Goal: Book appointment/travel/reservation

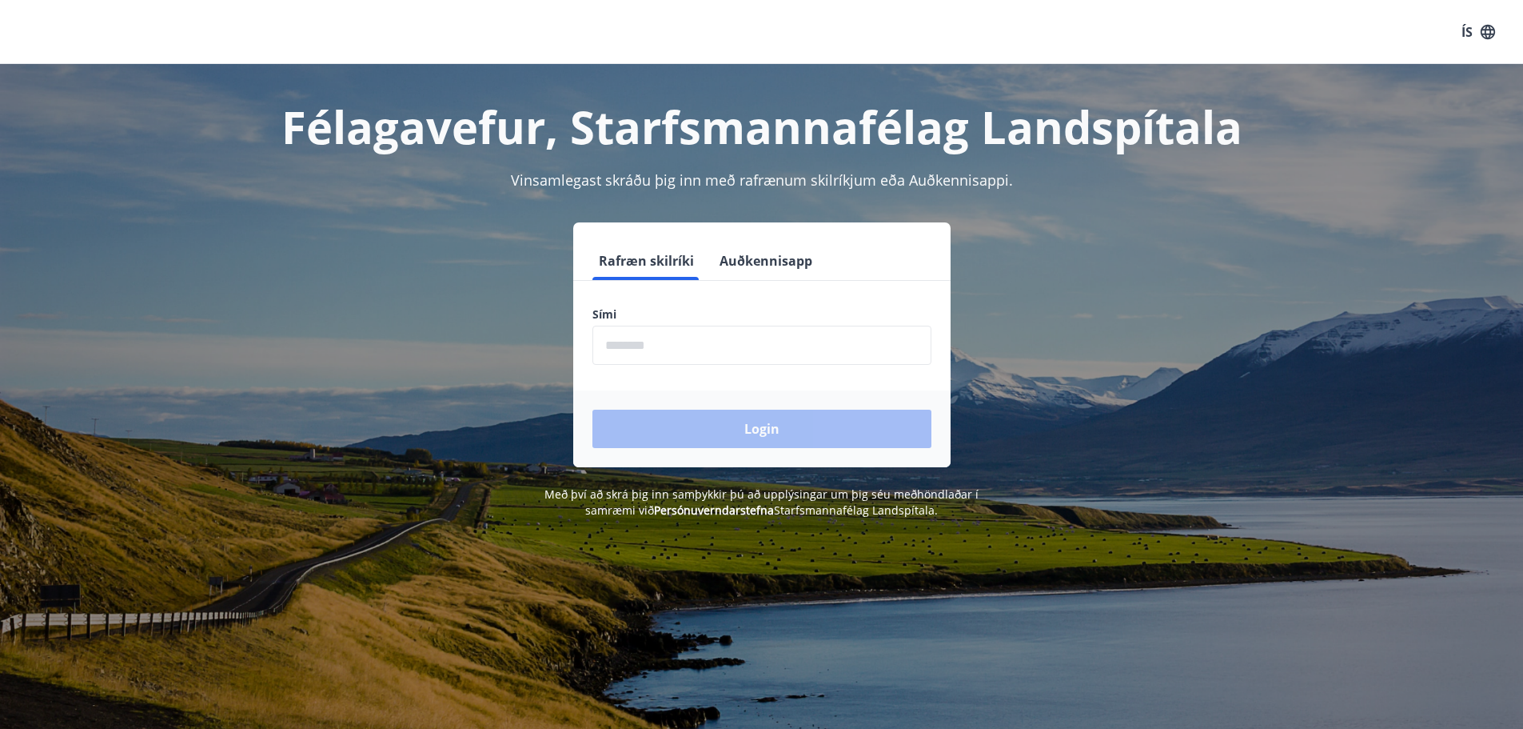
click at [636, 341] on input "phone" at bounding box center [762, 344] width 339 height 39
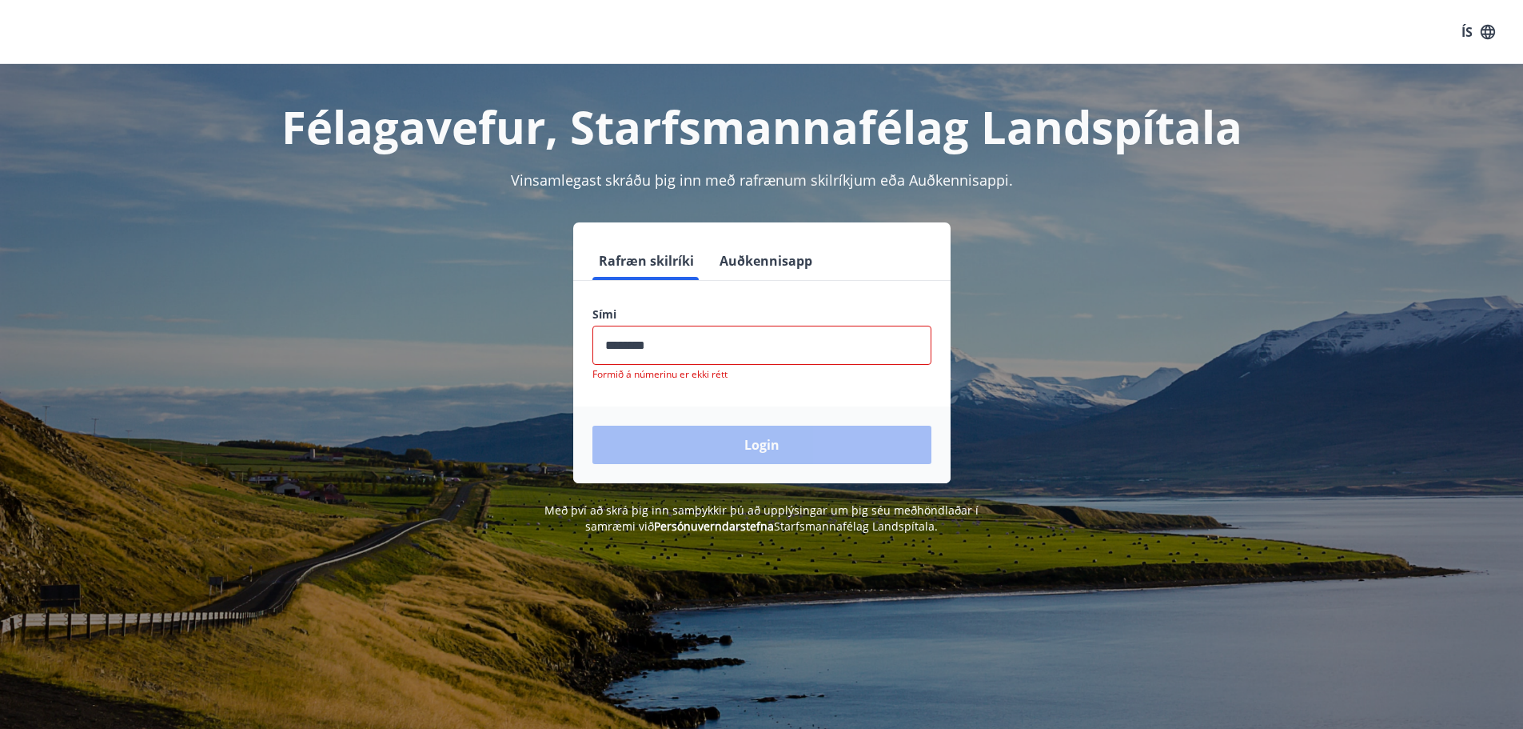
click at [701, 417] on div "Login" at bounding box center [761, 444] width 377 height 77
click at [634, 349] on input "phone" at bounding box center [762, 344] width 339 height 39
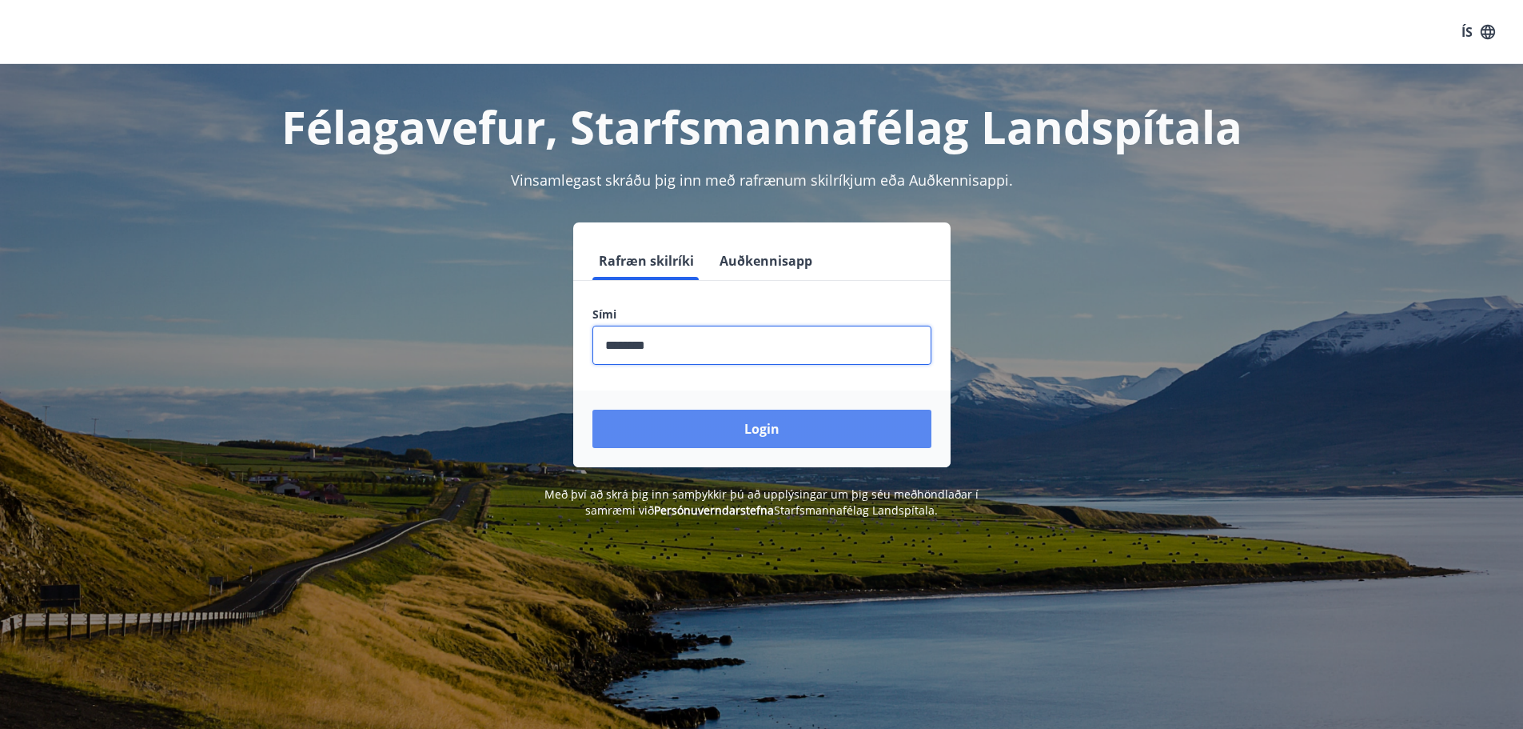
type input "********"
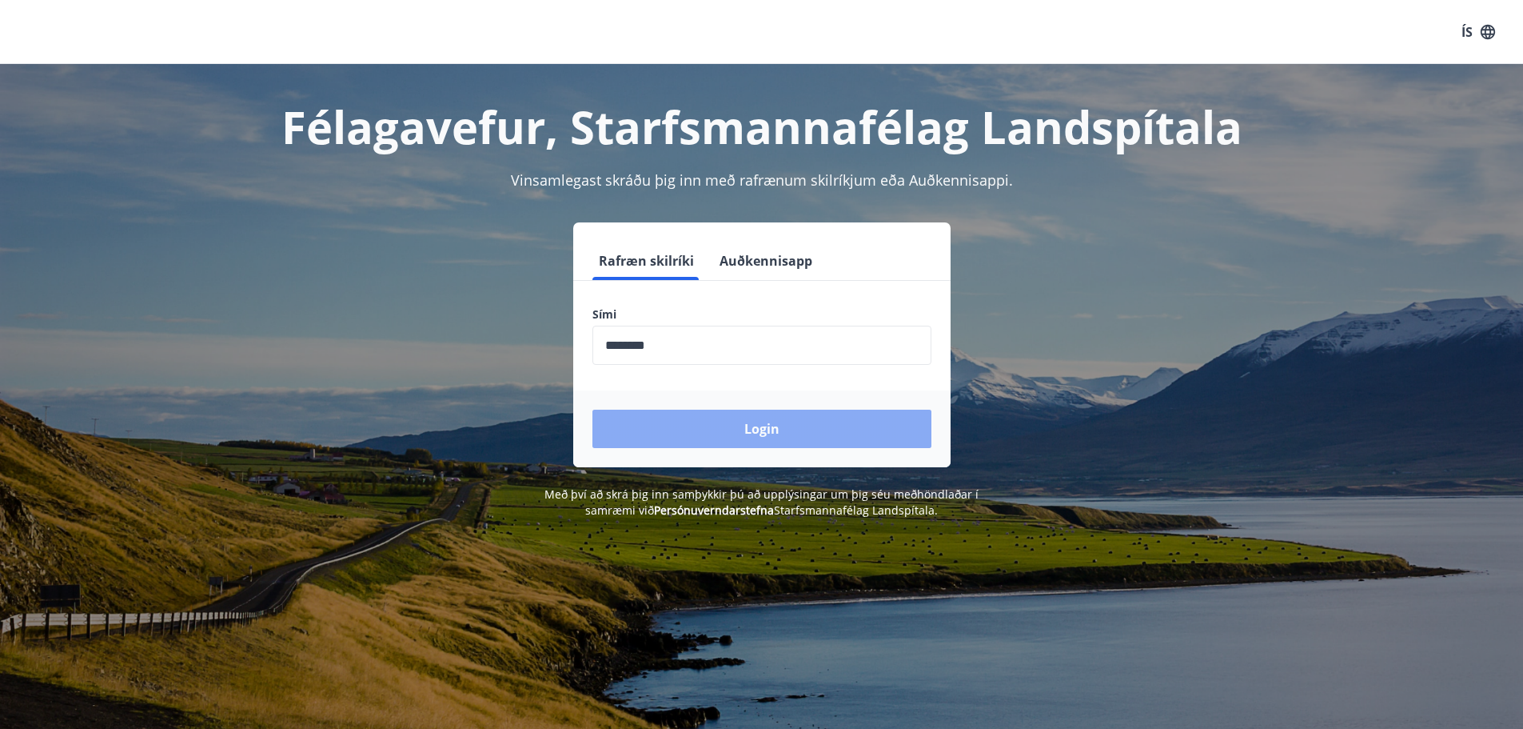
click at [705, 440] on button "Login" at bounding box center [762, 428] width 339 height 38
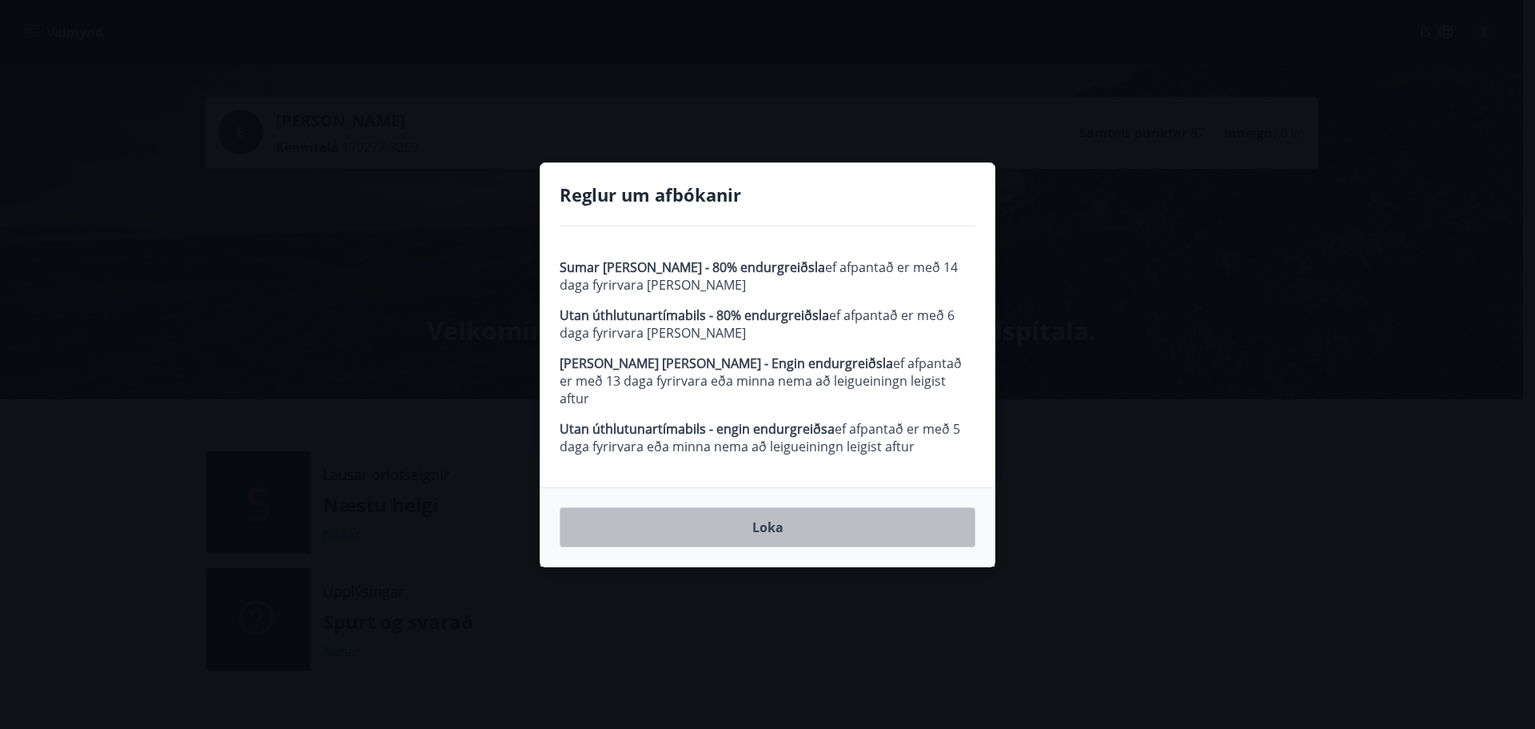
click at [752, 520] on button "Loka" at bounding box center [768, 527] width 416 height 40
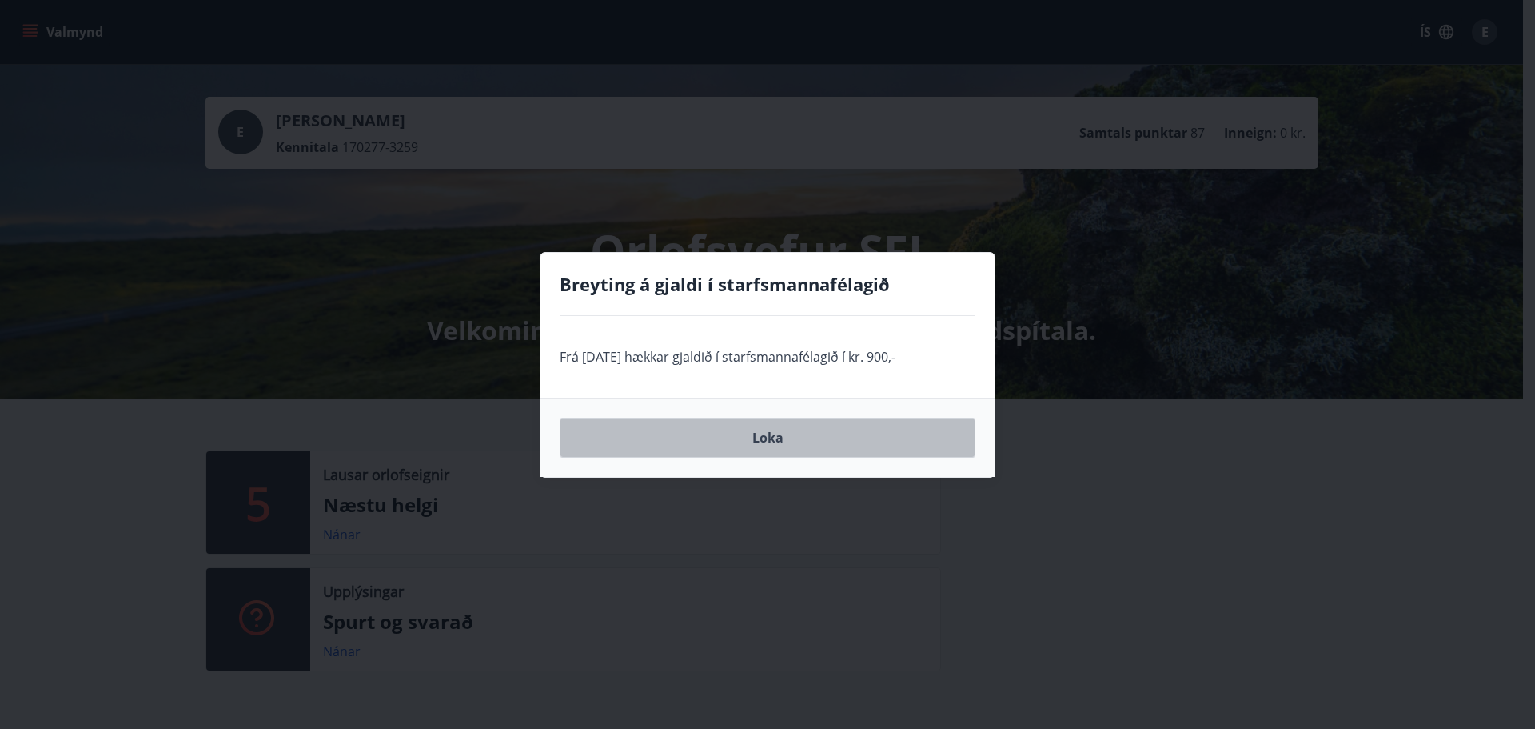
click at [763, 433] on button "Loka" at bounding box center [768, 437] width 416 height 40
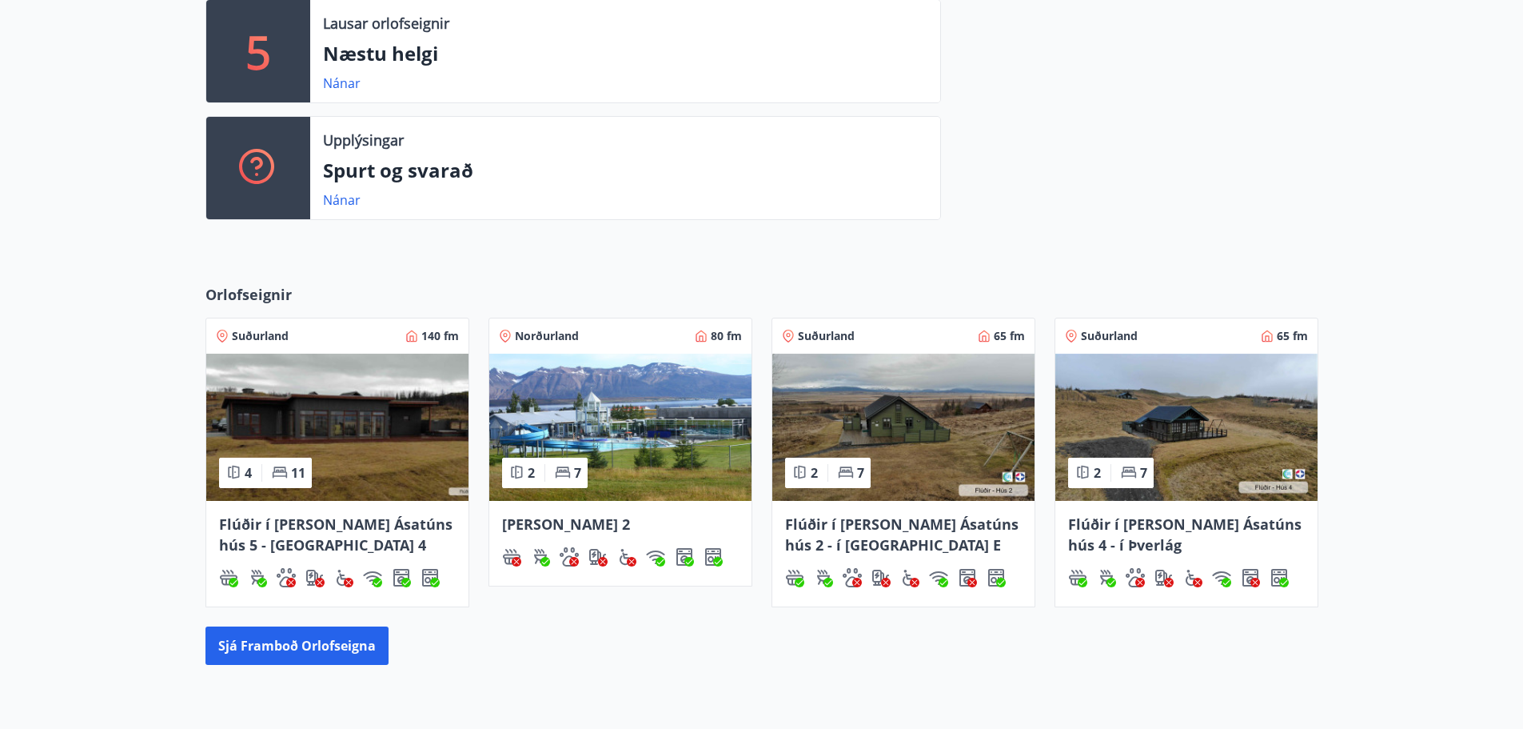
scroll to position [480, 0]
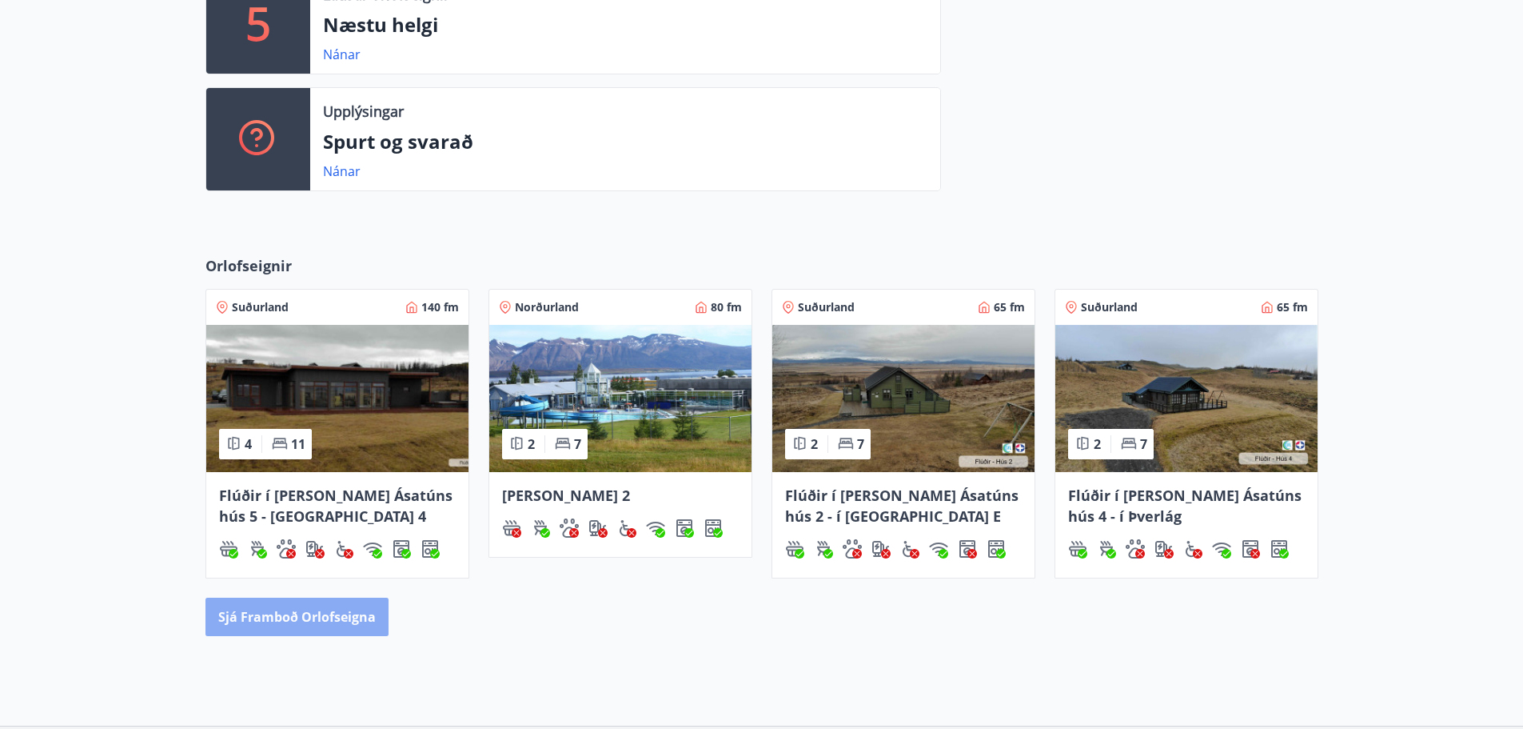
click at [350, 612] on button "Sjá framboð orlofseigna" at bounding box center [297, 616] width 183 height 38
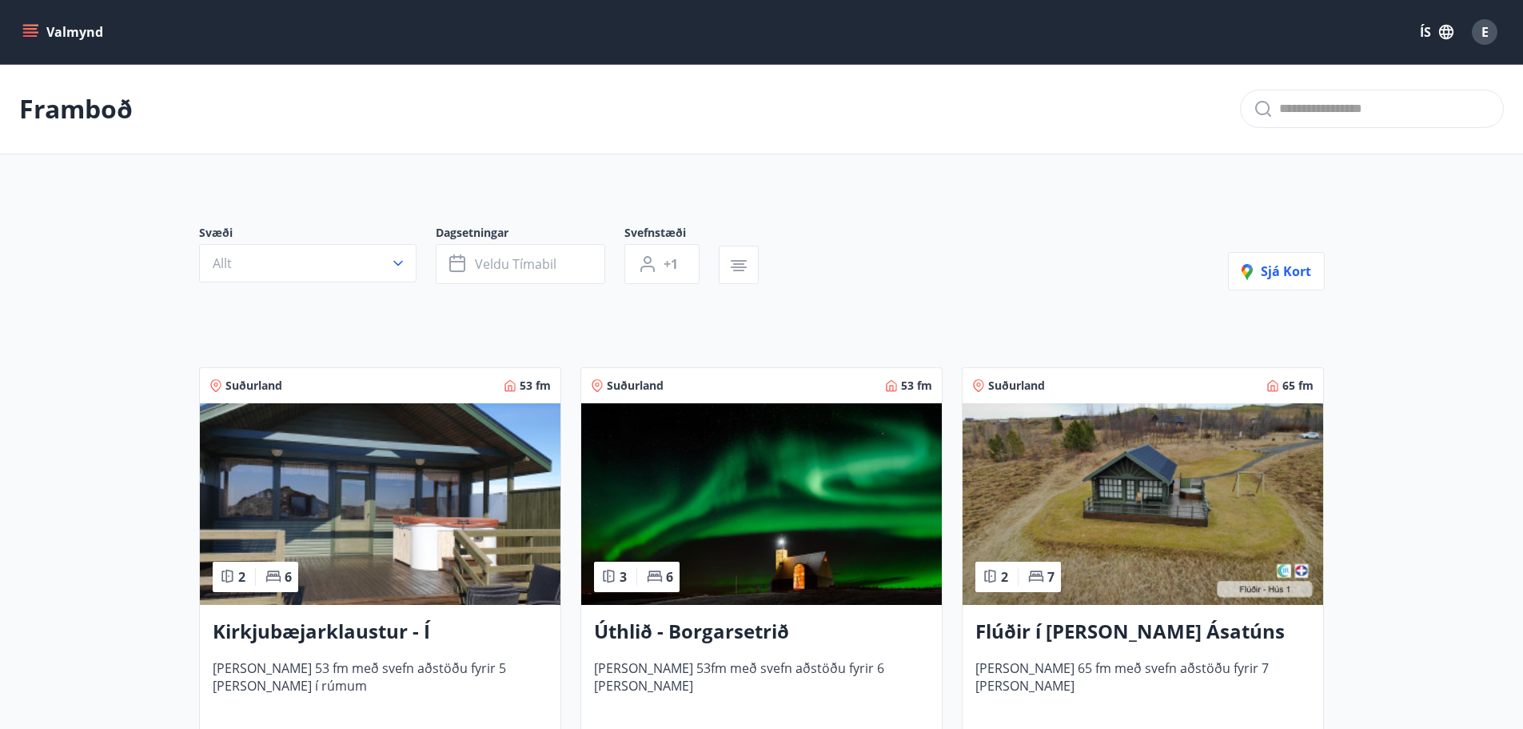
click at [300, 267] on button "Allt" at bounding box center [308, 263] width 218 height 38
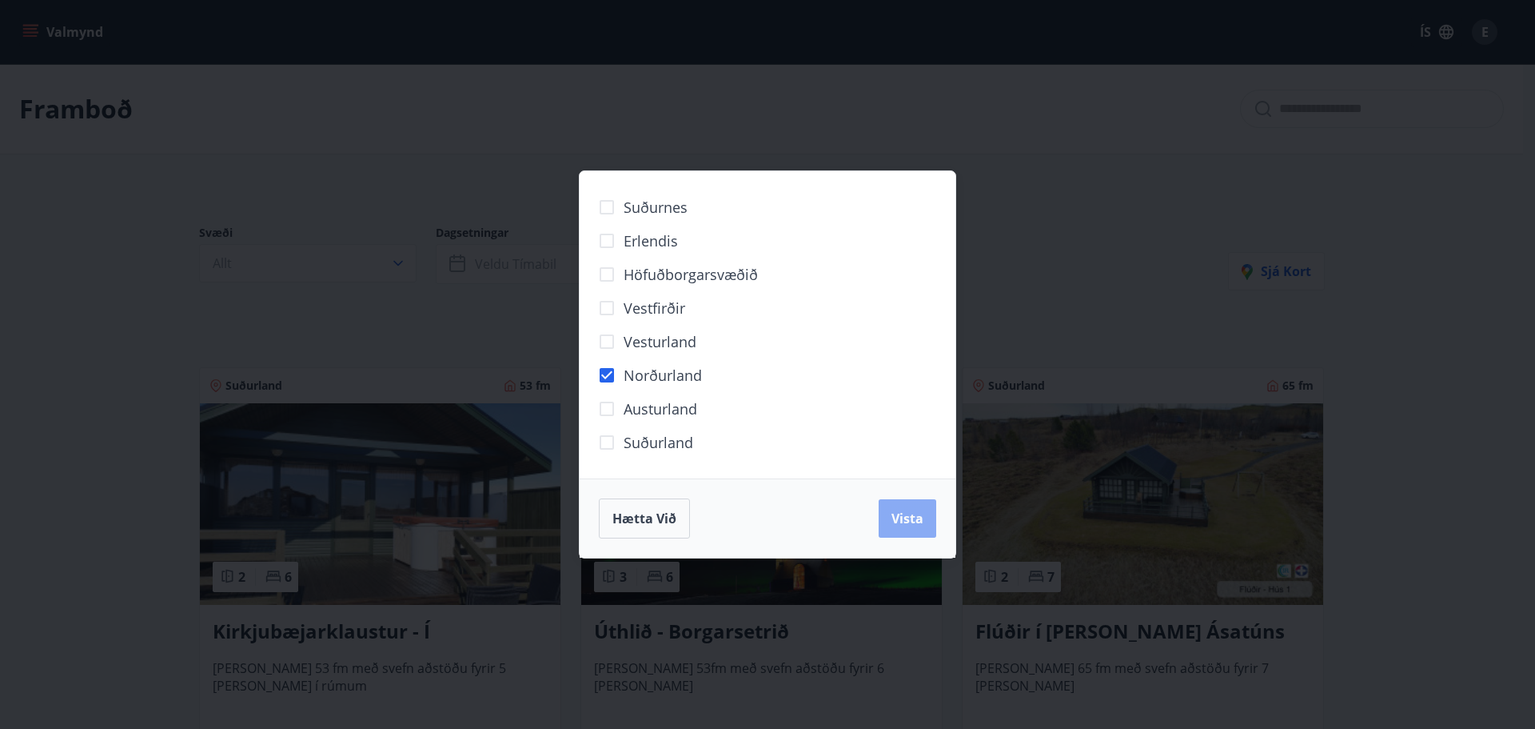
click at [918, 509] on button "Vista" at bounding box center [908, 518] width 58 height 38
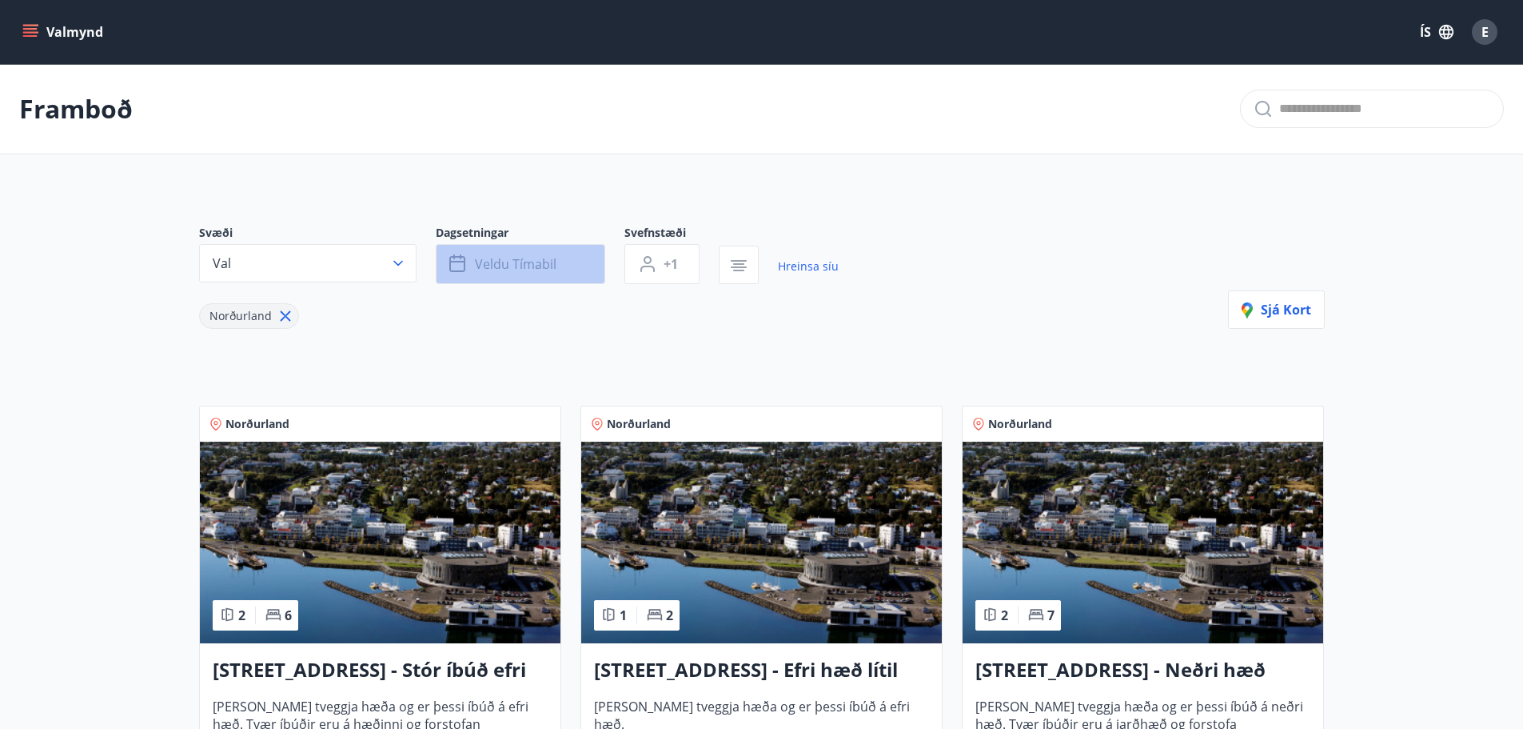
click at [528, 261] on span "Veldu tímabil" at bounding box center [516, 264] width 82 height 18
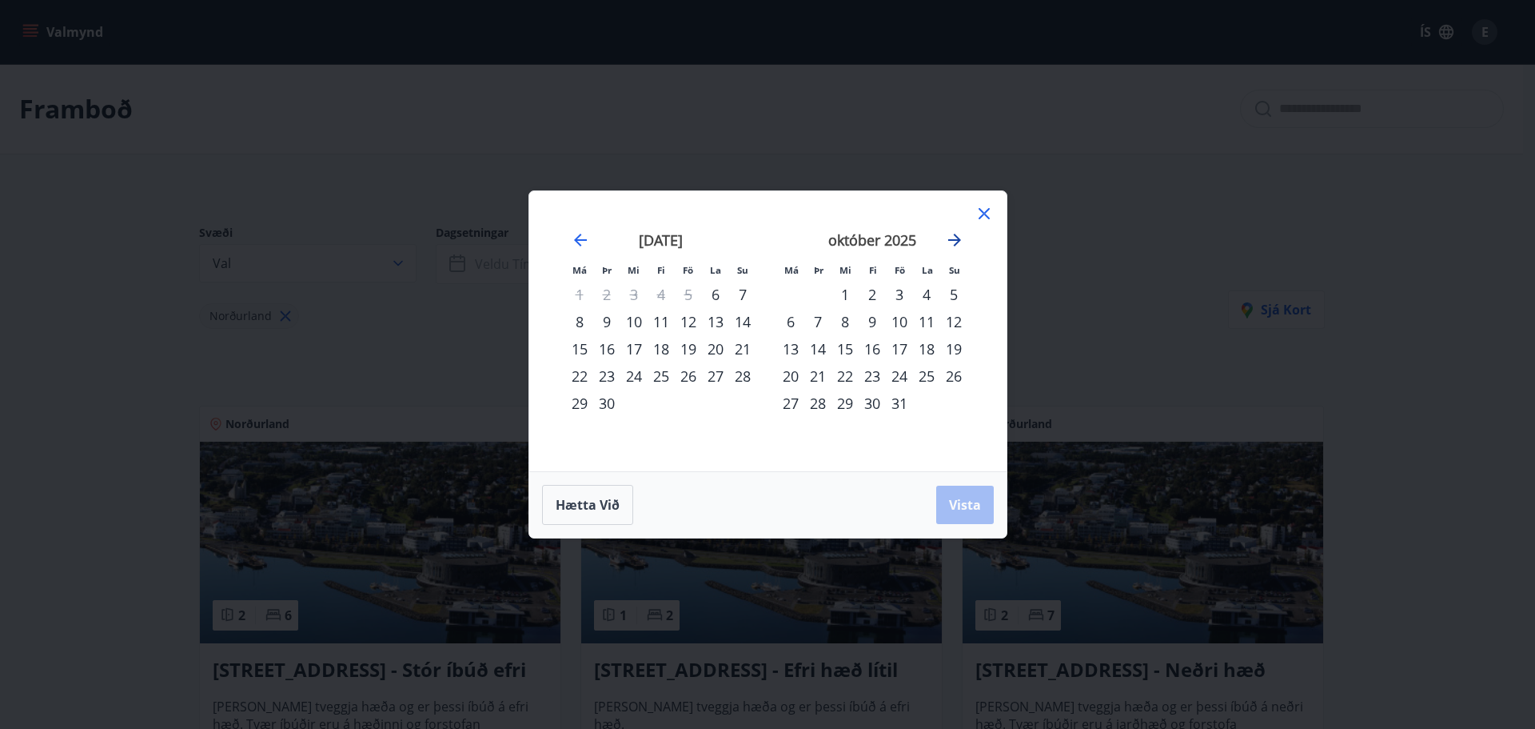
click at [956, 240] on icon "Move forward to switch to the next month." at bounding box center [954, 240] width 13 height 13
click at [987, 210] on icon at bounding box center [984, 213] width 19 height 19
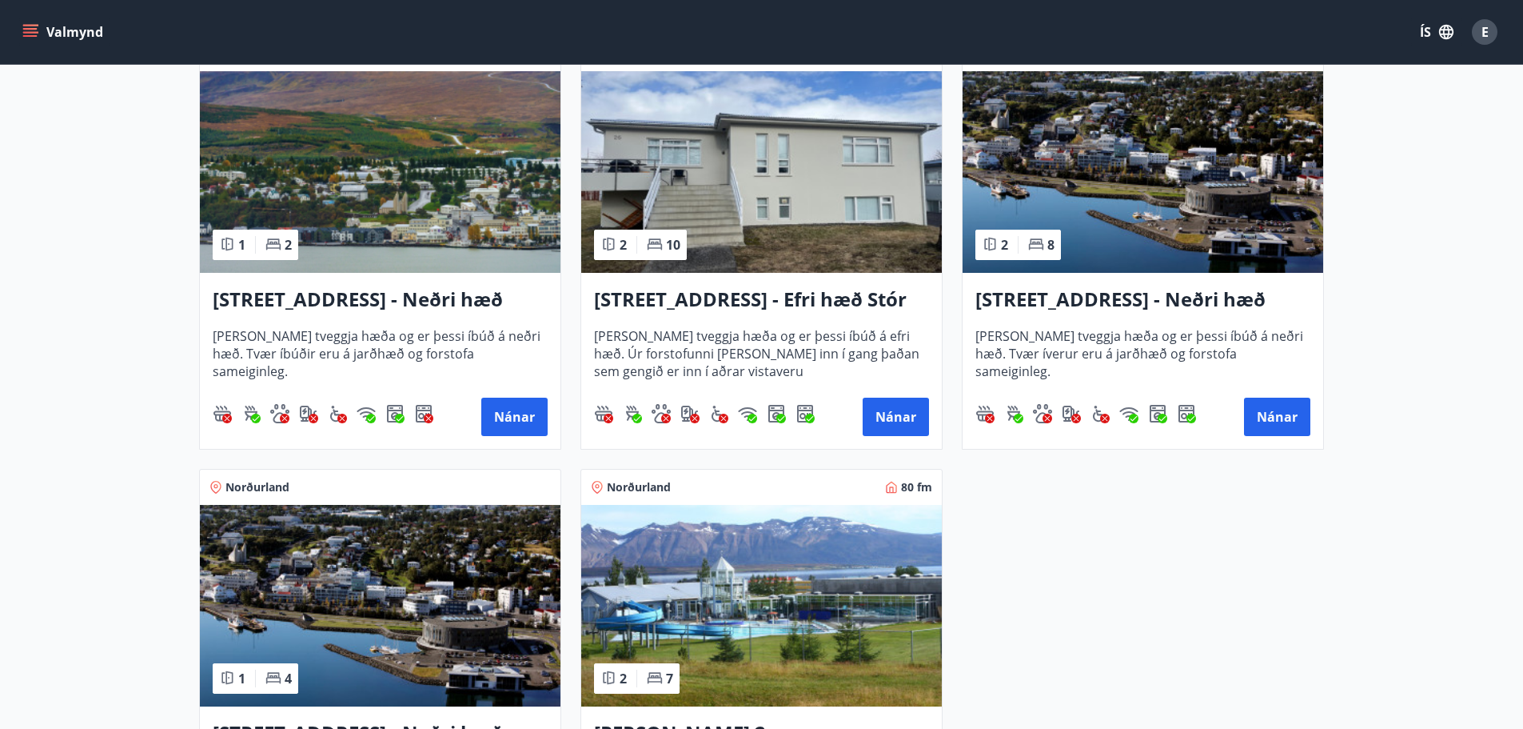
scroll to position [720, 0]
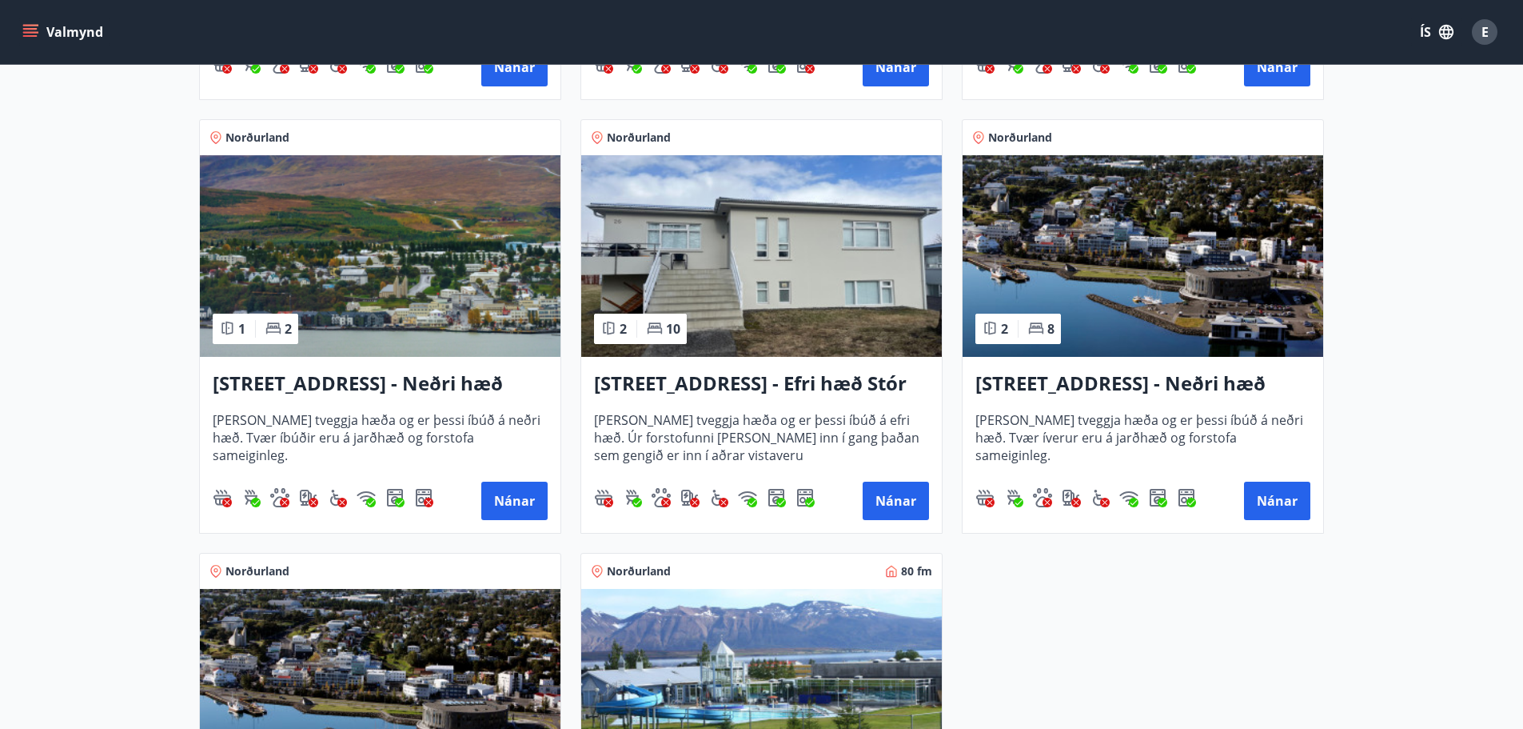
click at [868, 211] on img at bounding box center [761, 256] width 361 height 202
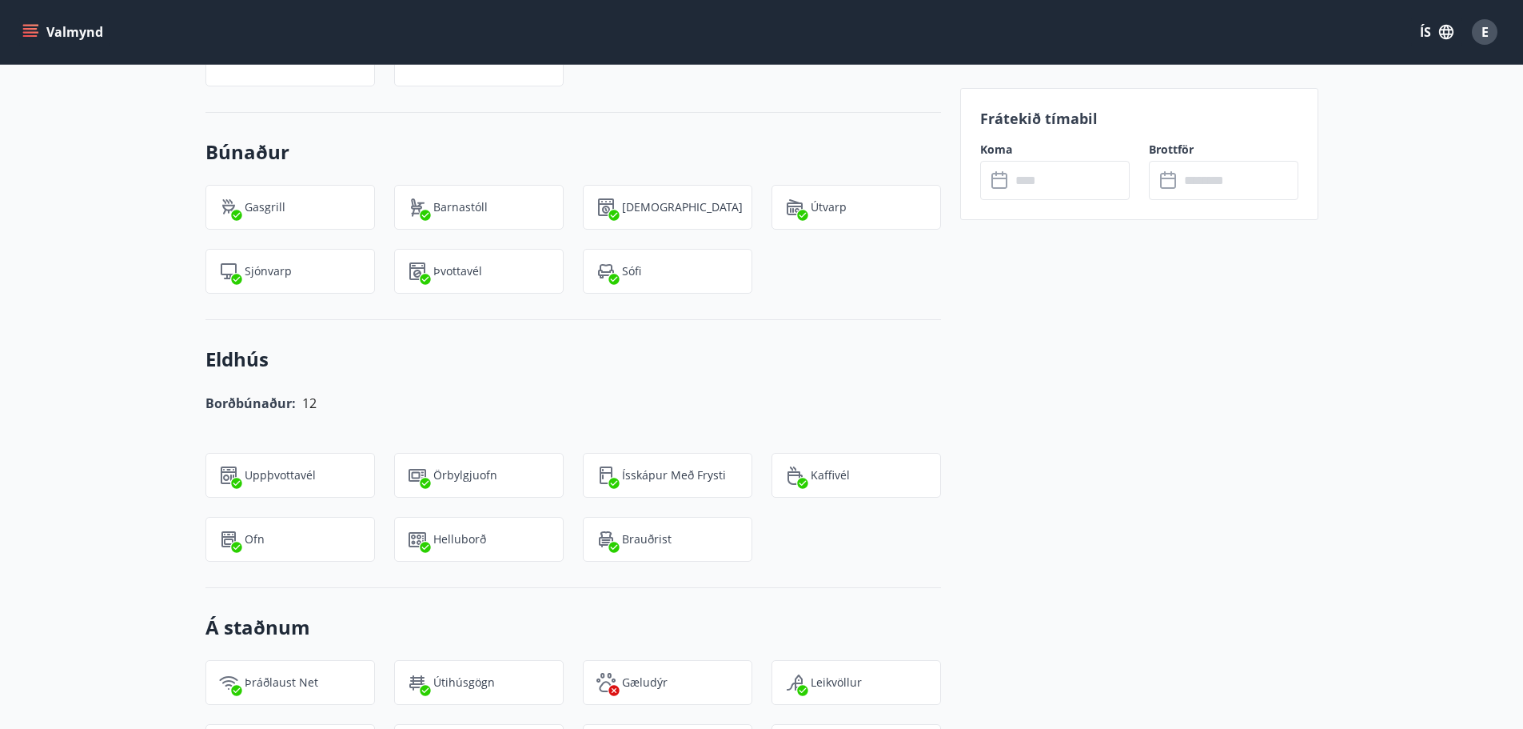
scroll to position [921, 0]
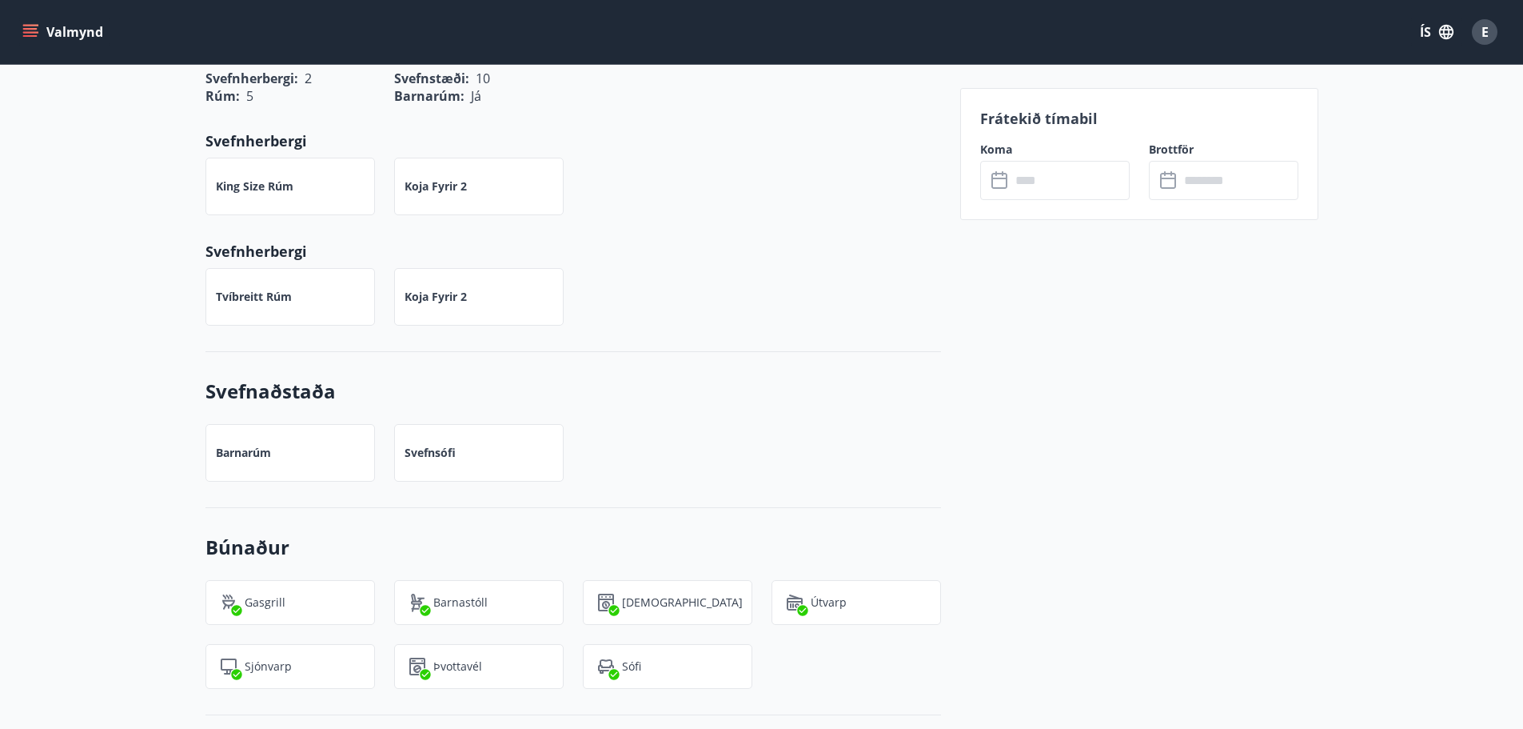
click at [1075, 184] on input "text" at bounding box center [1070, 180] width 119 height 39
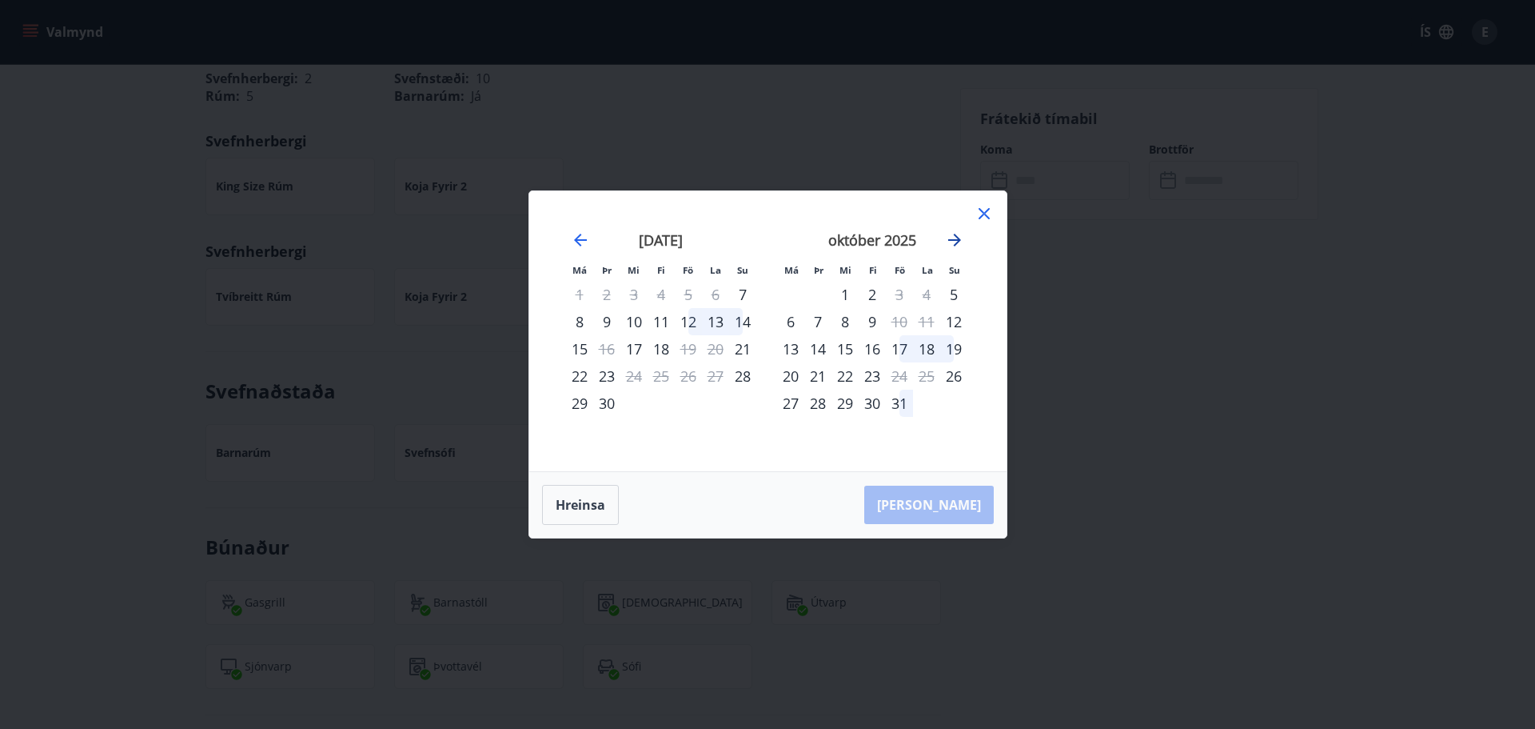
click at [958, 240] on icon "Move forward to switch to the next month." at bounding box center [954, 240] width 13 height 13
click at [926, 379] on div "27" at bounding box center [926, 375] width 27 height 27
click at [925, 377] on div "27" at bounding box center [926, 375] width 27 height 27
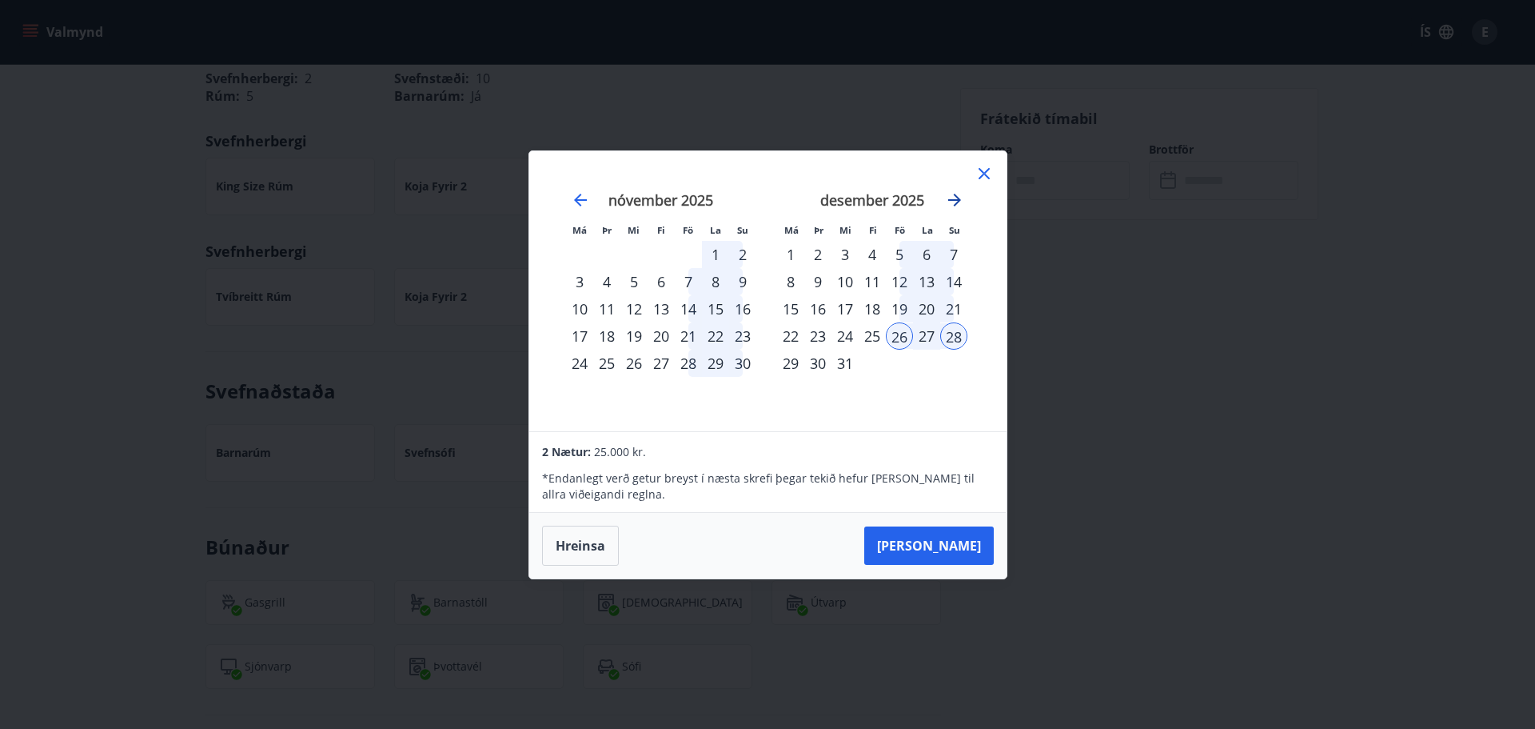
click at [958, 202] on icon "Move forward to switch to the next month." at bounding box center [954, 200] width 13 height 13
click at [902, 252] on div "2" at bounding box center [899, 254] width 27 height 27
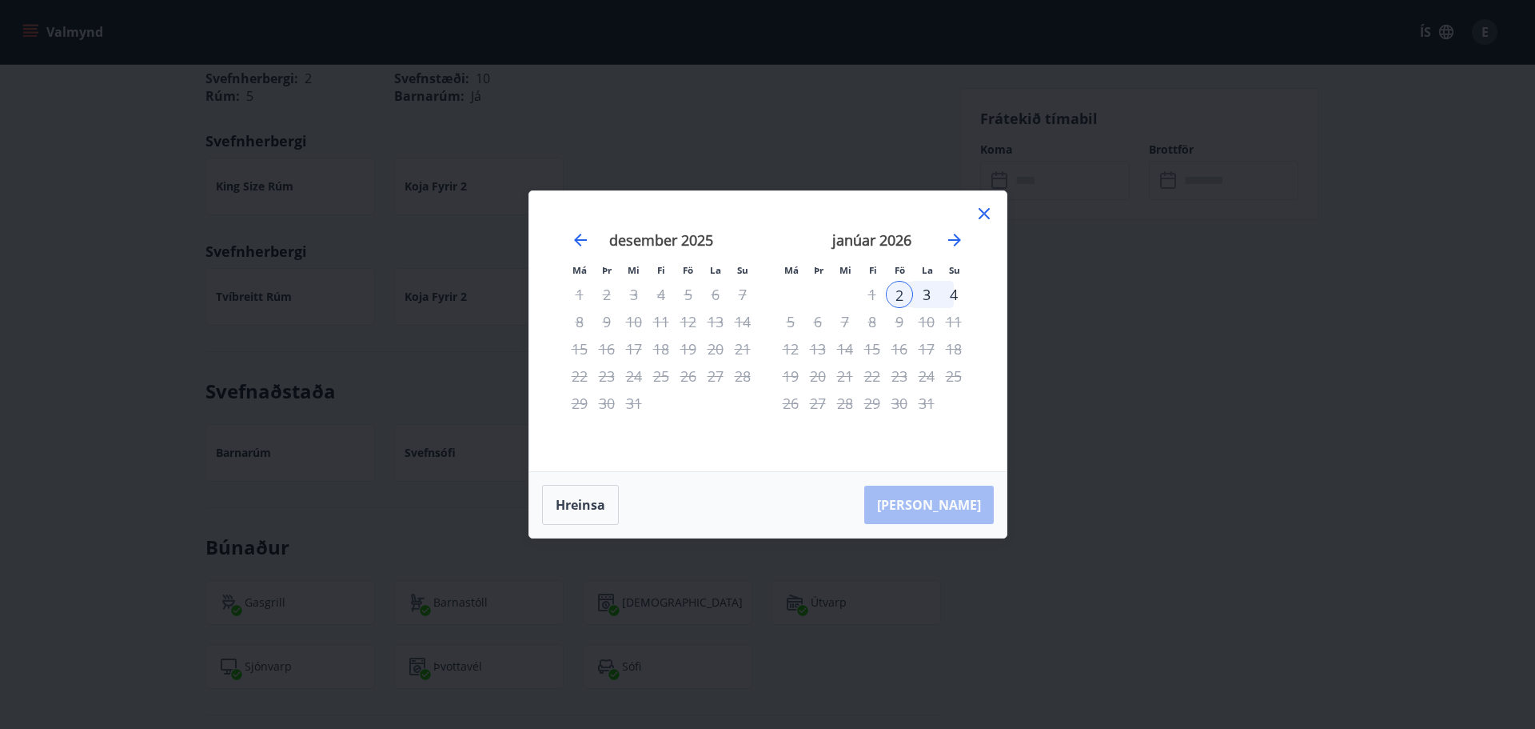
click at [987, 214] on icon at bounding box center [984, 213] width 19 height 19
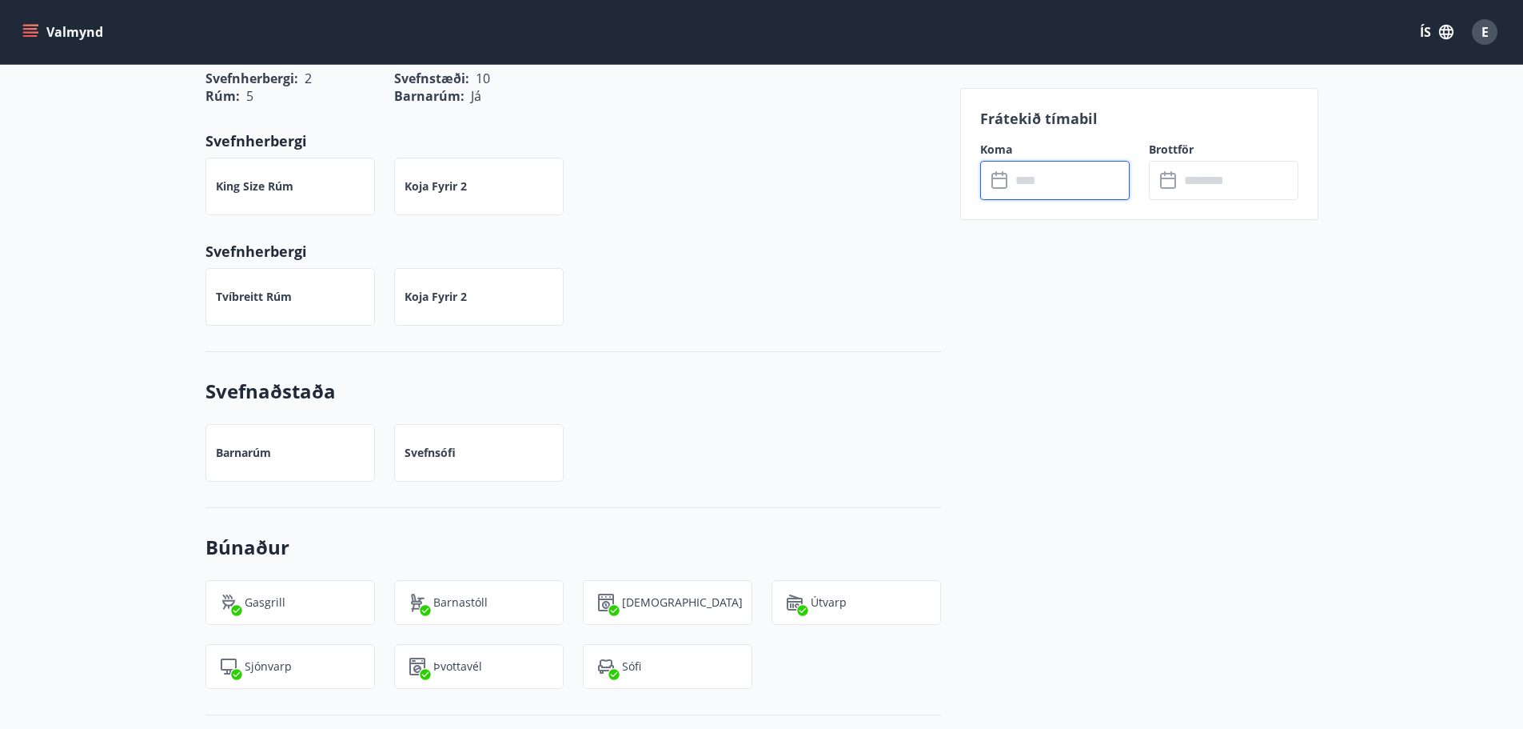
click at [1036, 173] on input "text" at bounding box center [1070, 180] width 119 height 39
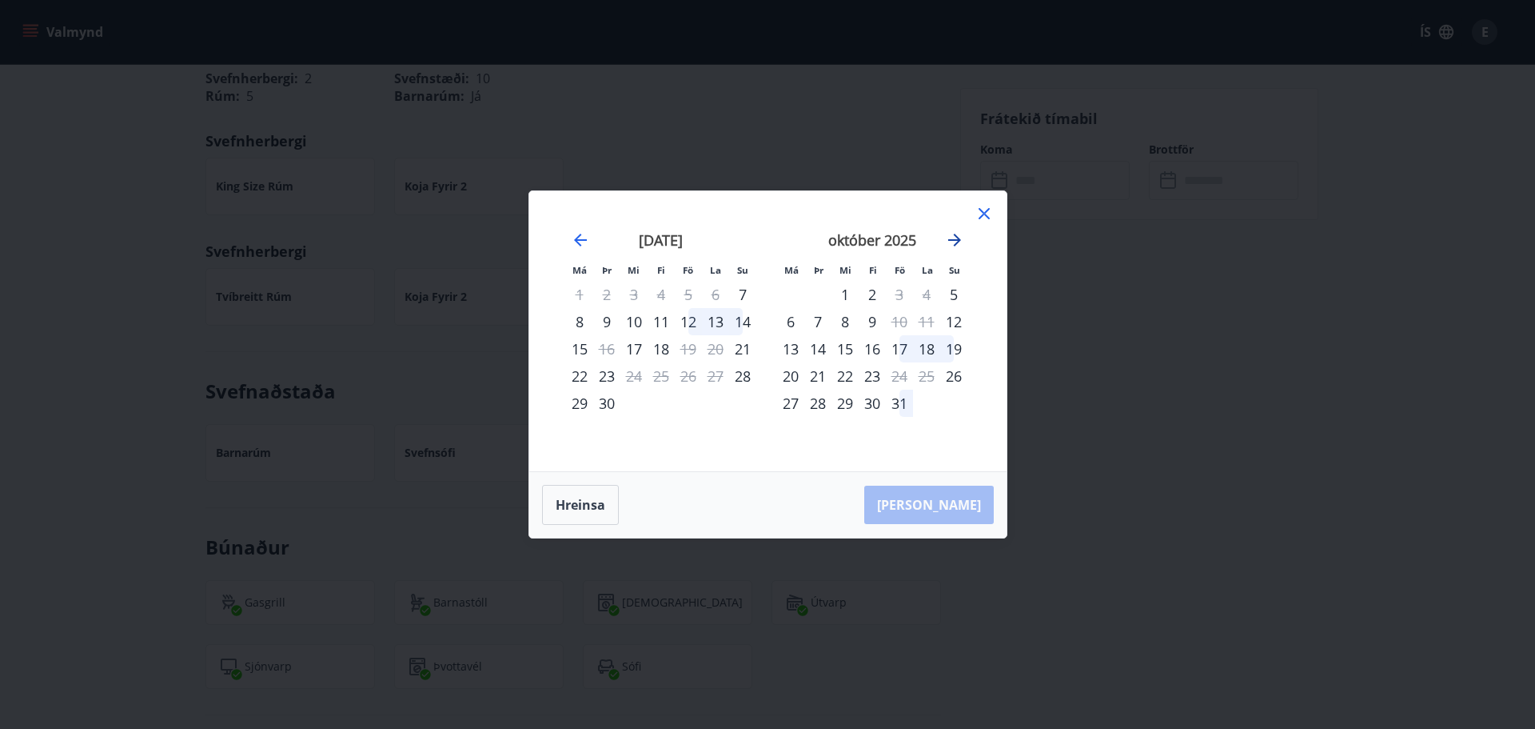
click at [958, 238] on icon "Move forward to switch to the next month." at bounding box center [954, 240] width 13 height 13
click at [900, 374] on div "26" at bounding box center [899, 375] width 27 height 27
click at [954, 241] on icon "Move forward to switch to the next month." at bounding box center [954, 240] width 13 height 13
click at [896, 293] on div "2" at bounding box center [899, 294] width 27 height 27
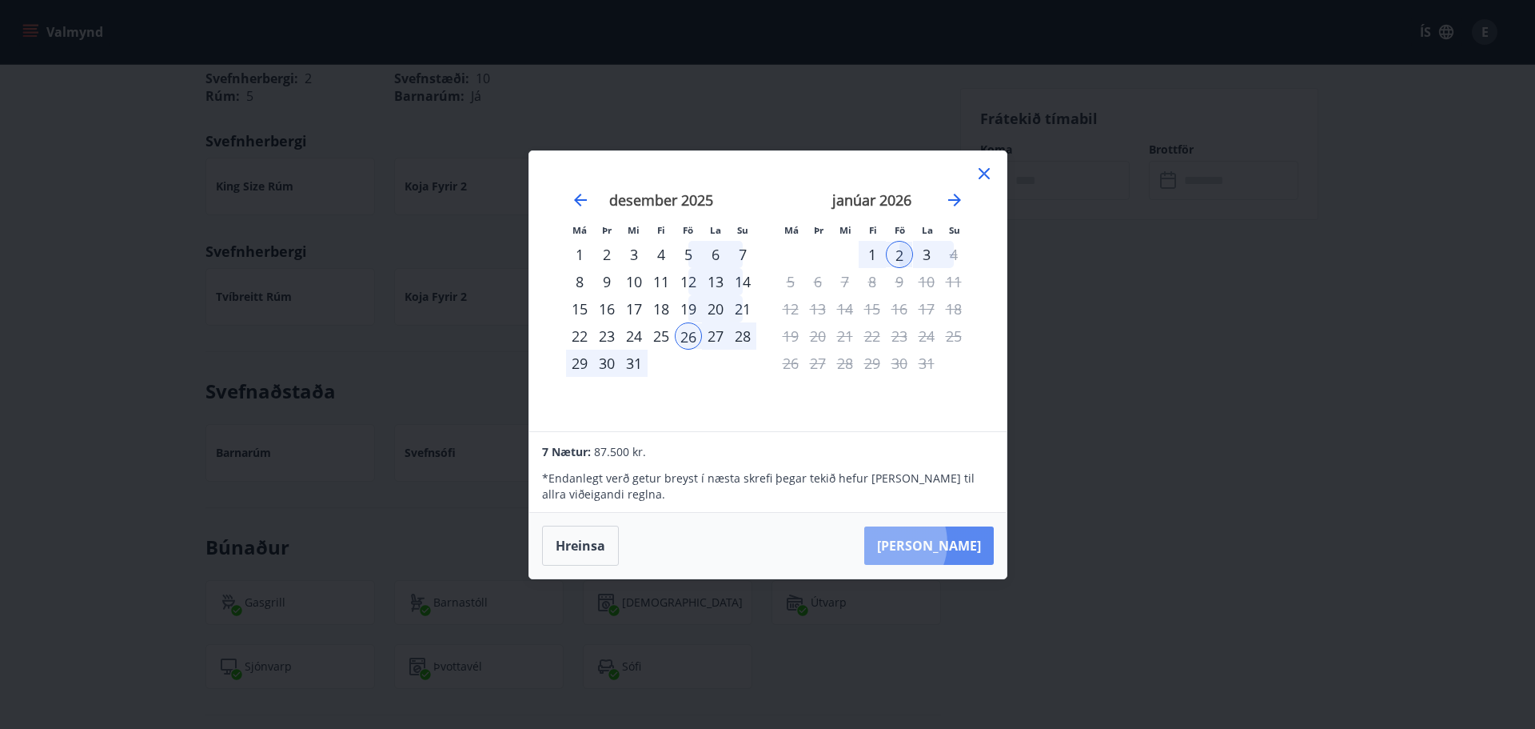
click at [933, 542] on button "Taka Frá" at bounding box center [929, 545] width 130 height 38
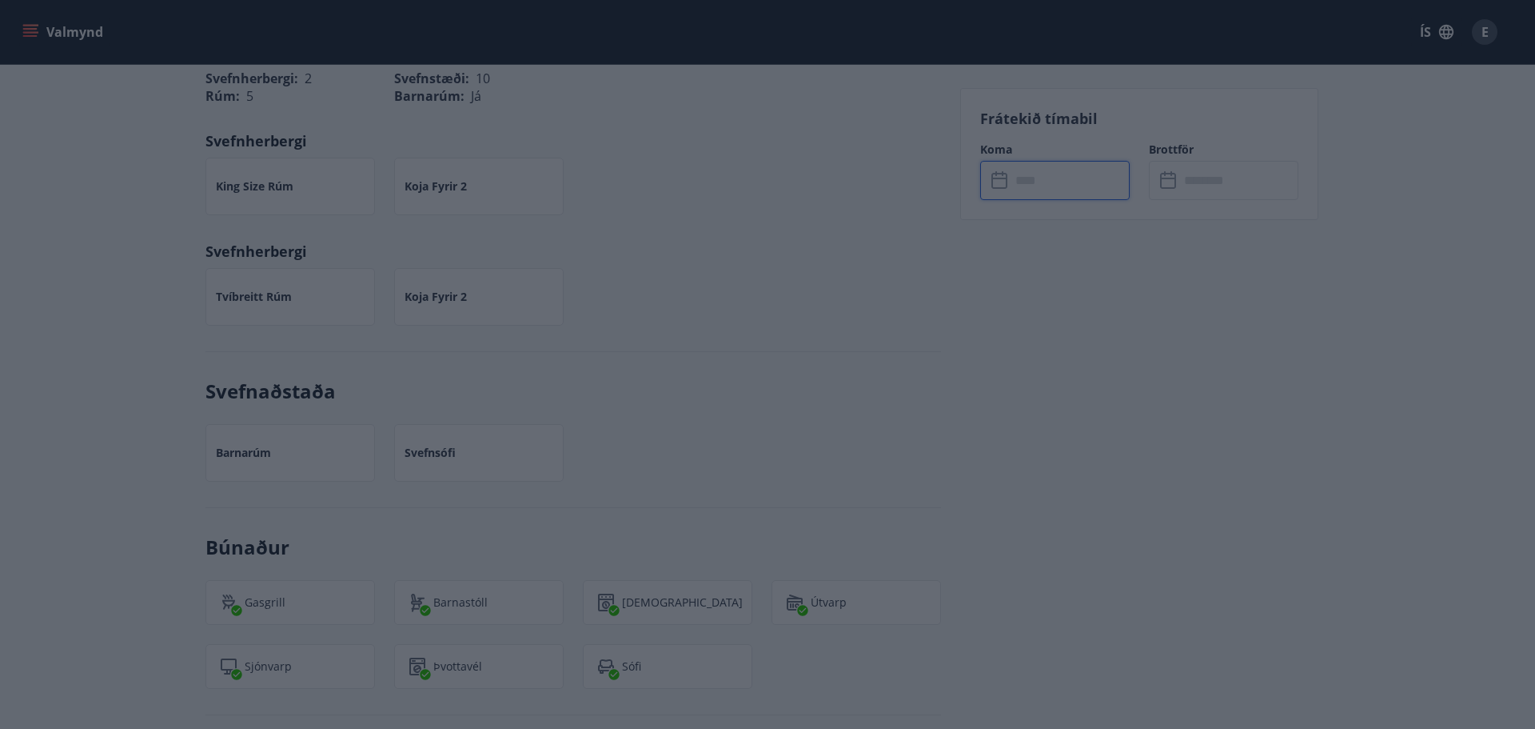
type input "******"
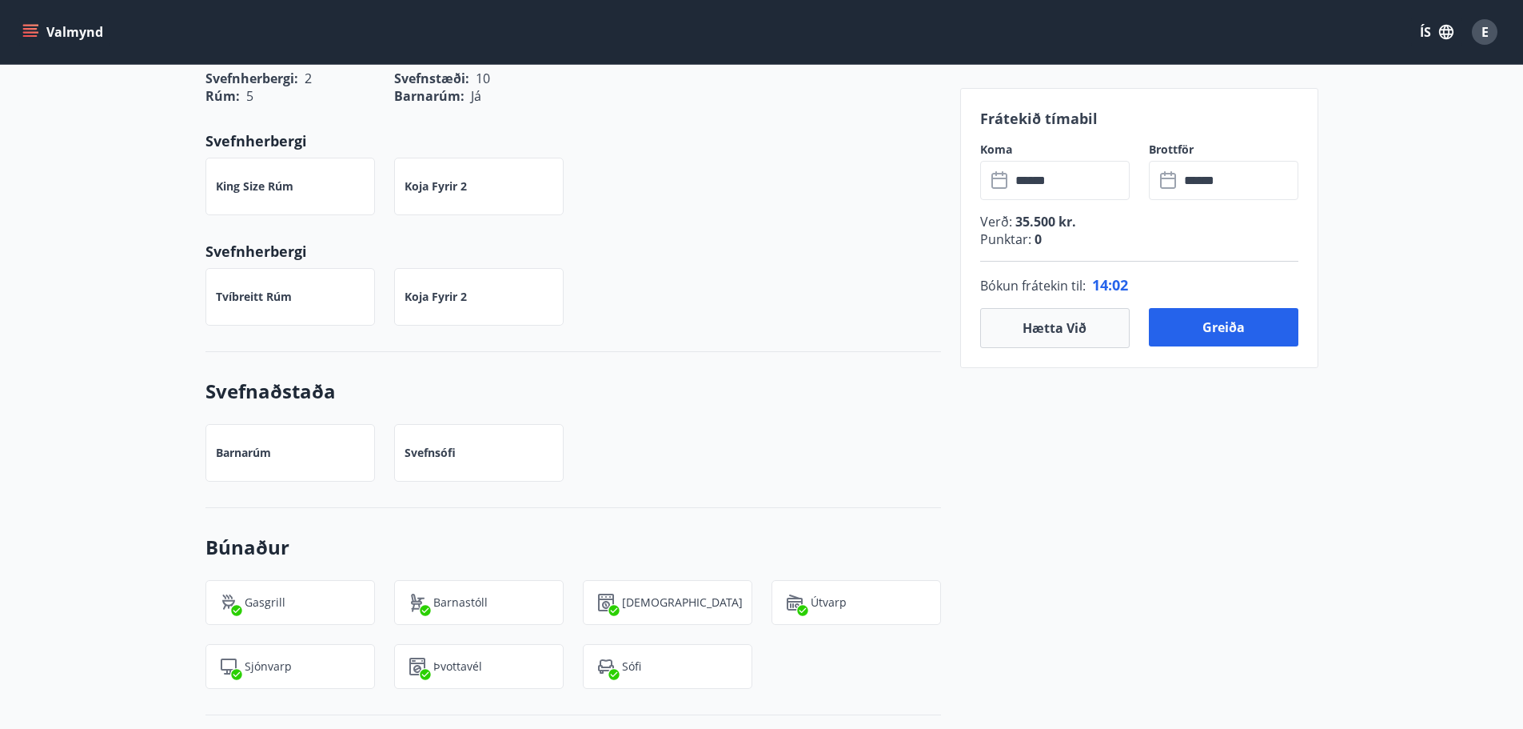
click at [830, 247] on p "Svefnherbergi" at bounding box center [574, 251] width 736 height 21
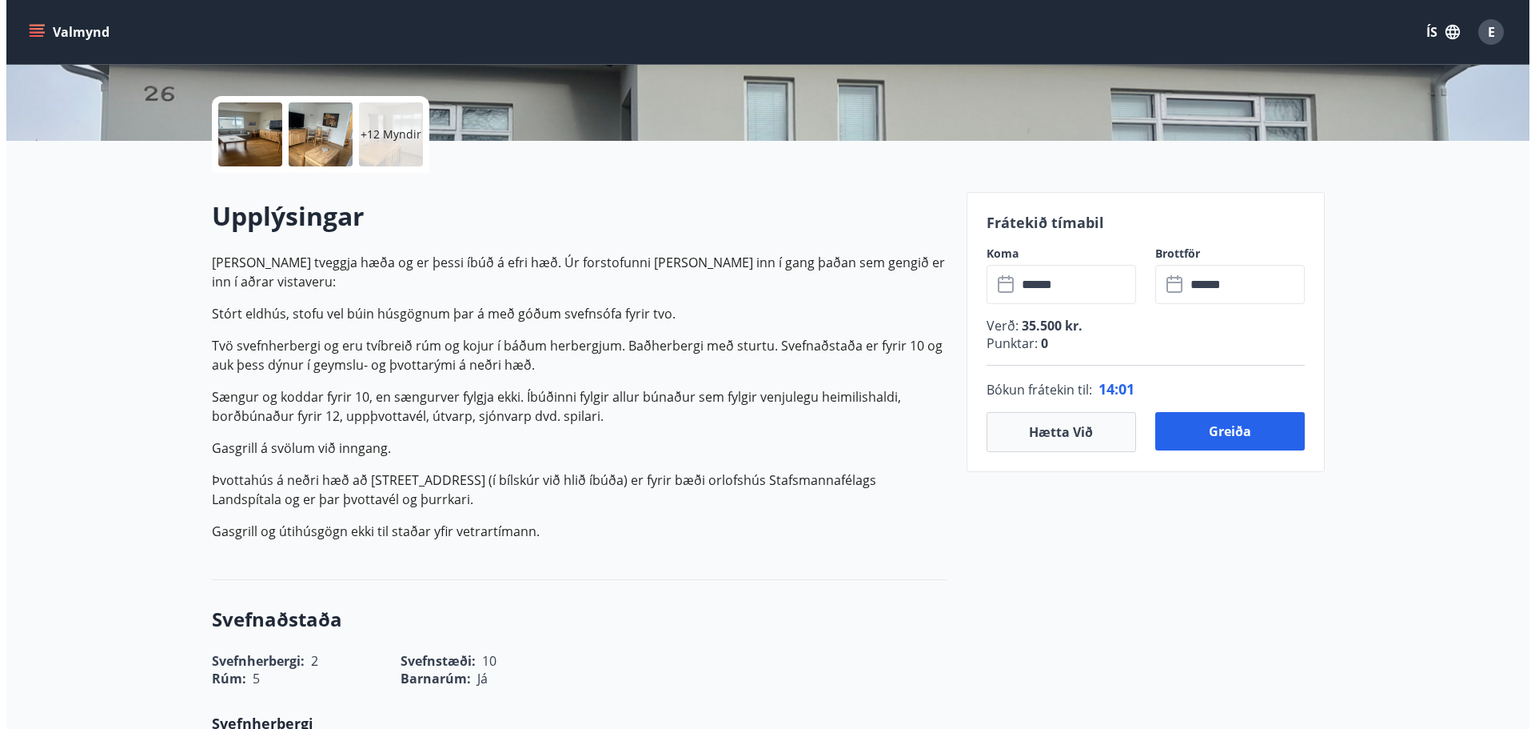
scroll to position [42, 0]
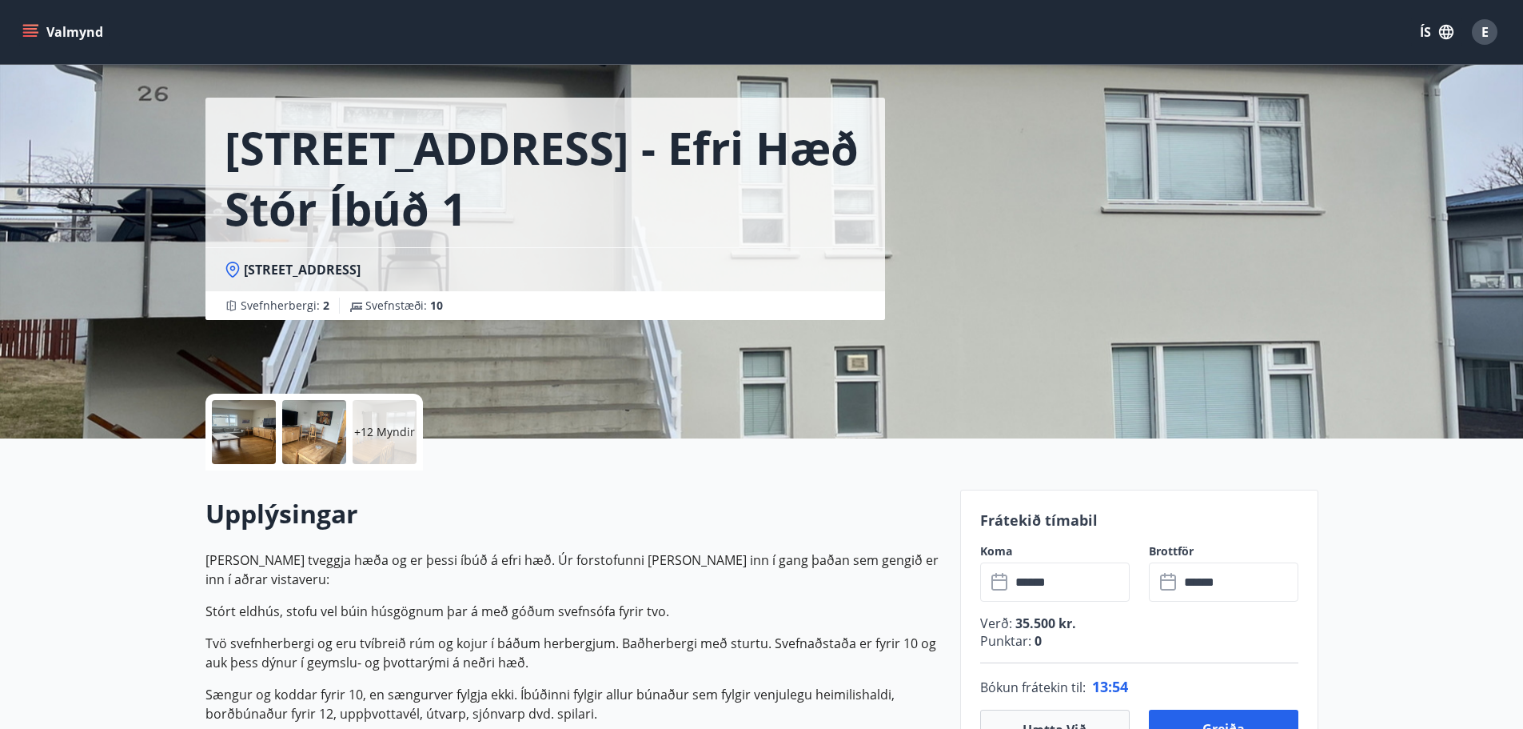
click at [262, 435] on div at bounding box center [244, 432] width 64 height 64
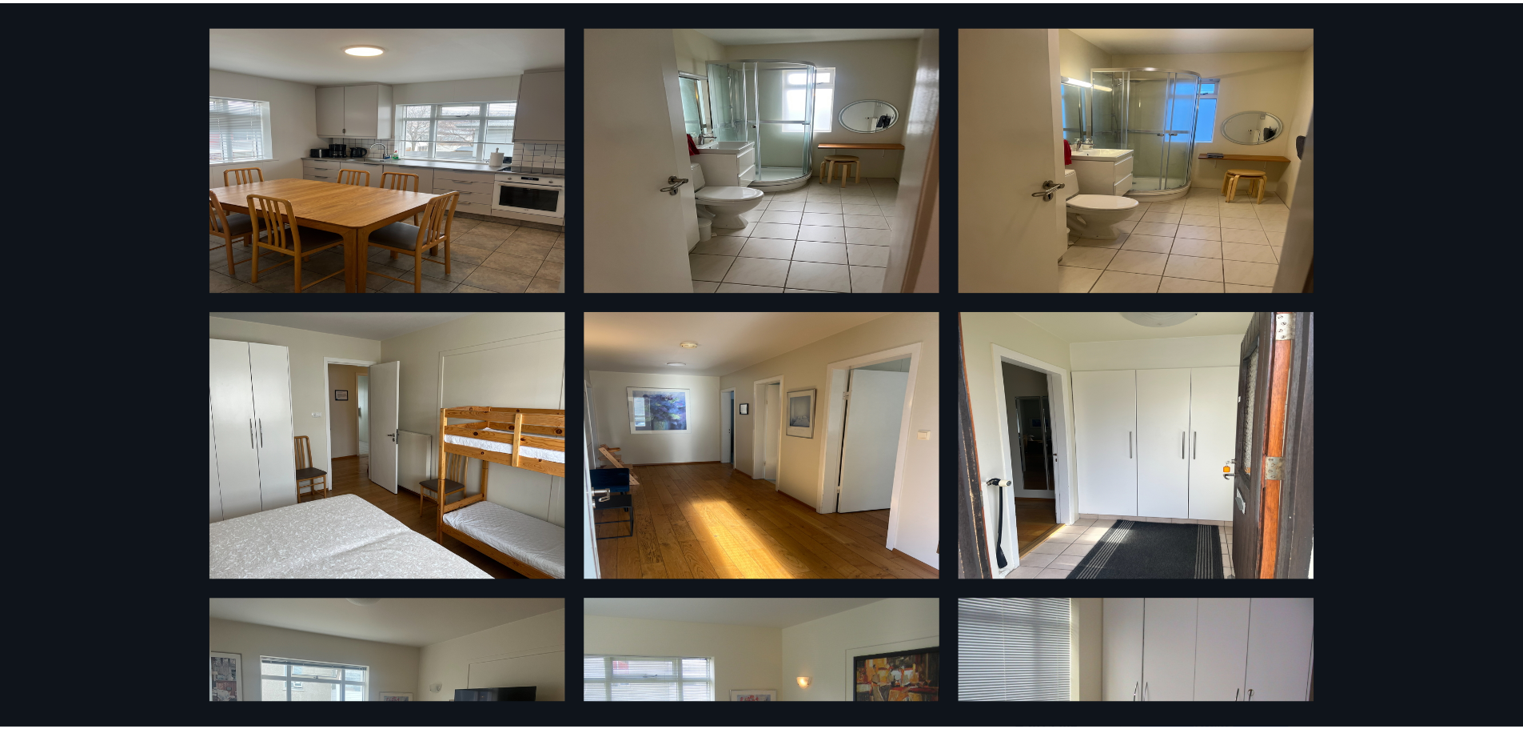
scroll to position [1100, 0]
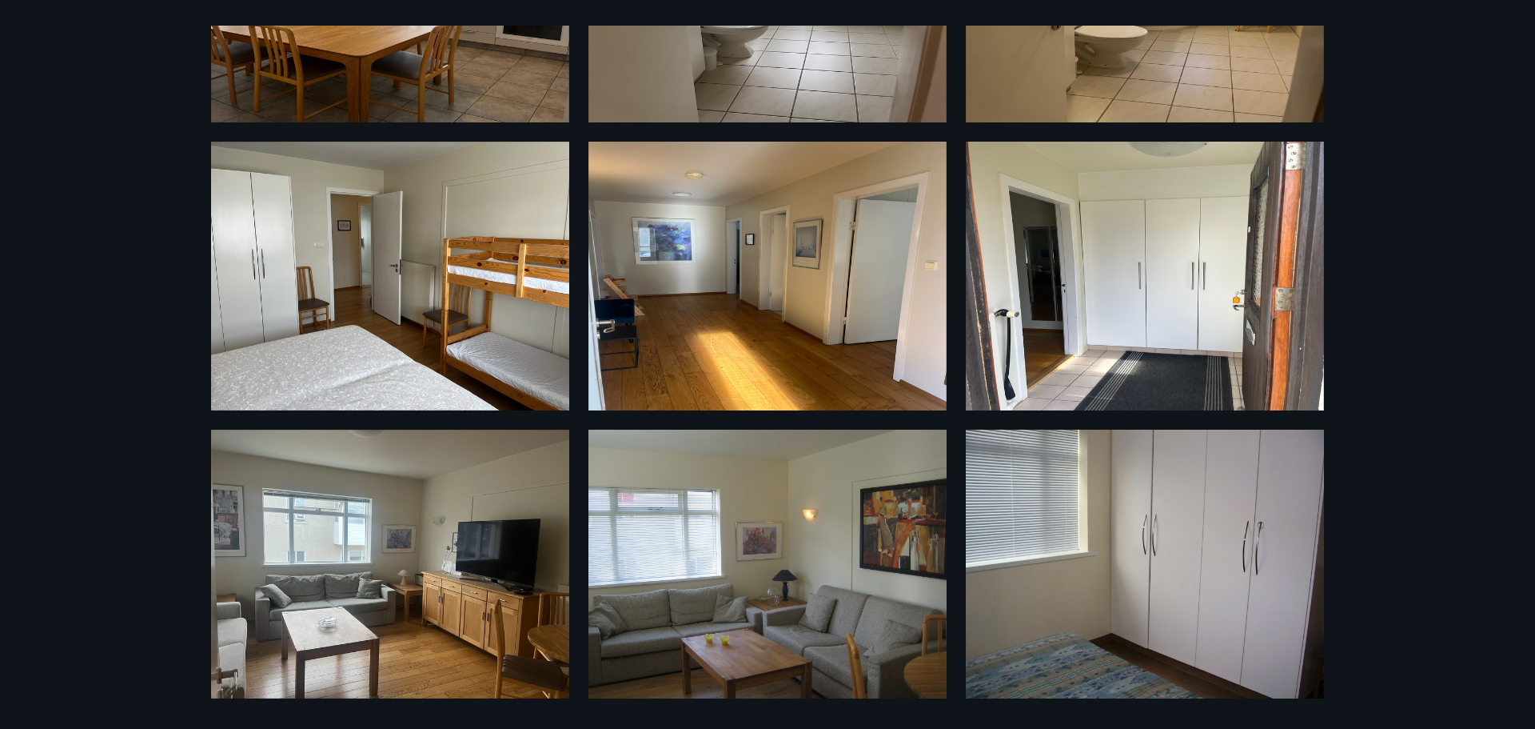
click at [130, 212] on div "18 Myndir" at bounding box center [767, 364] width 1535 height 729
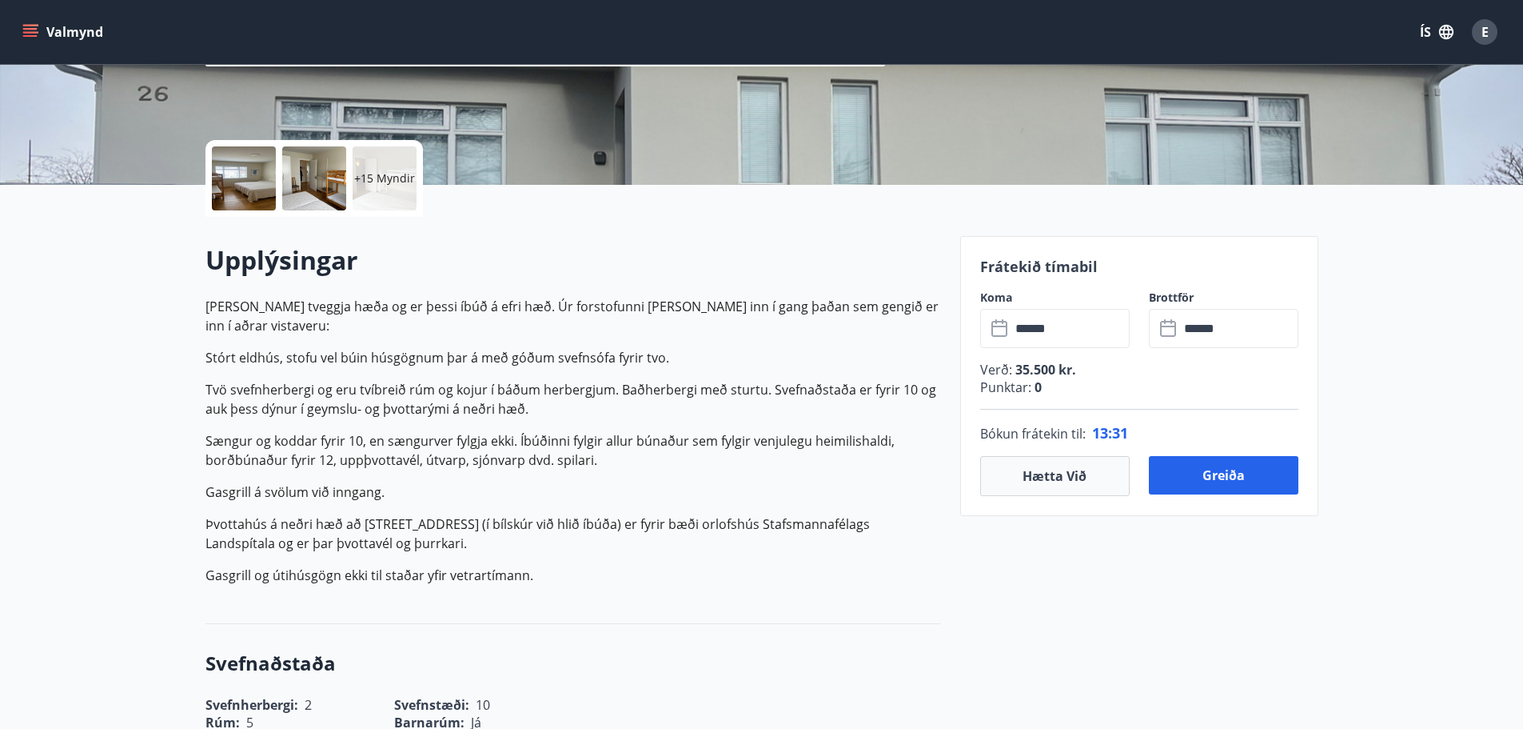
scroll to position [361, 0]
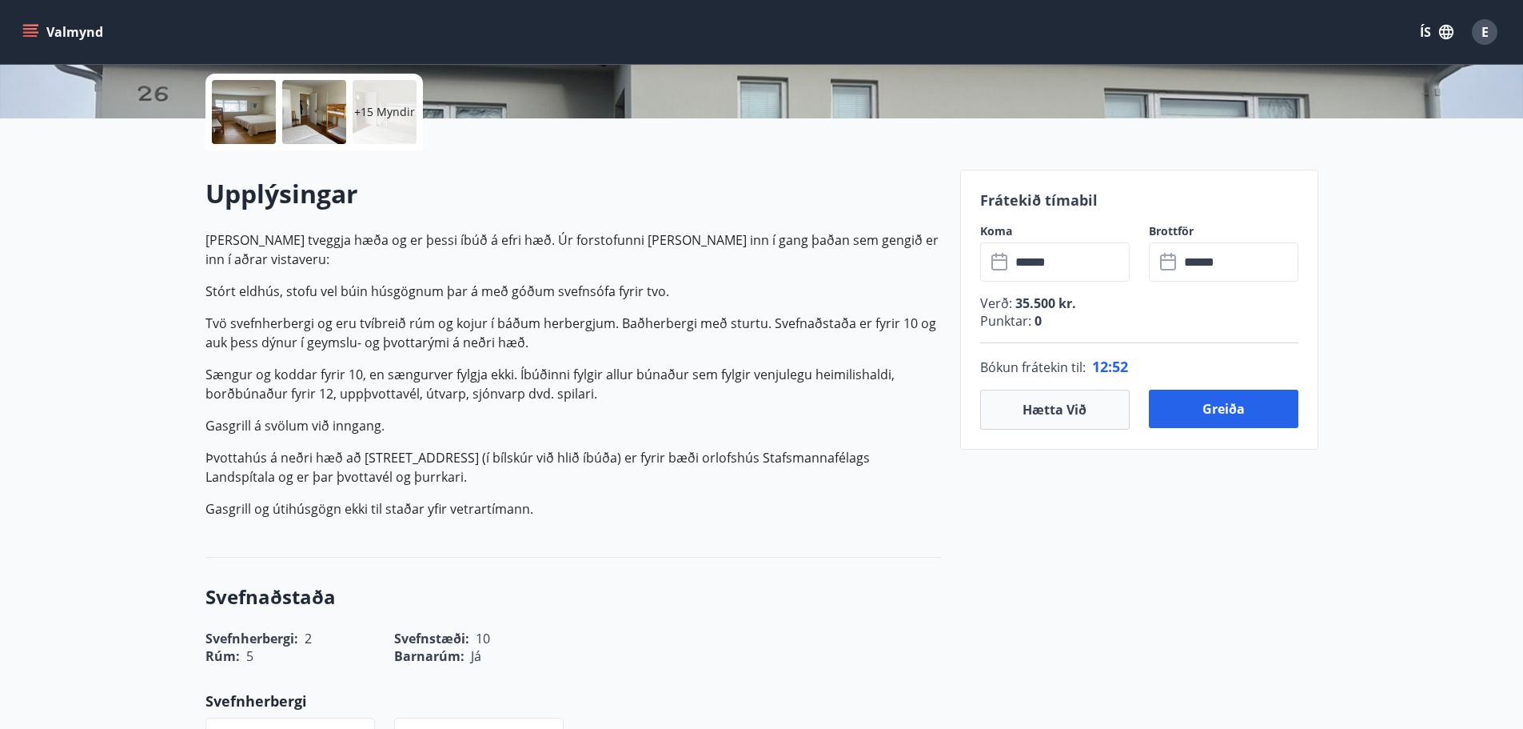
click at [691, 301] on p "Húsið er tveggja hæða og er þessi íbúð á efri hæð. Úr forstofunni er komin inn …" at bounding box center [574, 374] width 736 height 288
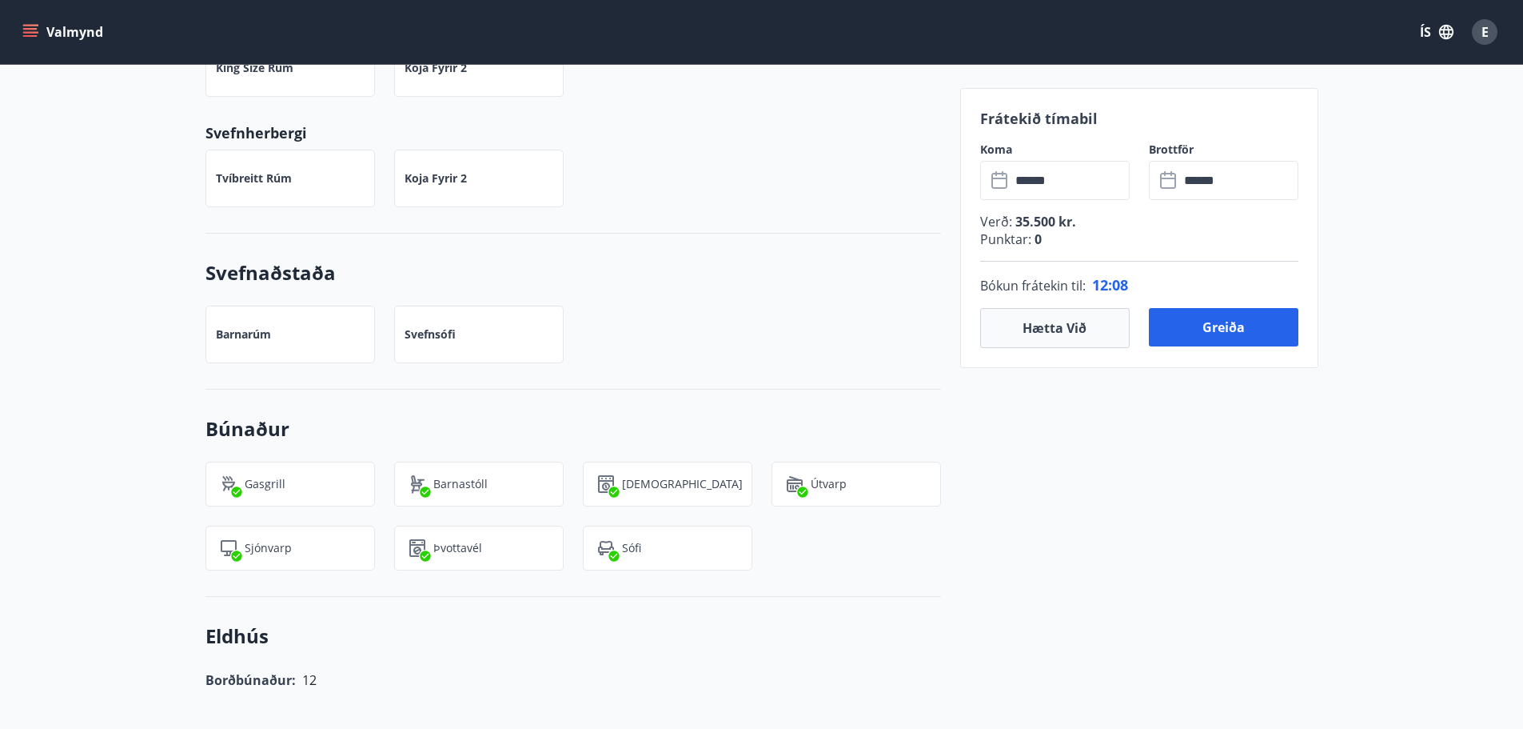
scroll to position [560, 0]
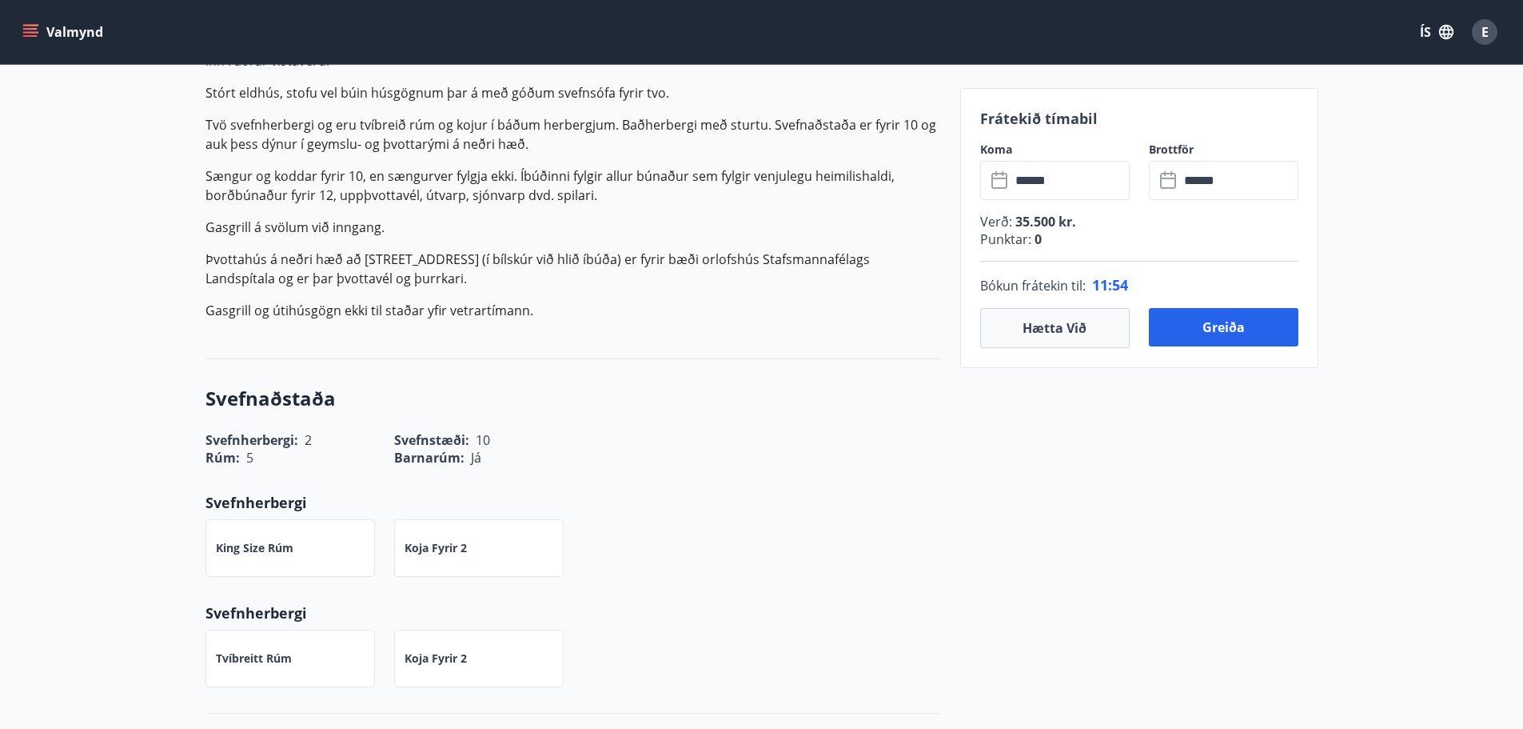
click at [825, 457] on div "Rúm : 5 Barnarúm : Já" at bounding box center [563, 447] width 755 height 37
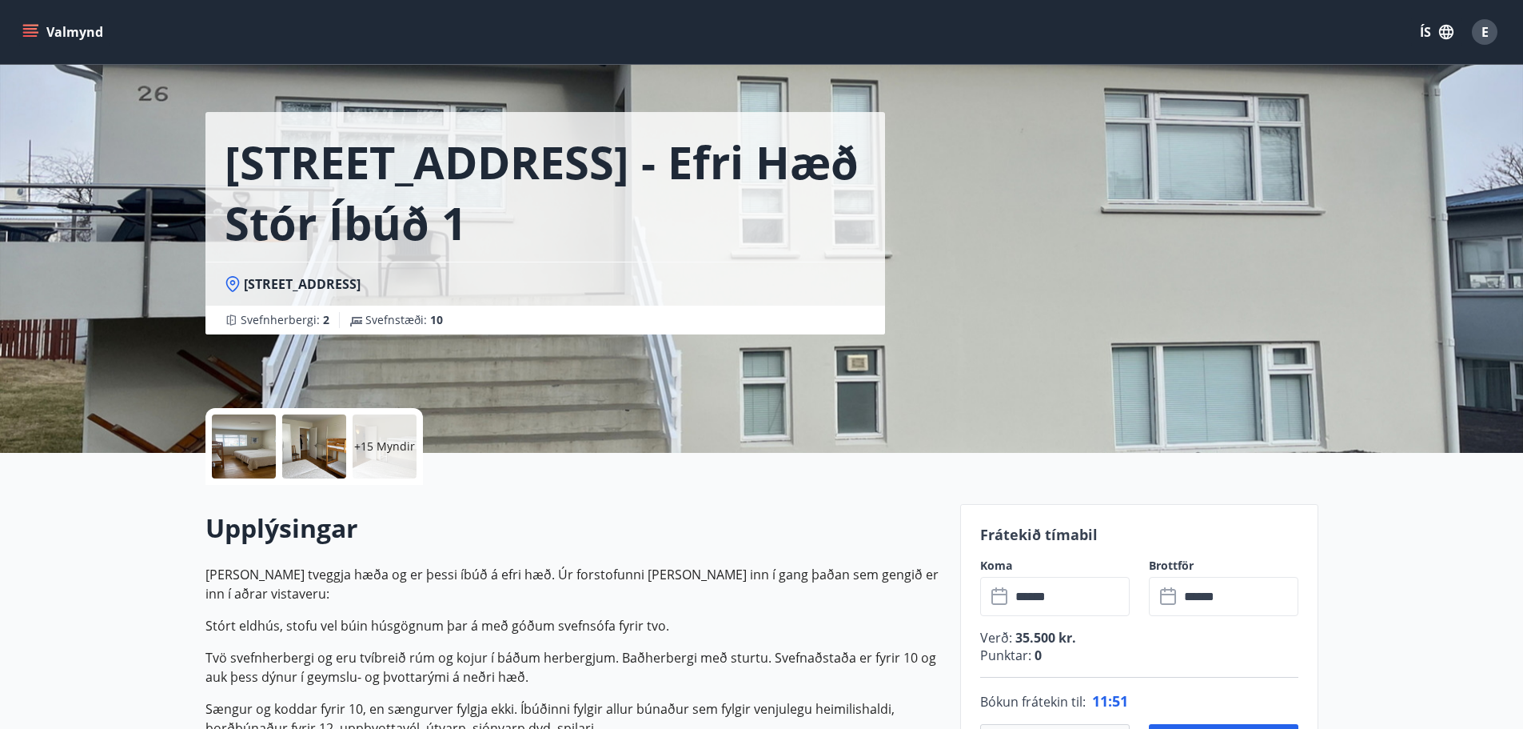
scroll to position [0, 0]
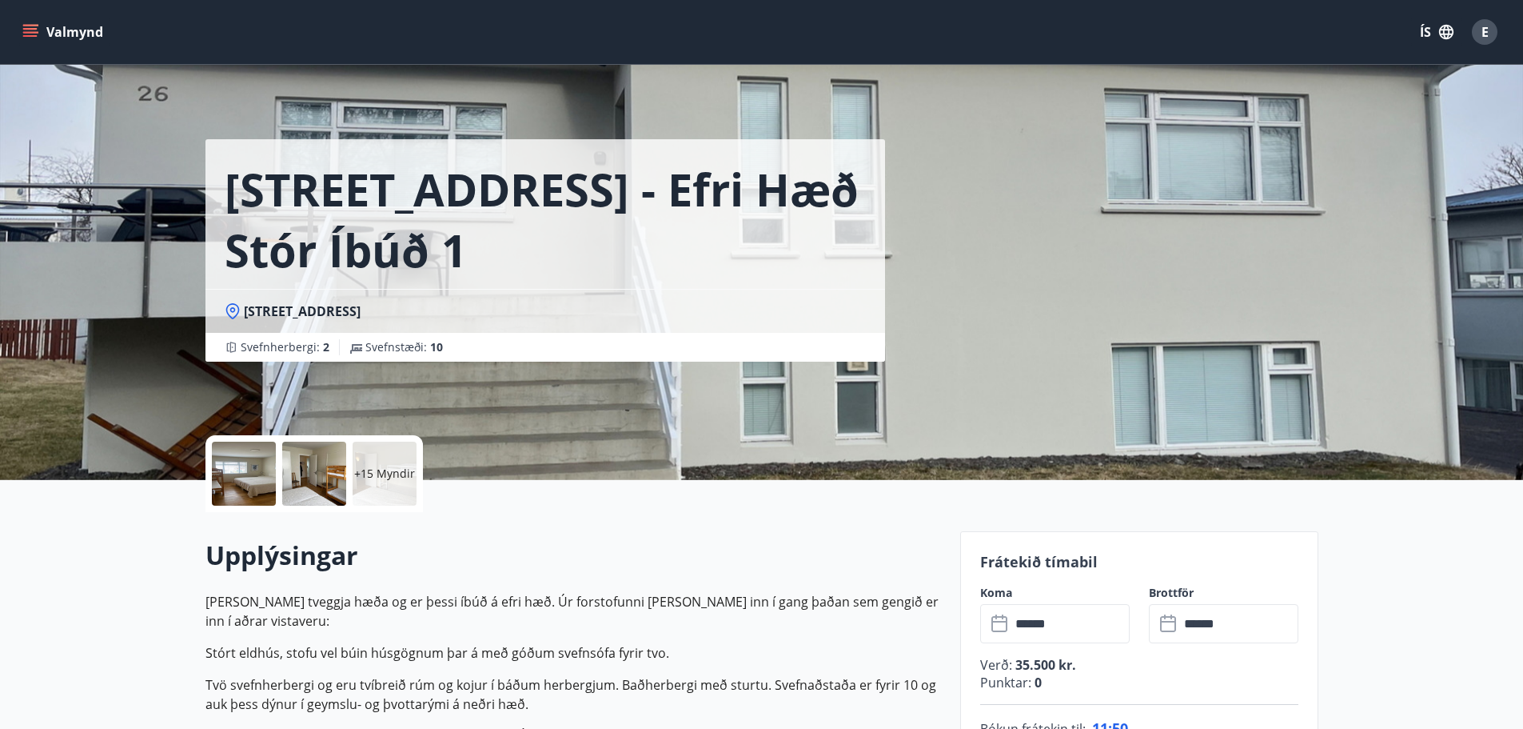
click at [32, 28] on icon "menu" at bounding box center [30, 29] width 14 height 2
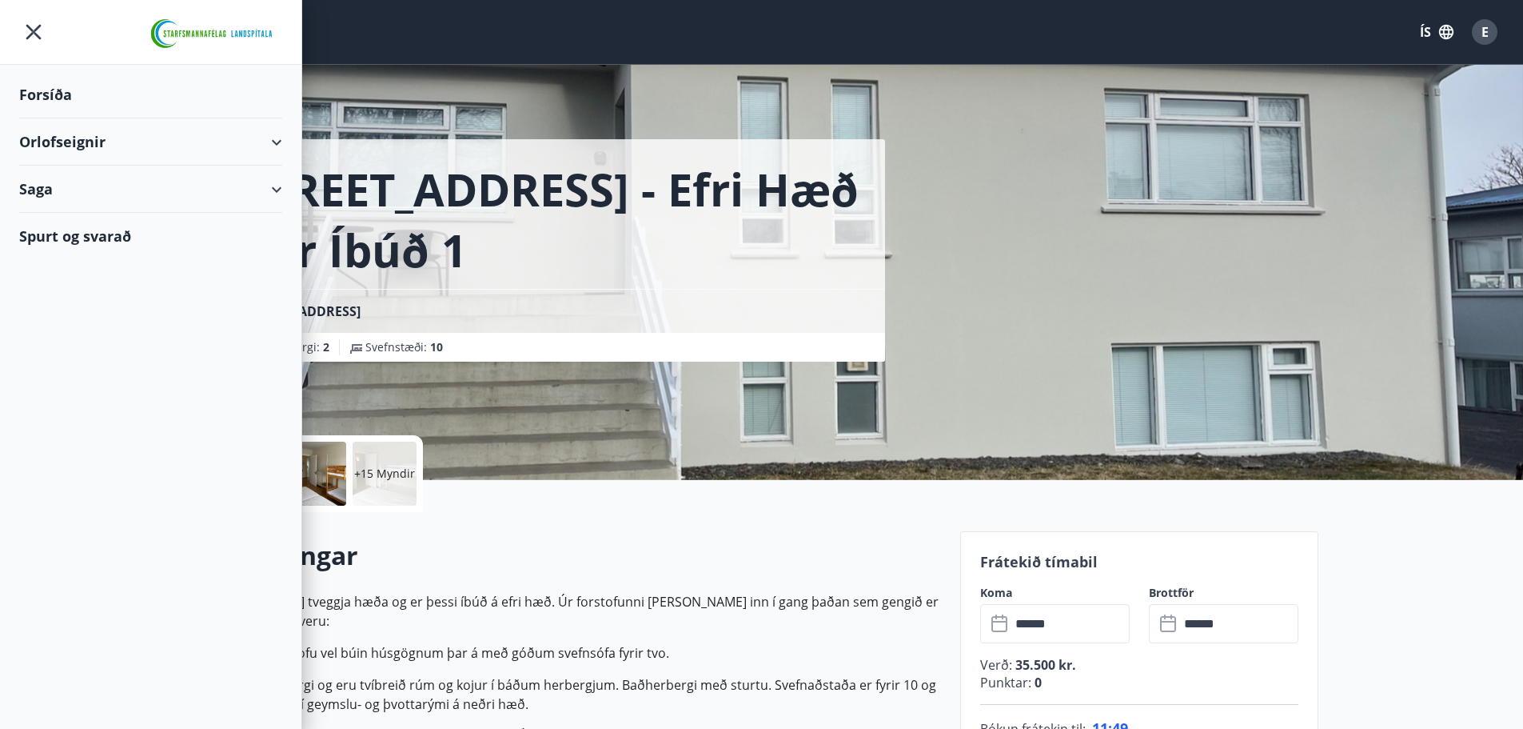
click at [58, 90] on div "Forsíða" at bounding box center [150, 94] width 263 height 47
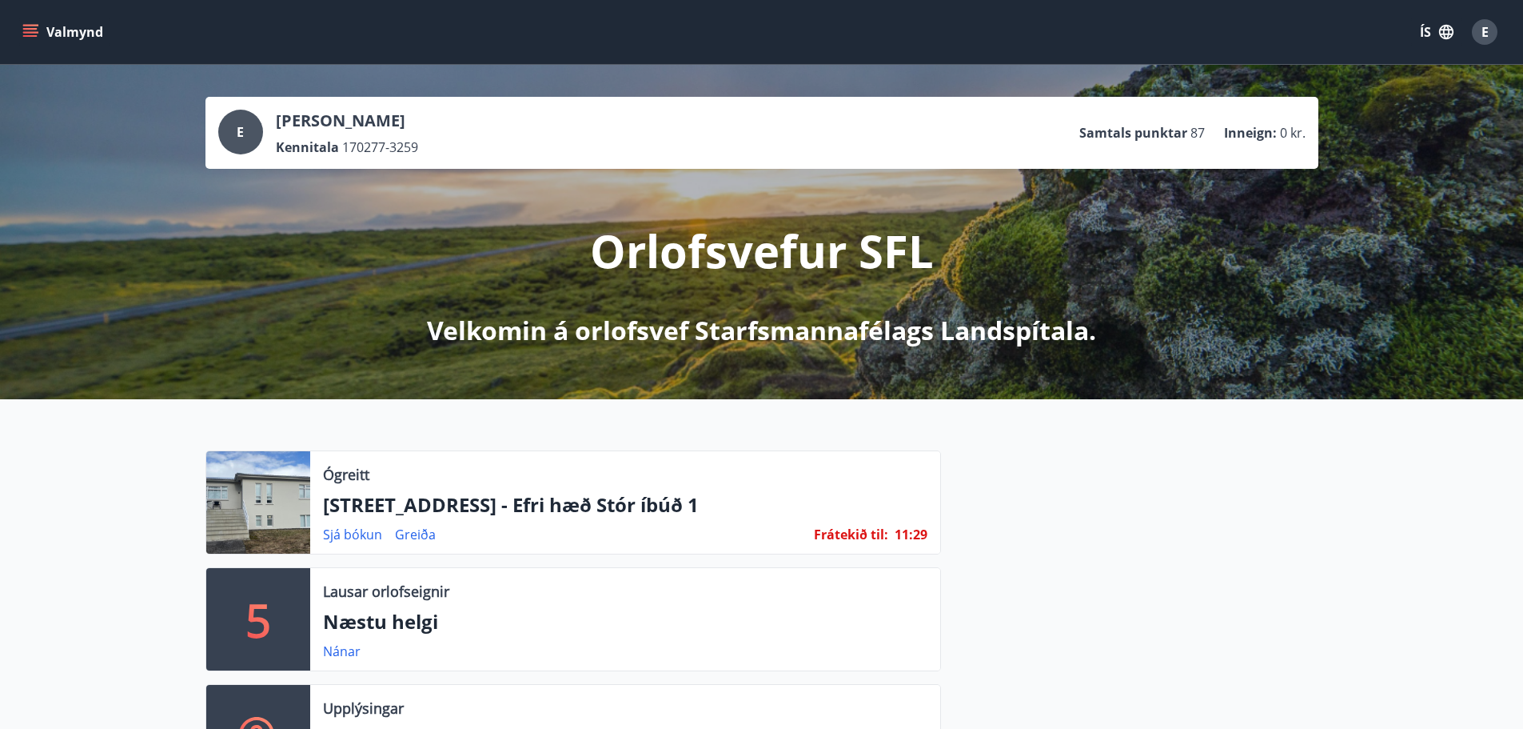
click at [34, 33] on icon "menu" at bounding box center [30, 32] width 16 height 16
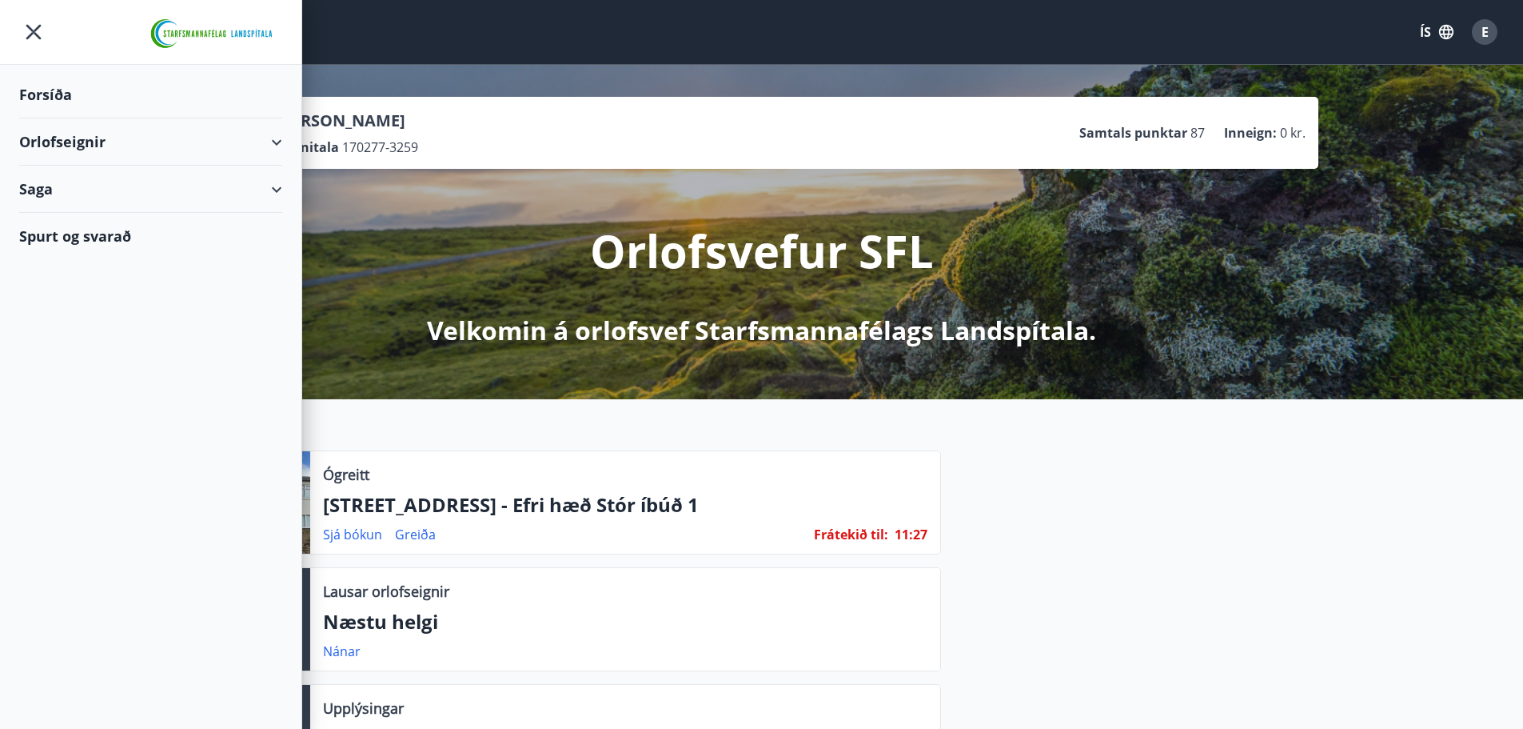
click at [54, 230] on div "Spurt og svarað" at bounding box center [150, 236] width 263 height 46
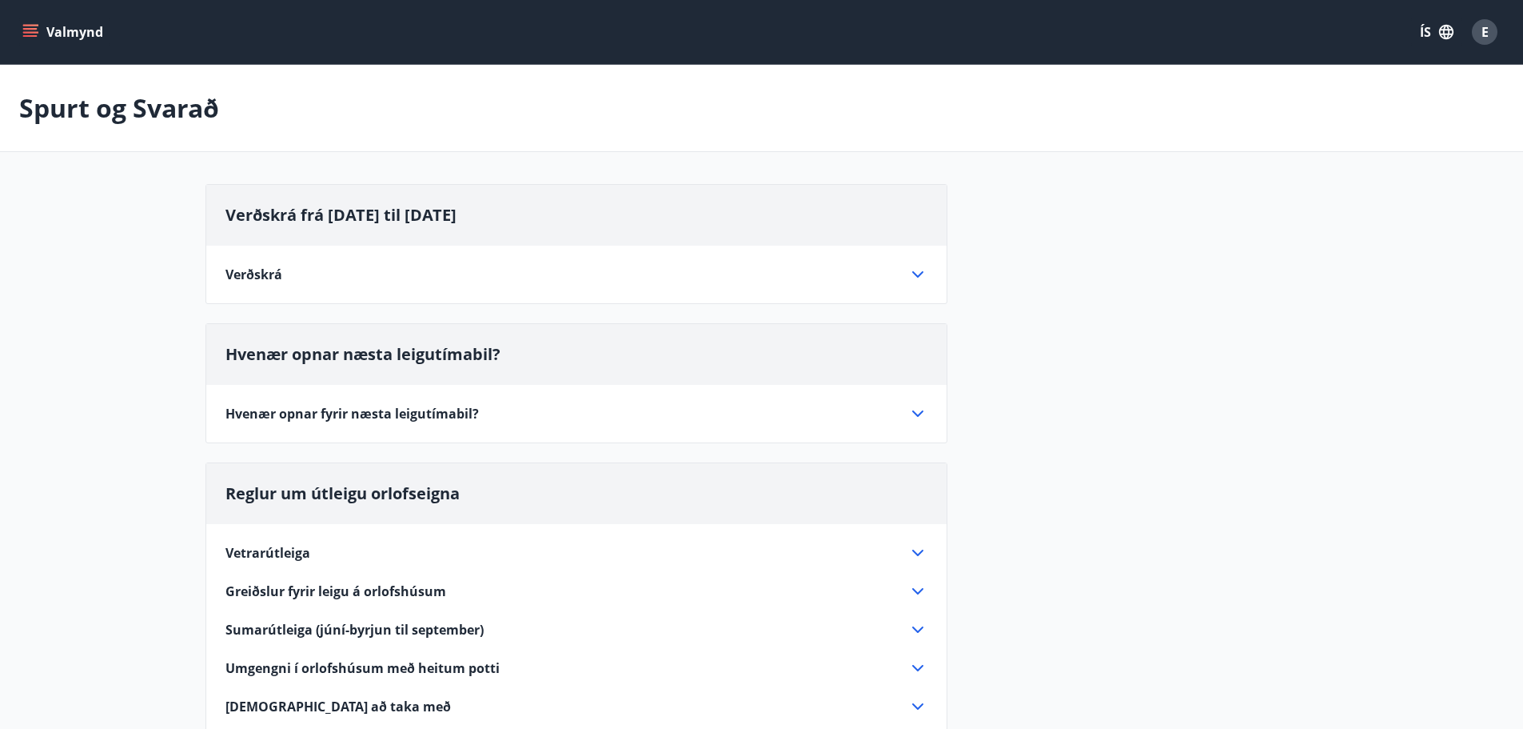
click at [407, 273] on div "Verðskrá" at bounding box center [567, 275] width 683 height 18
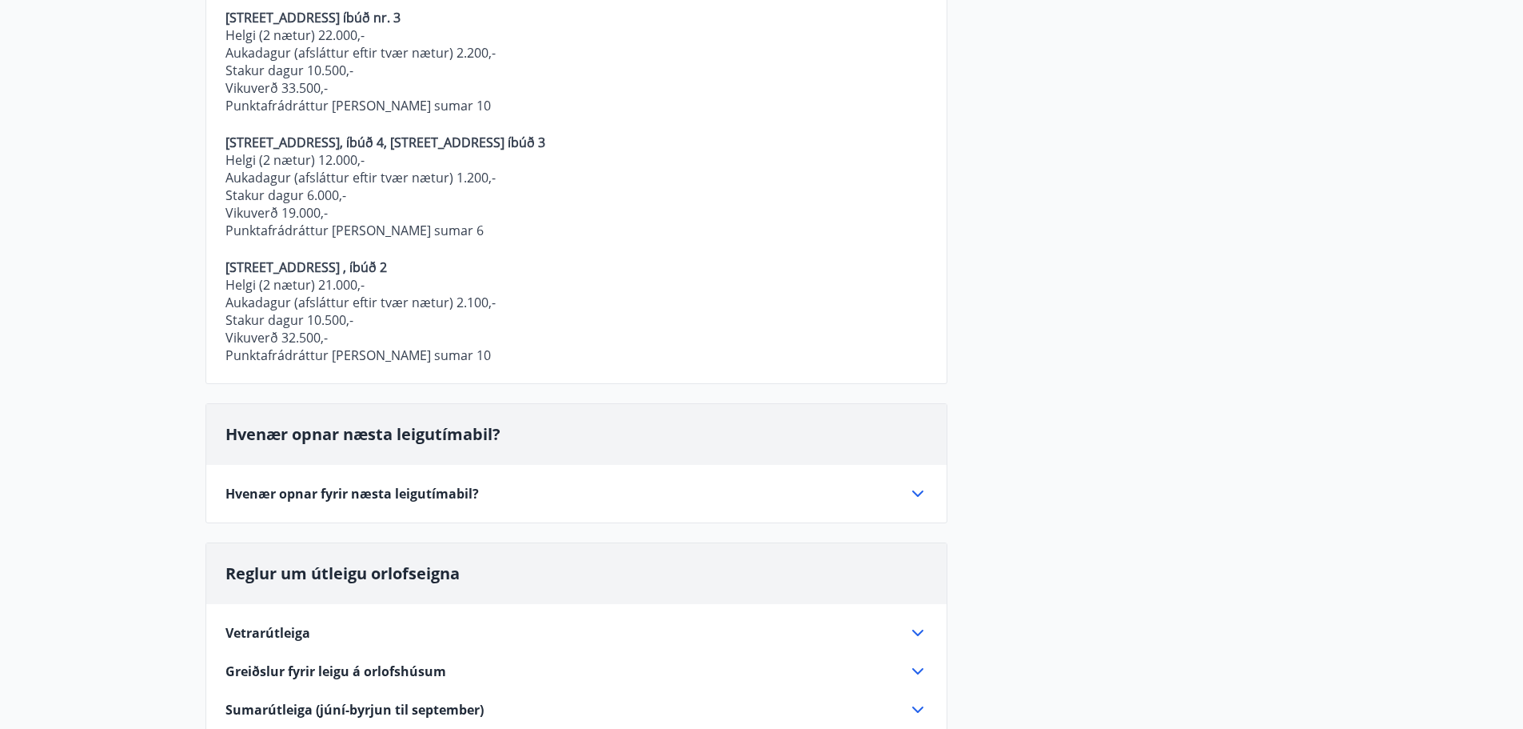
scroll to position [720, 0]
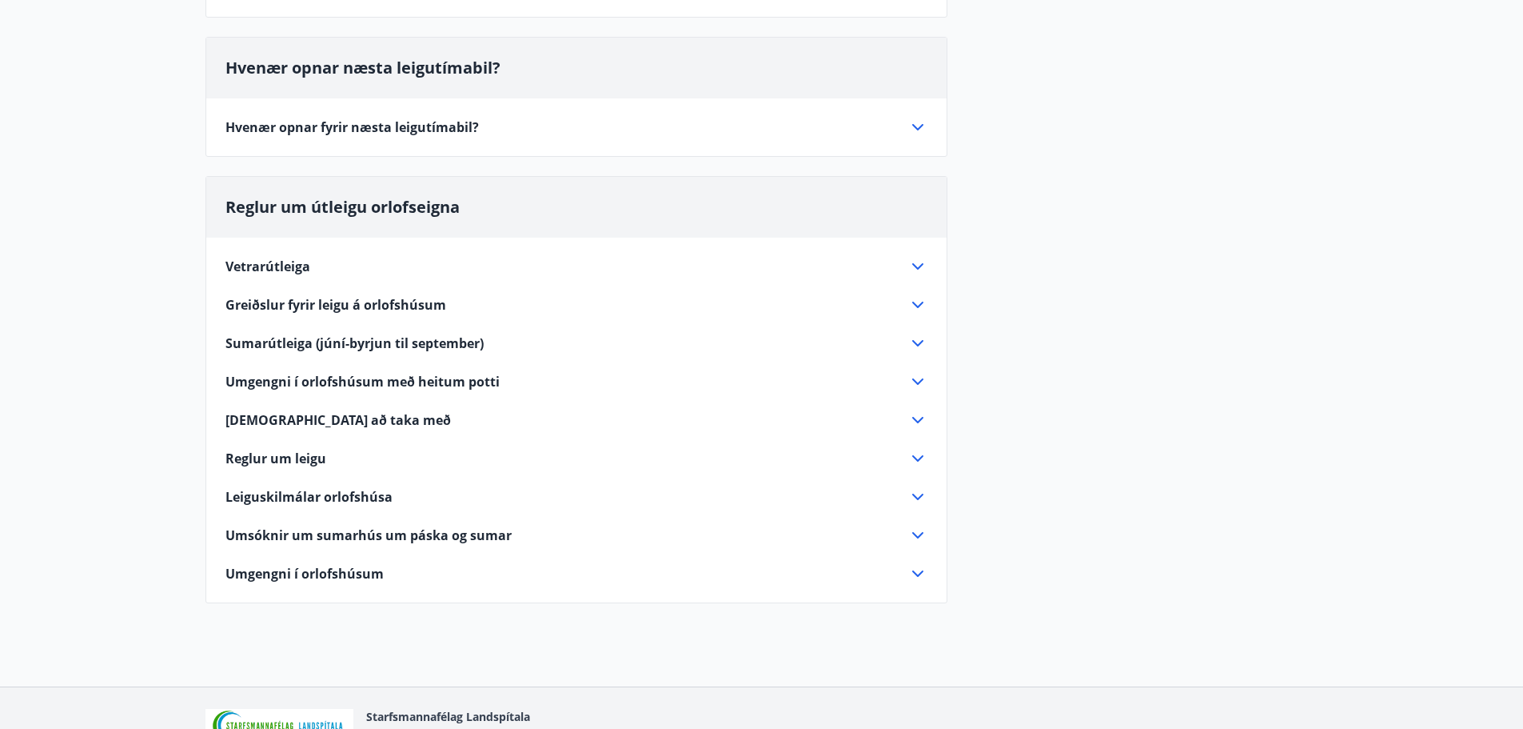
click at [547, 273] on div "Vetrarútleiga" at bounding box center [567, 267] width 683 height 18
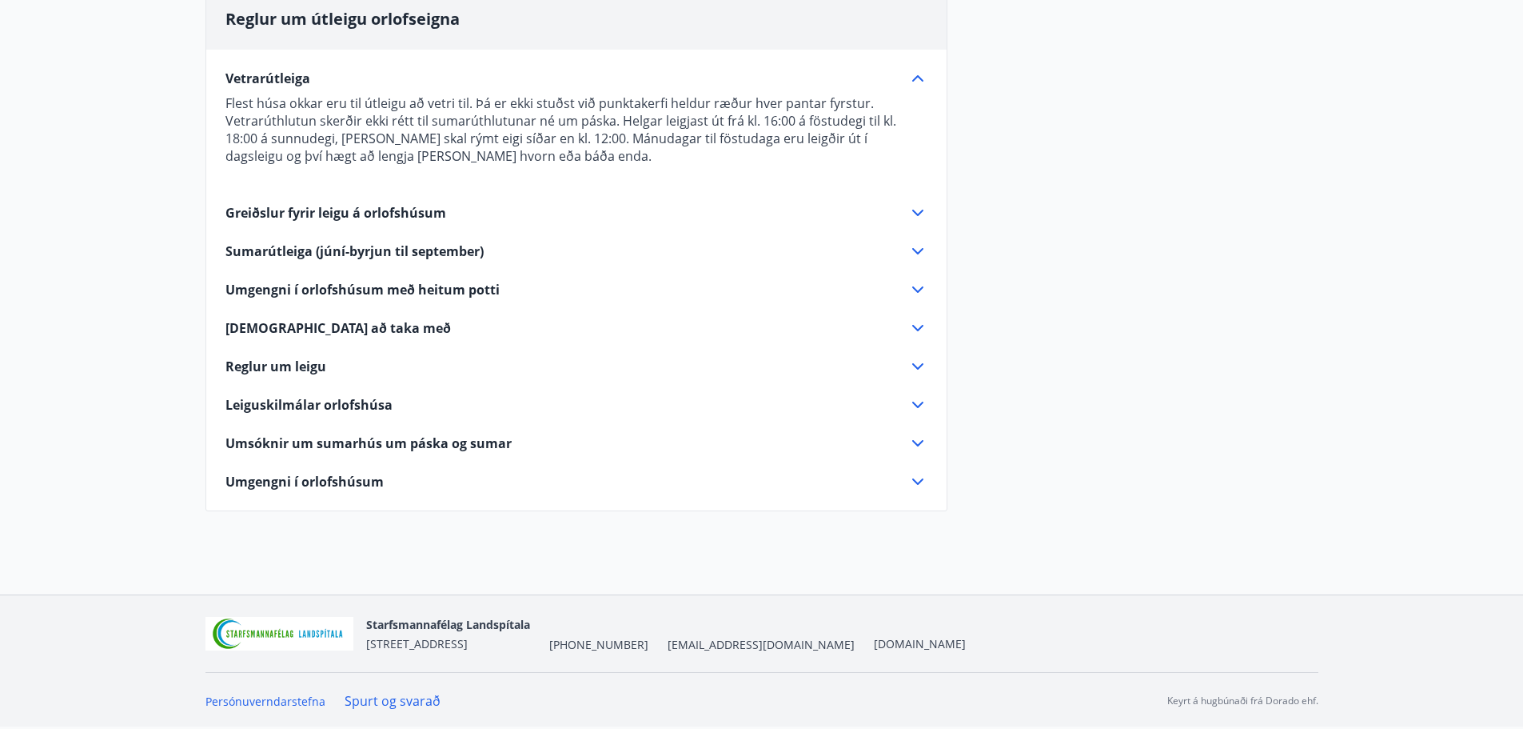
scroll to position [474, 0]
click at [374, 396] on span "Leiguskilmálar orlofshúsa" at bounding box center [309, 405] width 167 height 18
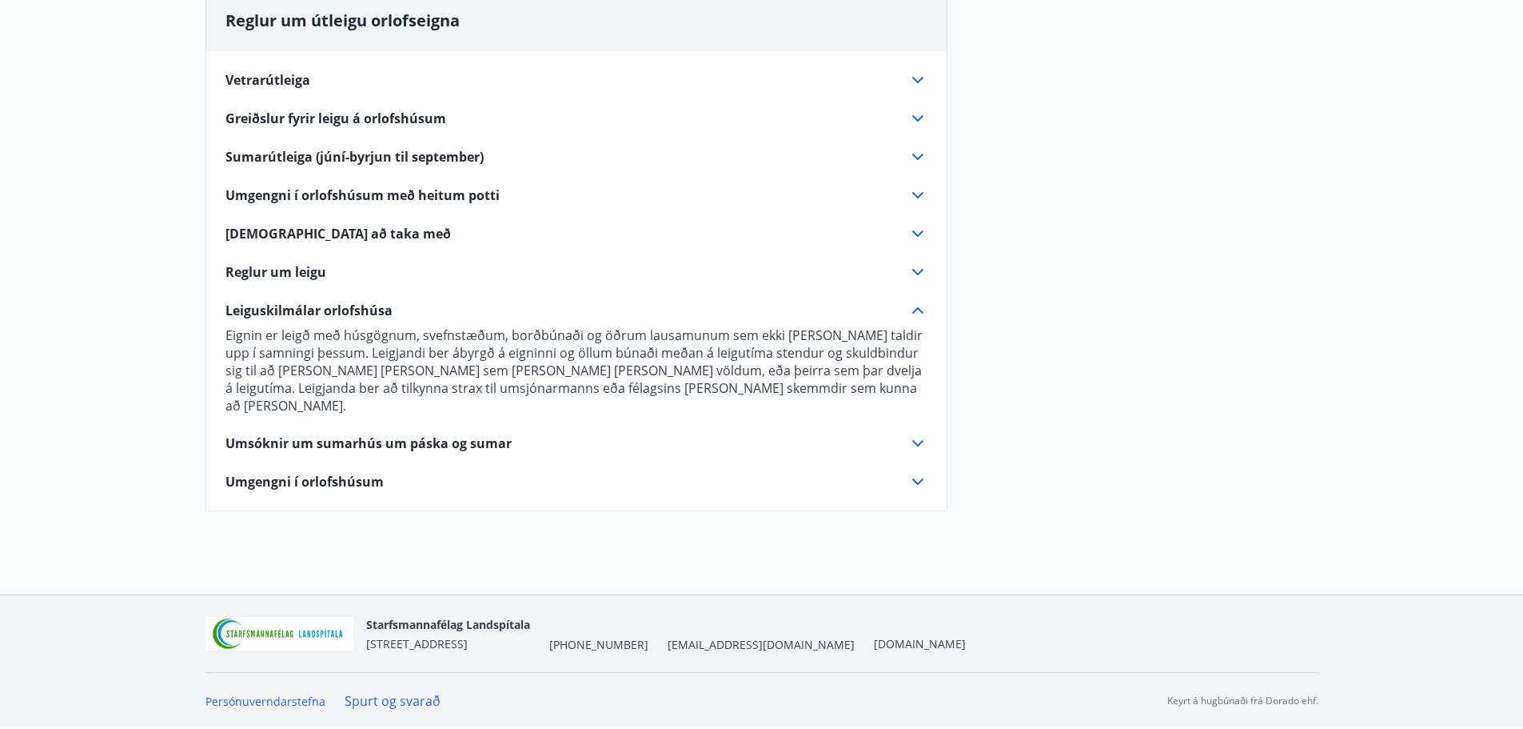
scroll to position [455, 0]
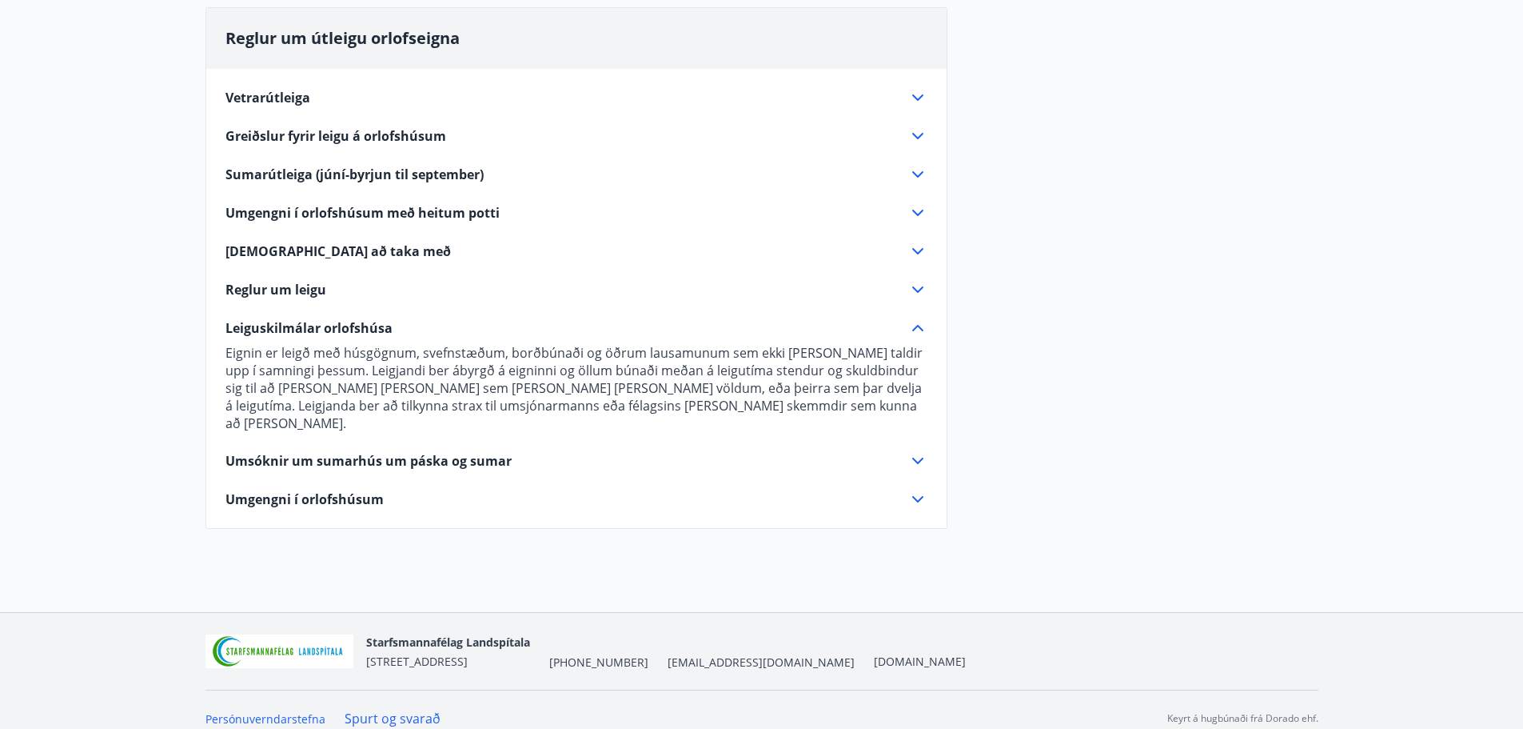
click at [385, 138] on span "Greiðslur fyrir leigu á orlofshúsum" at bounding box center [336, 136] width 221 height 18
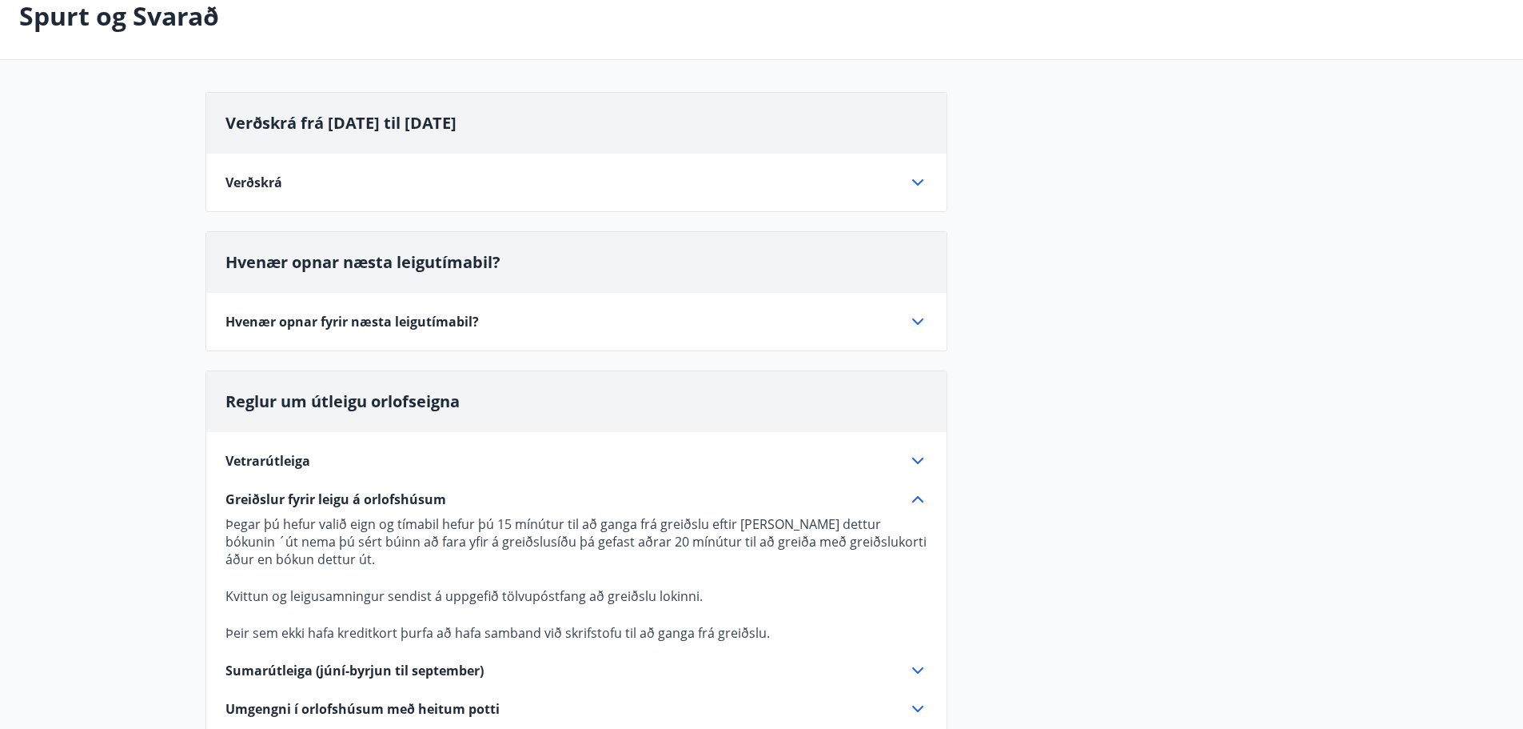
scroll to position [55, 0]
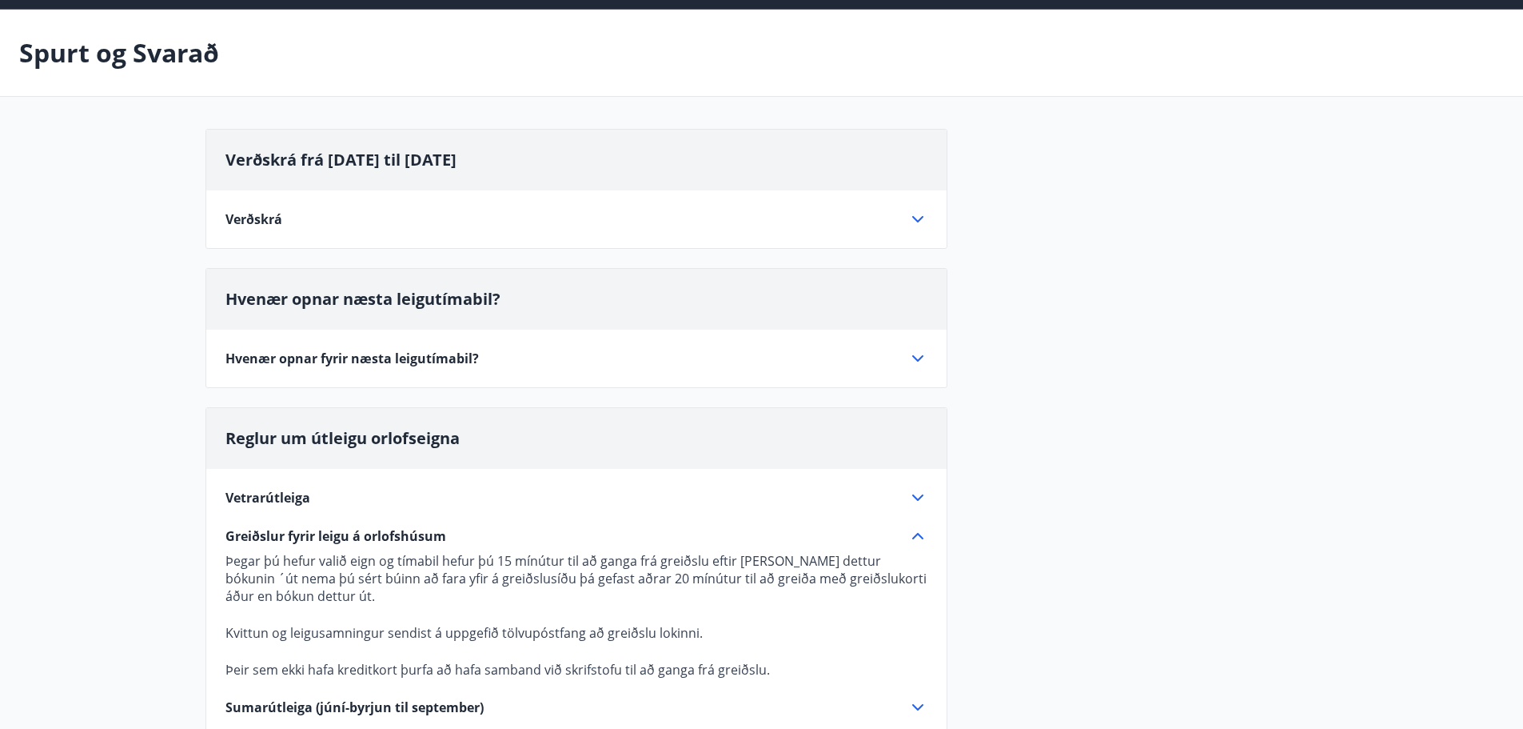
click at [914, 206] on div "Verðskrá Kirkjurbæjarklaustur, Úthlíð, Flúðir hús 1, 2, 3, 4, Skorradalur, Hraf…" at bounding box center [576, 209] width 741 height 38
click at [924, 223] on icon at bounding box center [917, 219] width 19 height 19
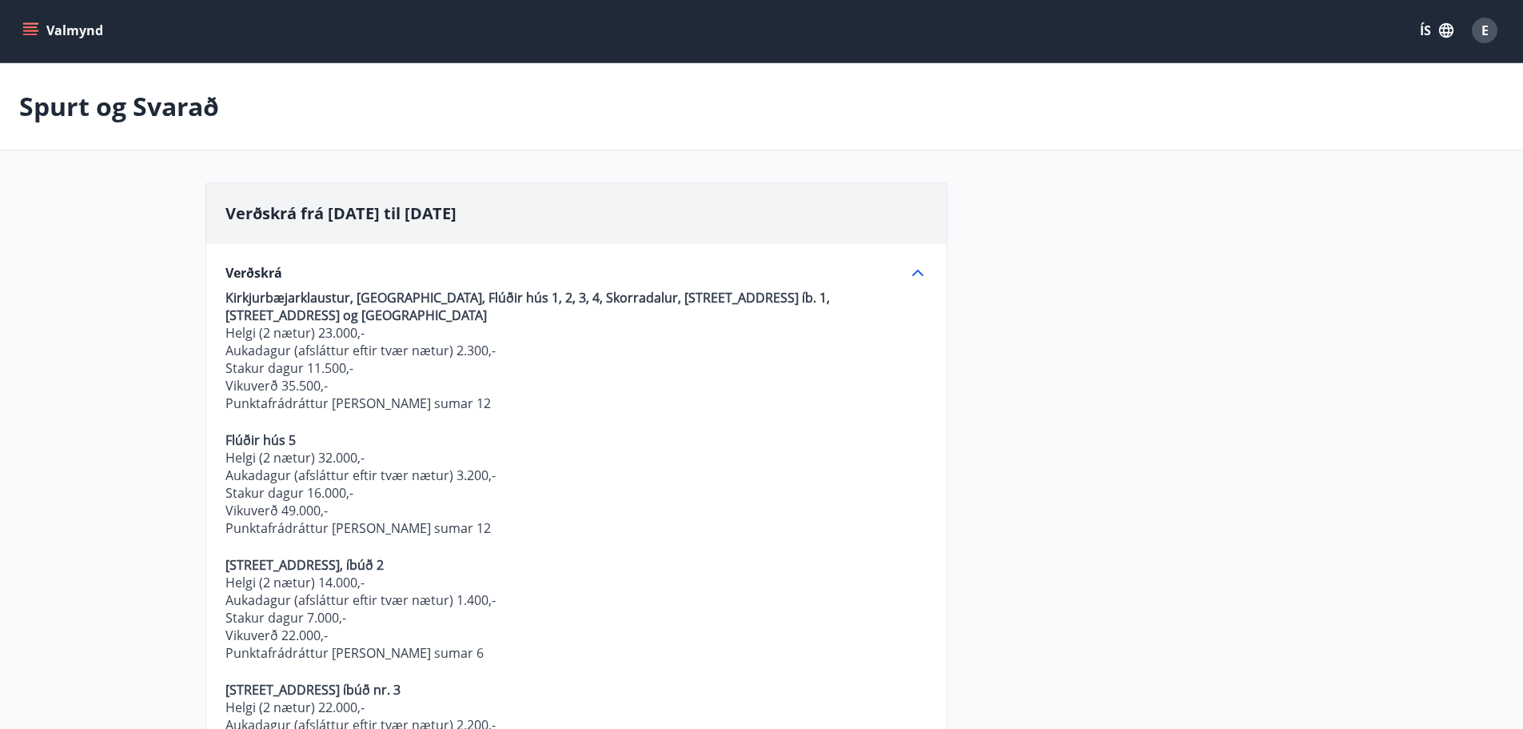
scroll to position [0, 0]
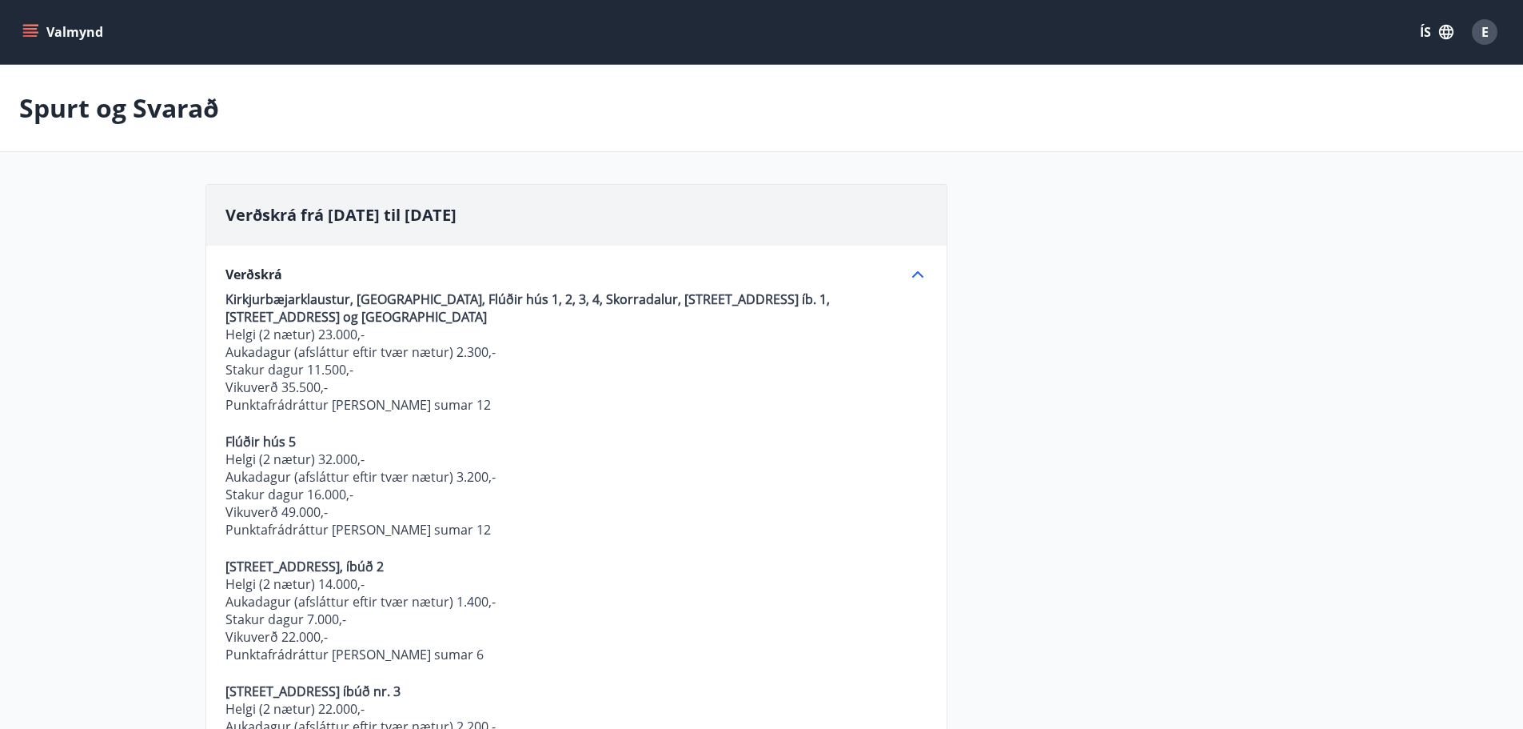
click at [86, 34] on button "Valmynd" at bounding box center [64, 32] width 90 height 29
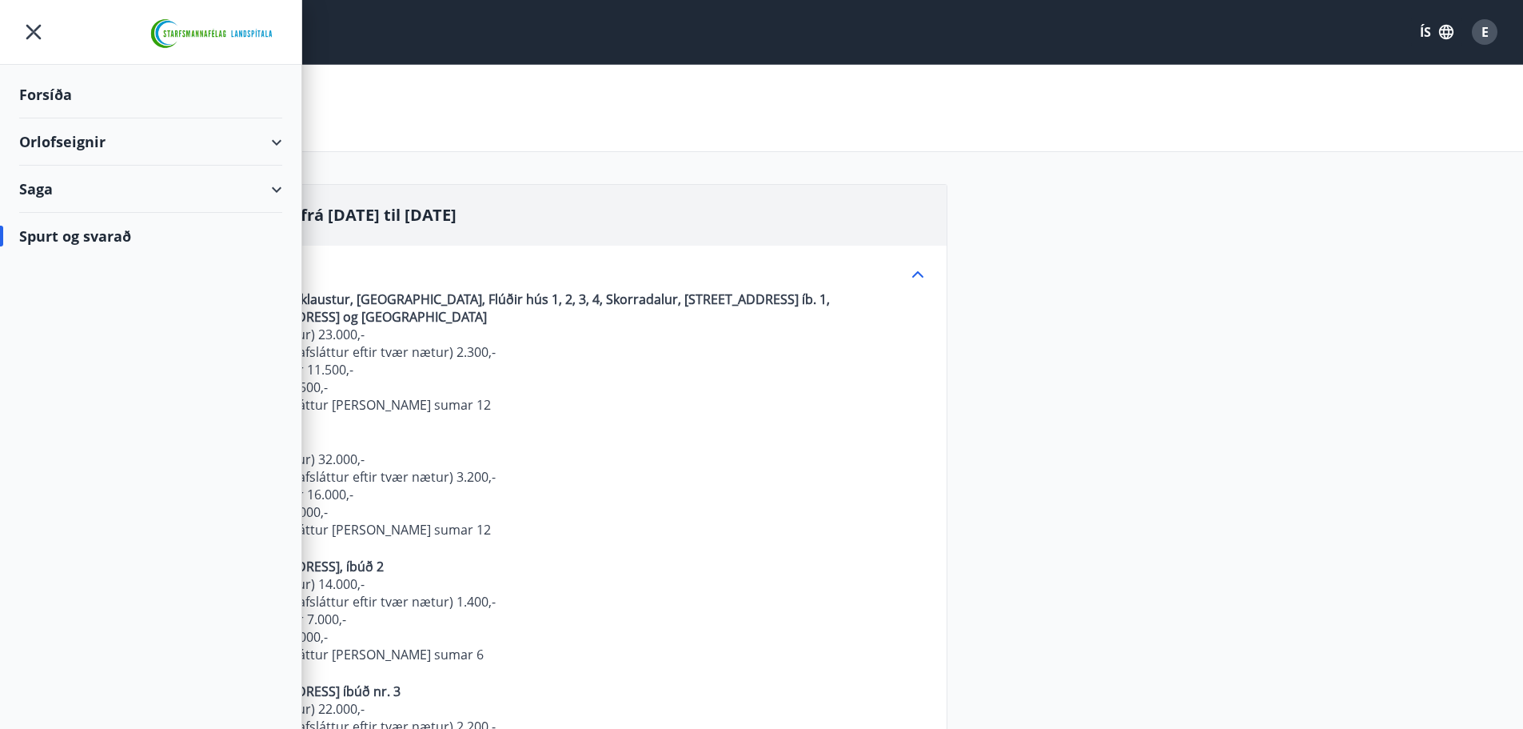
click at [135, 86] on div "Forsíða" at bounding box center [150, 94] width 263 height 47
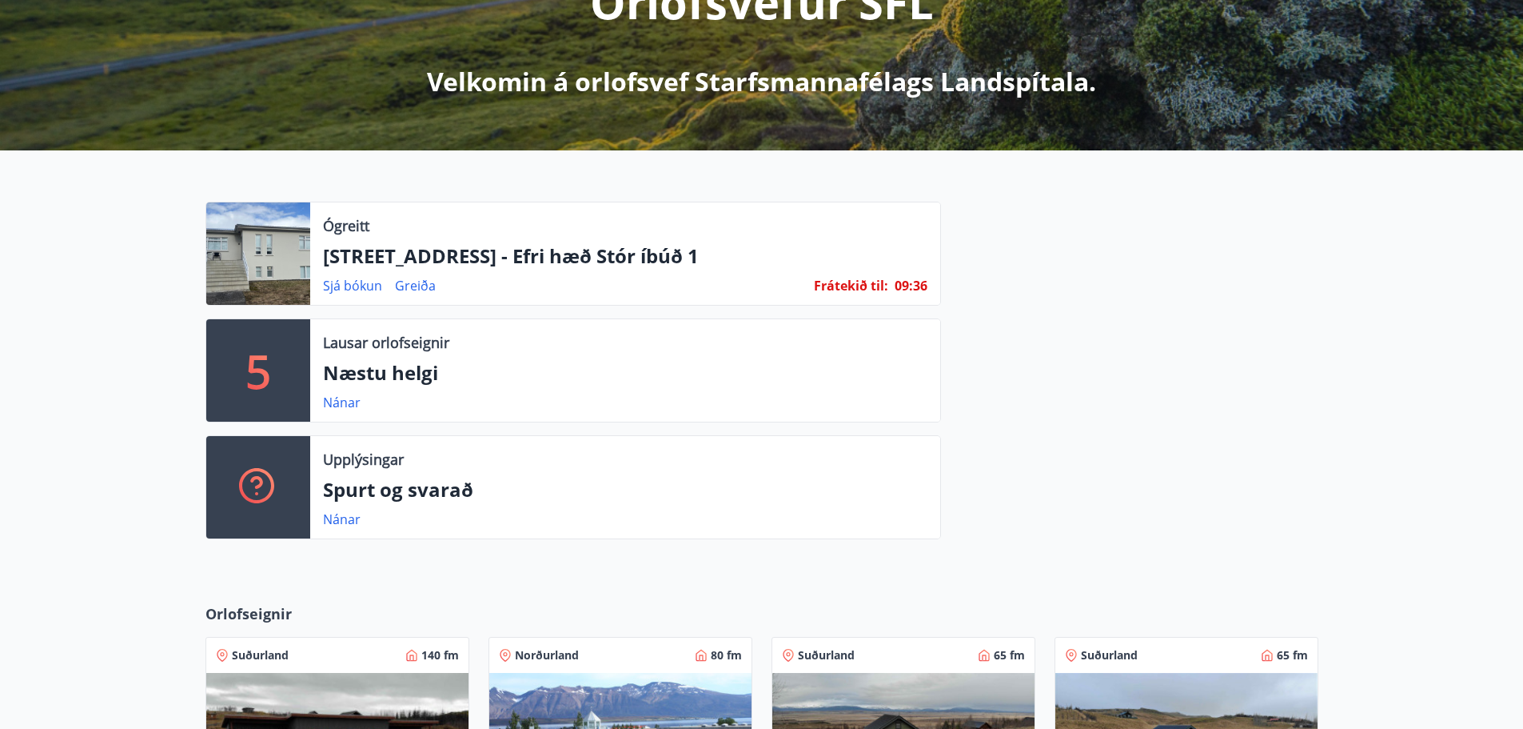
scroll to position [248, 0]
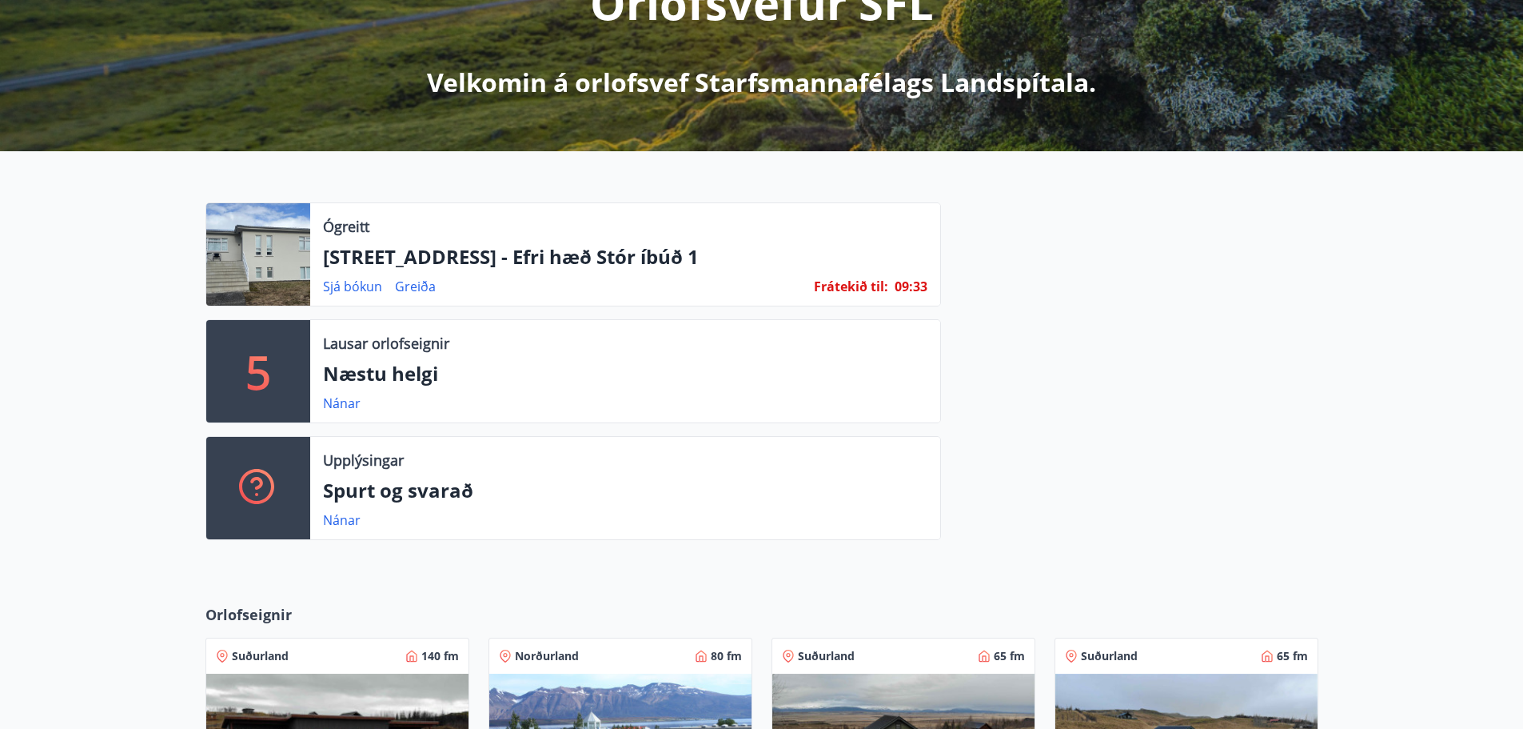
click at [285, 252] on div at bounding box center [258, 254] width 104 height 102
click at [336, 231] on p "Ógreitt" at bounding box center [346, 226] width 46 height 21
click at [364, 289] on link "Sjá bókun" at bounding box center [352, 286] width 59 height 18
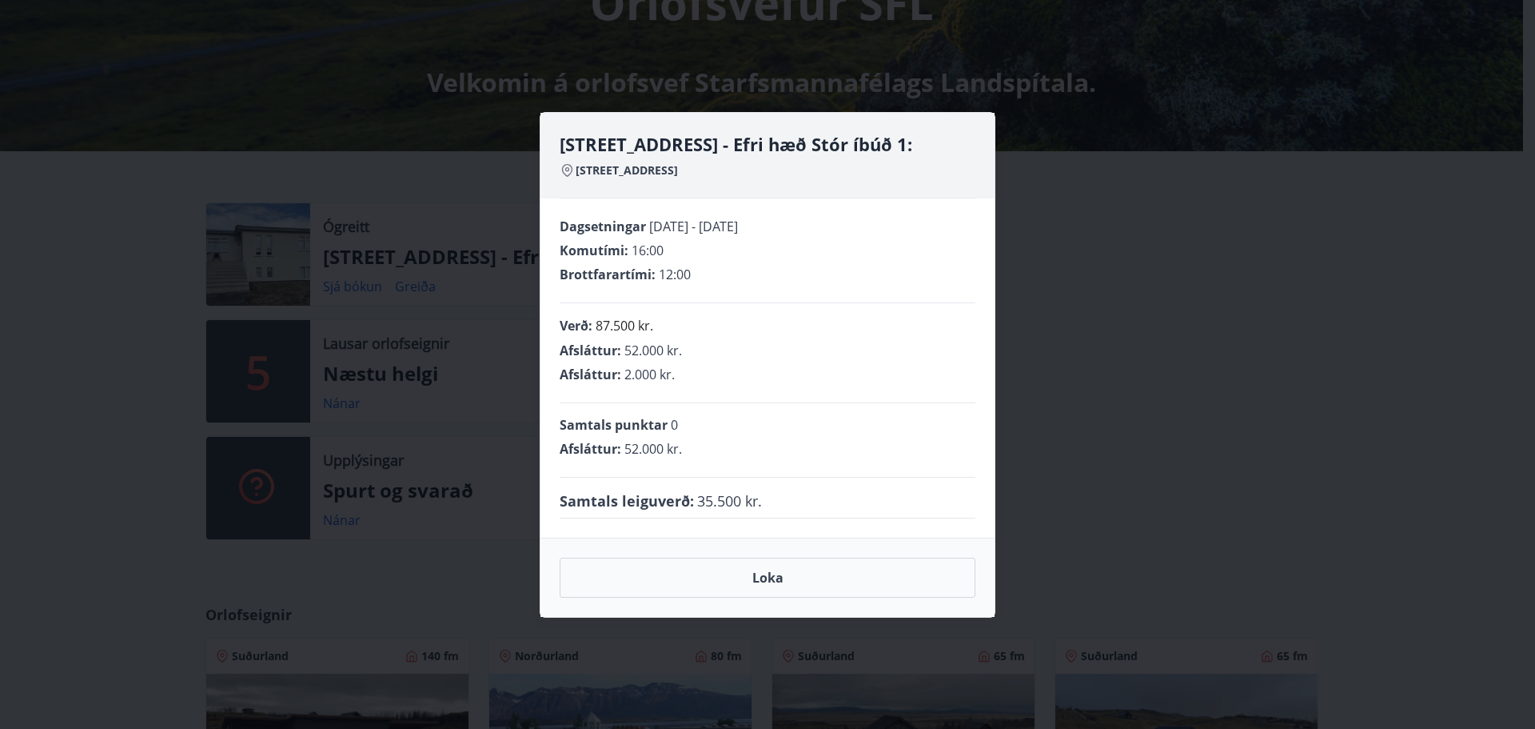
click at [1310, 357] on div "Hrafnagilsstræti 26 - Efri hæð Stór íbúð 1: Hrafnagilsstræti 26 Dagsetningar 26…" at bounding box center [767, 364] width 1535 height 729
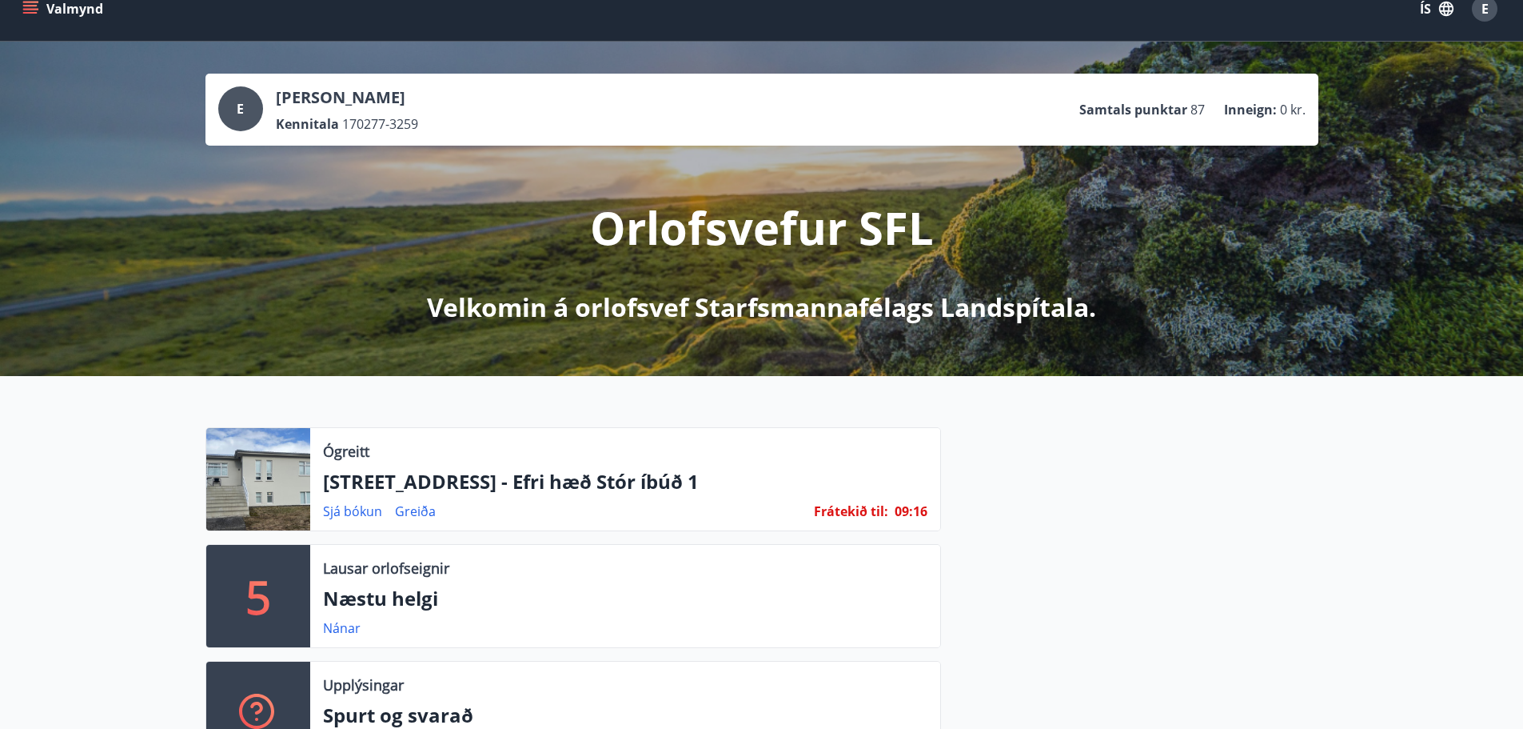
scroll to position [0, 0]
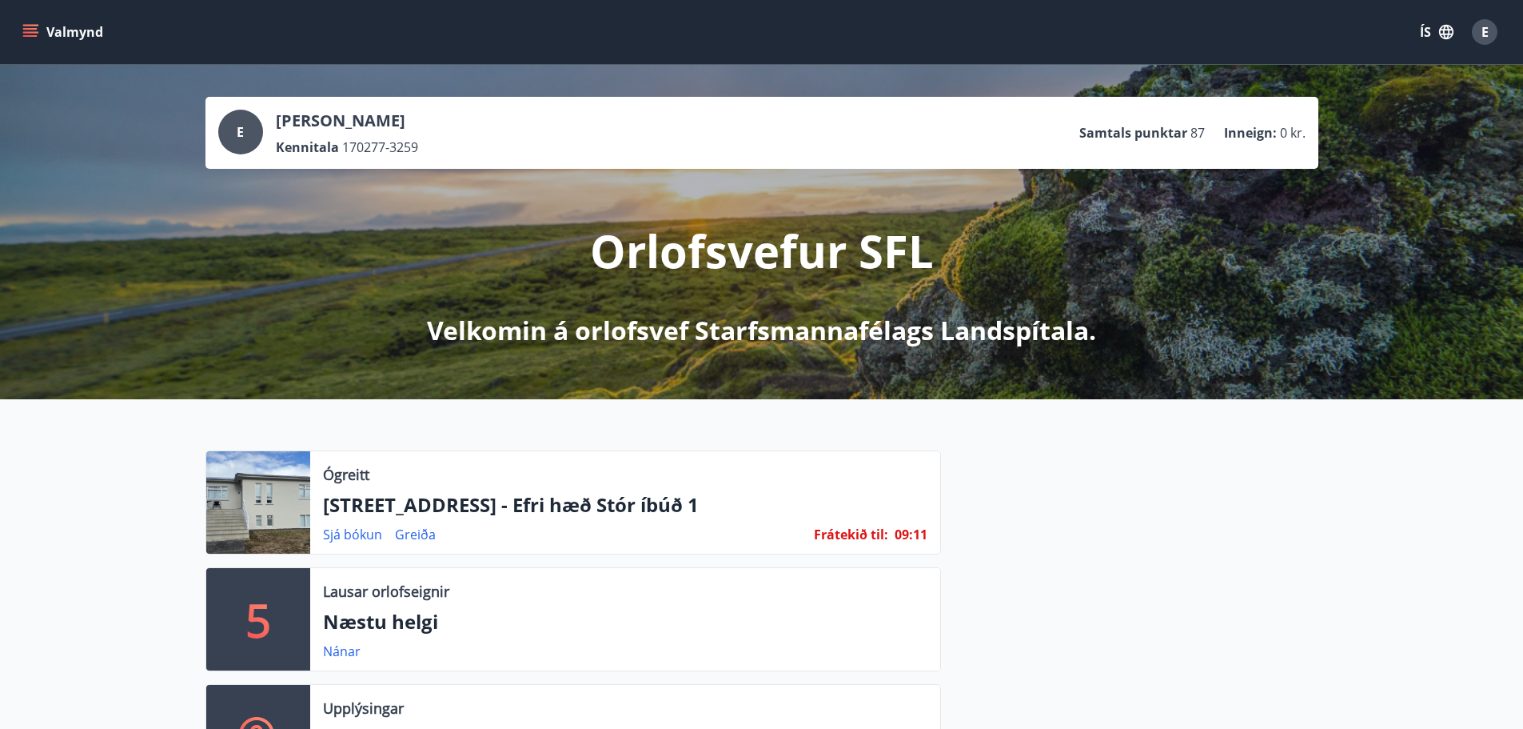
click at [24, 26] on icon "menu" at bounding box center [30, 32] width 16 height 16
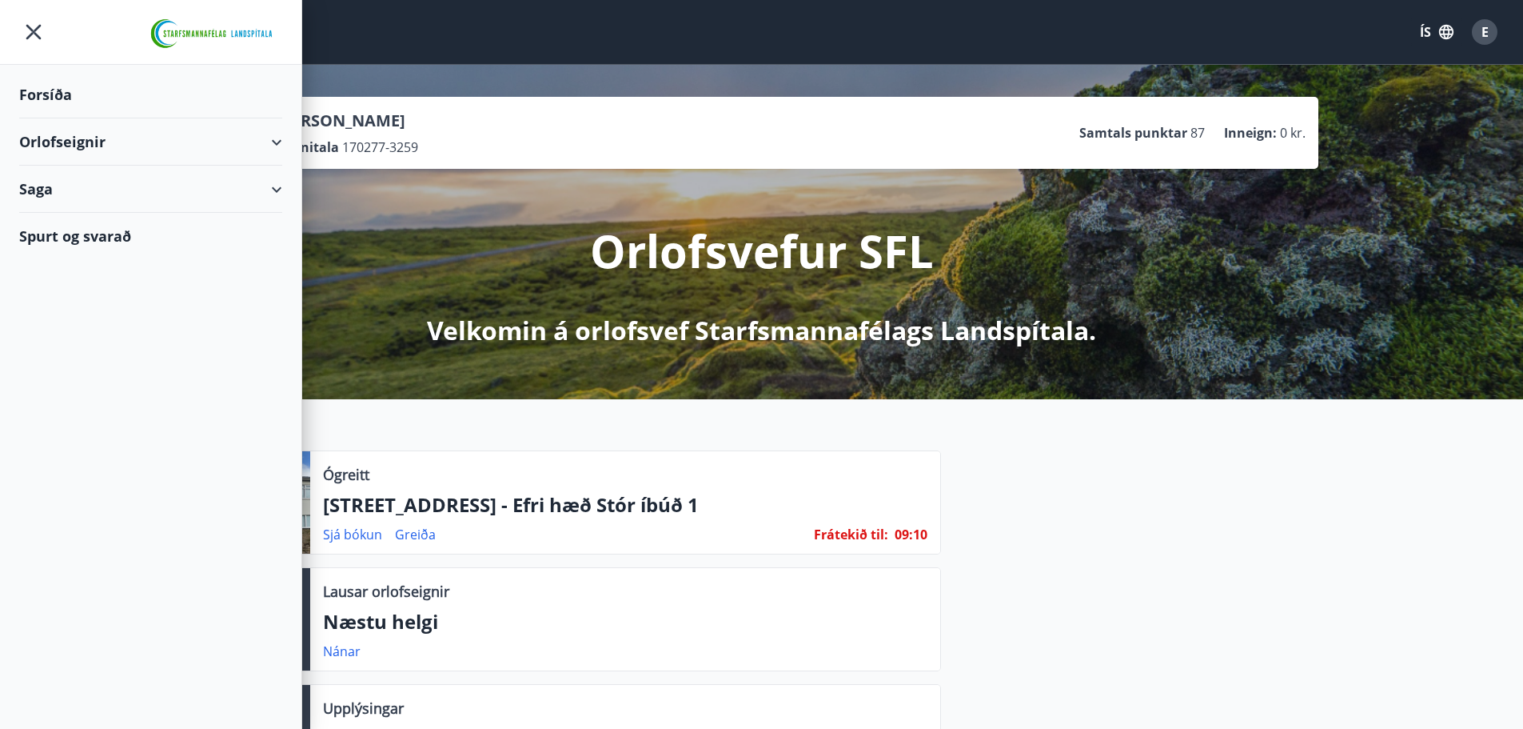
click at [97, 230] on div "Spurt og svarað" at bounding box center [150, 236] width 263 height 46
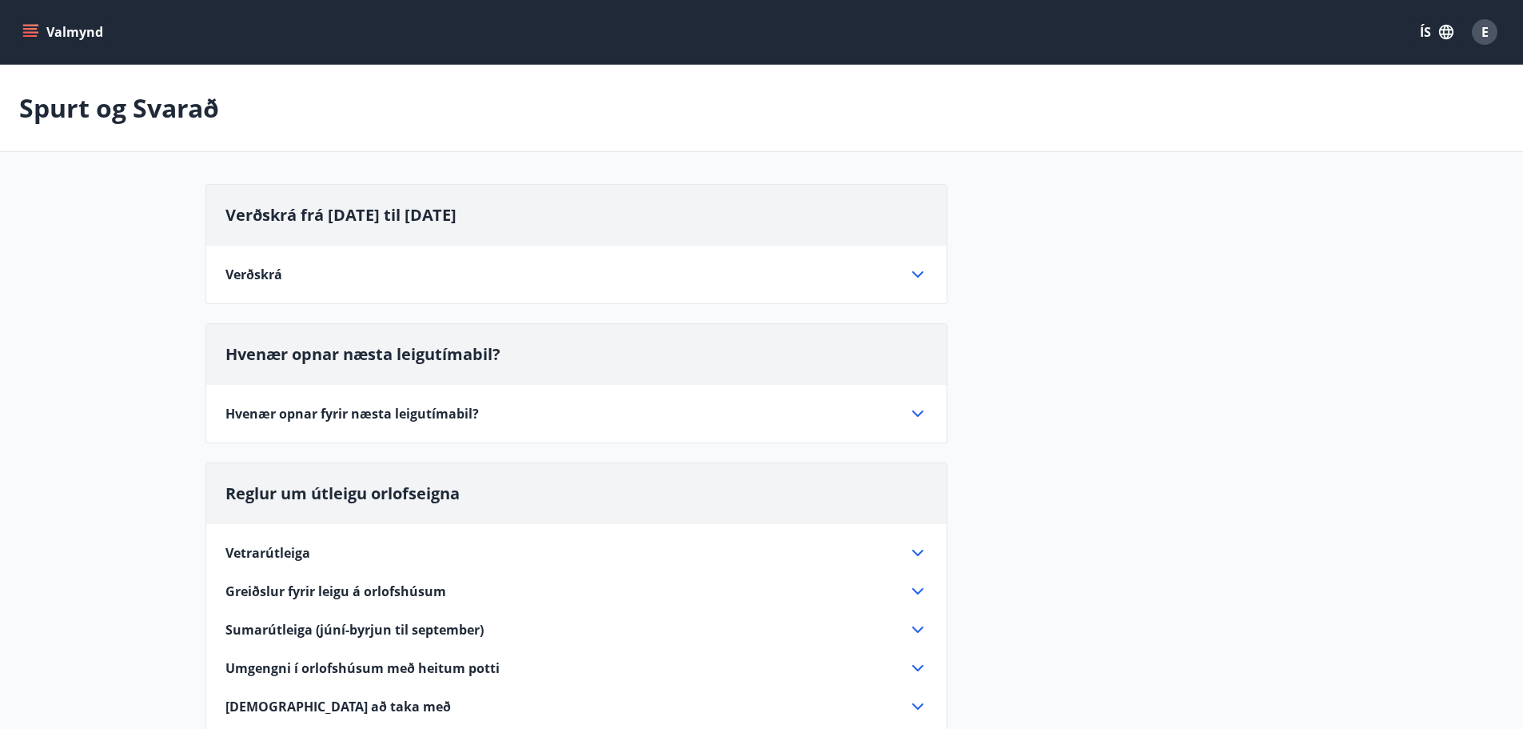
click at [1486, 23] on span "E" at bounding box center [1485, 32] width 7 height 18
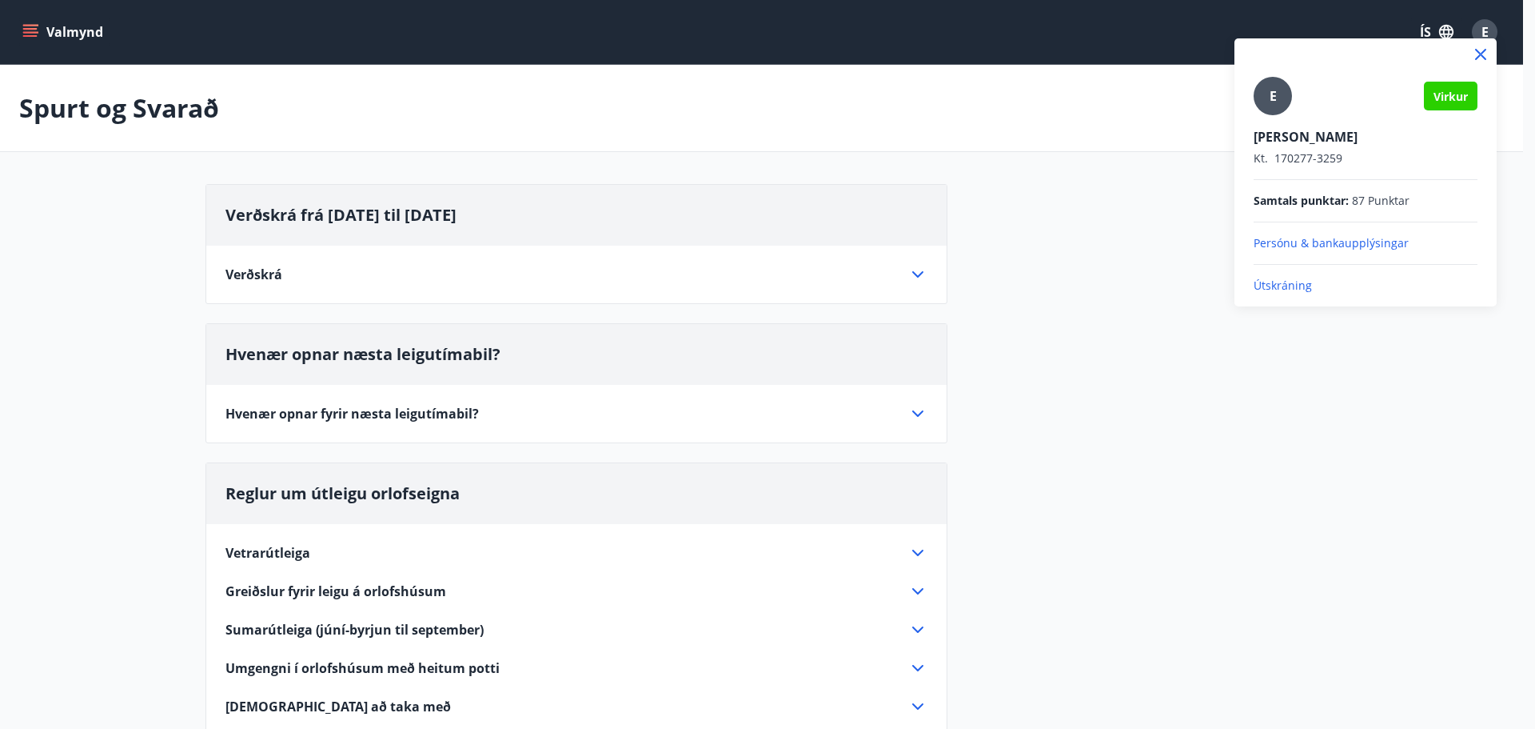
click at [1302, 280] on p "Útskráning" at bounding box center [1366, 285] width 224 height 16
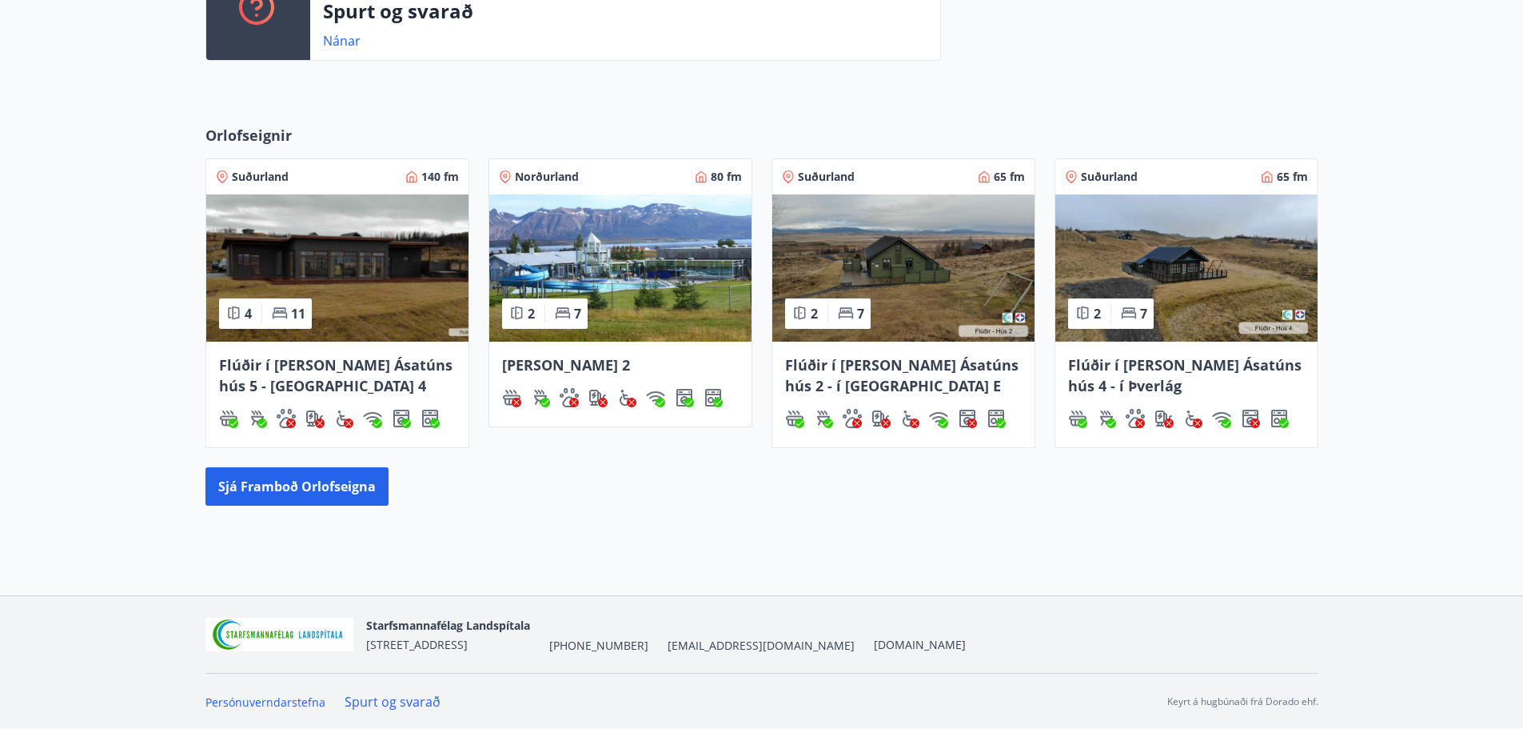
scroll to position [728, 0]
click at [411, 700] on link "Spurt og svarað" at bounding box center [393, 701] width 96 height 18
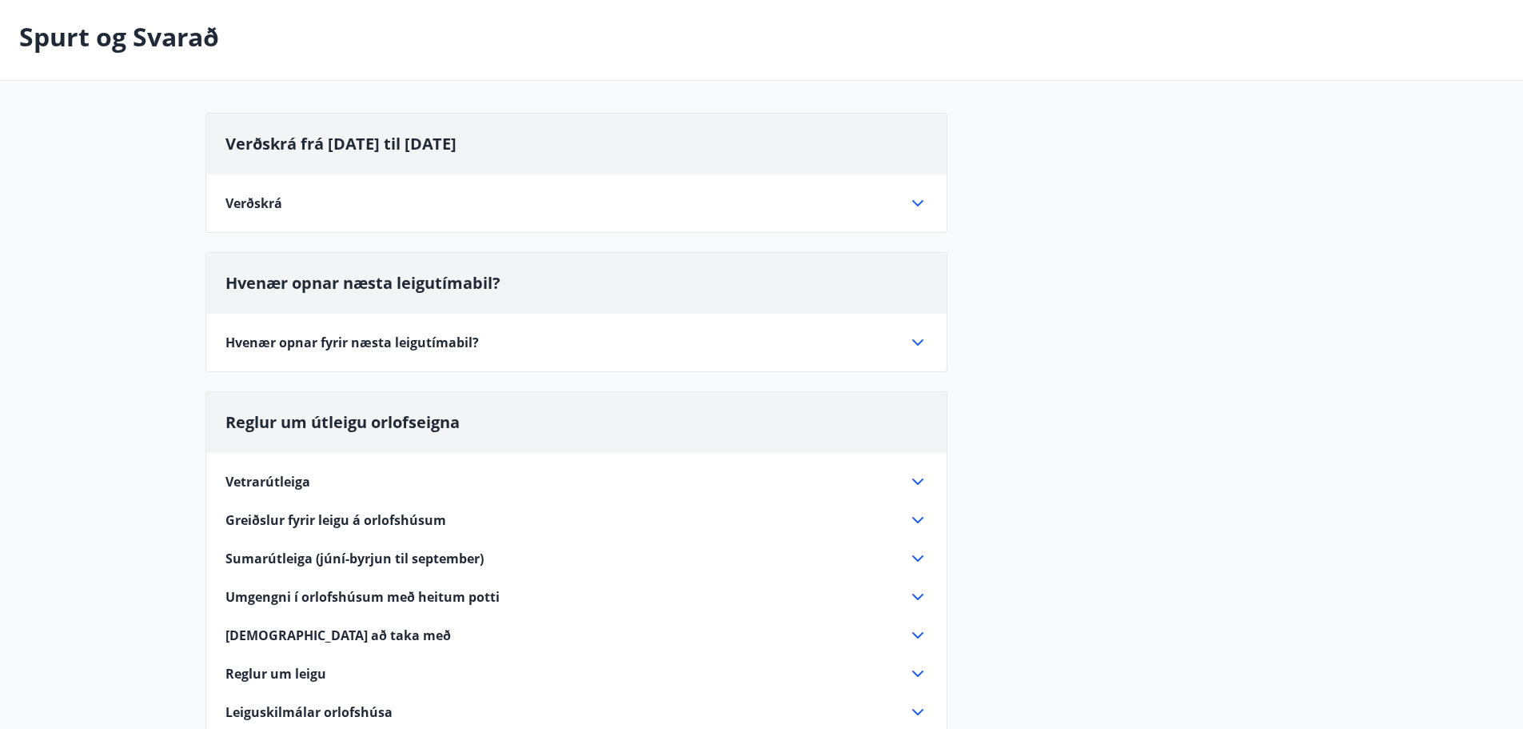
scroll to position [160, 0]
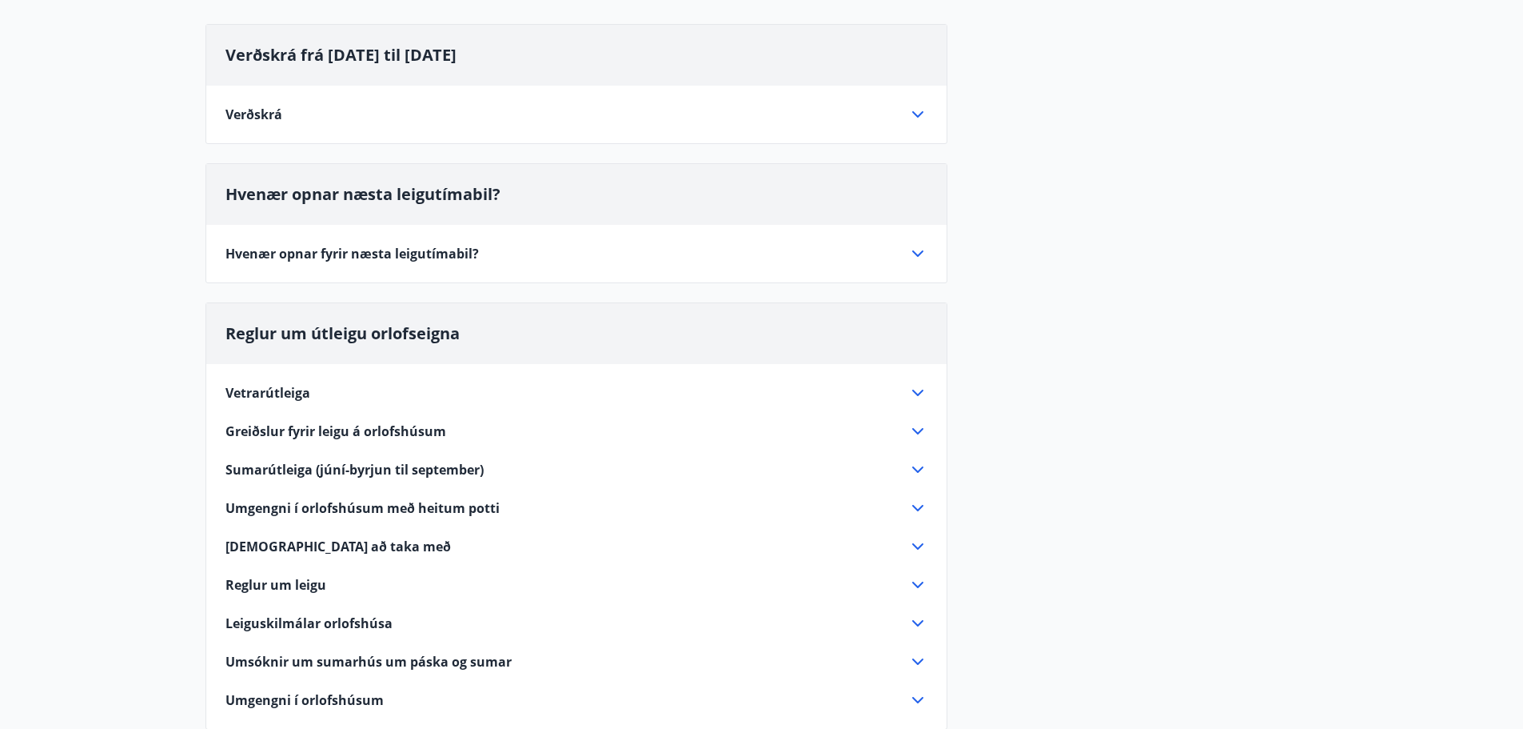
click at [666, 428] on div "Greiðslur fyrir leigu á orlofshúsum" at bounding box center [567, 431] width 683 height 18
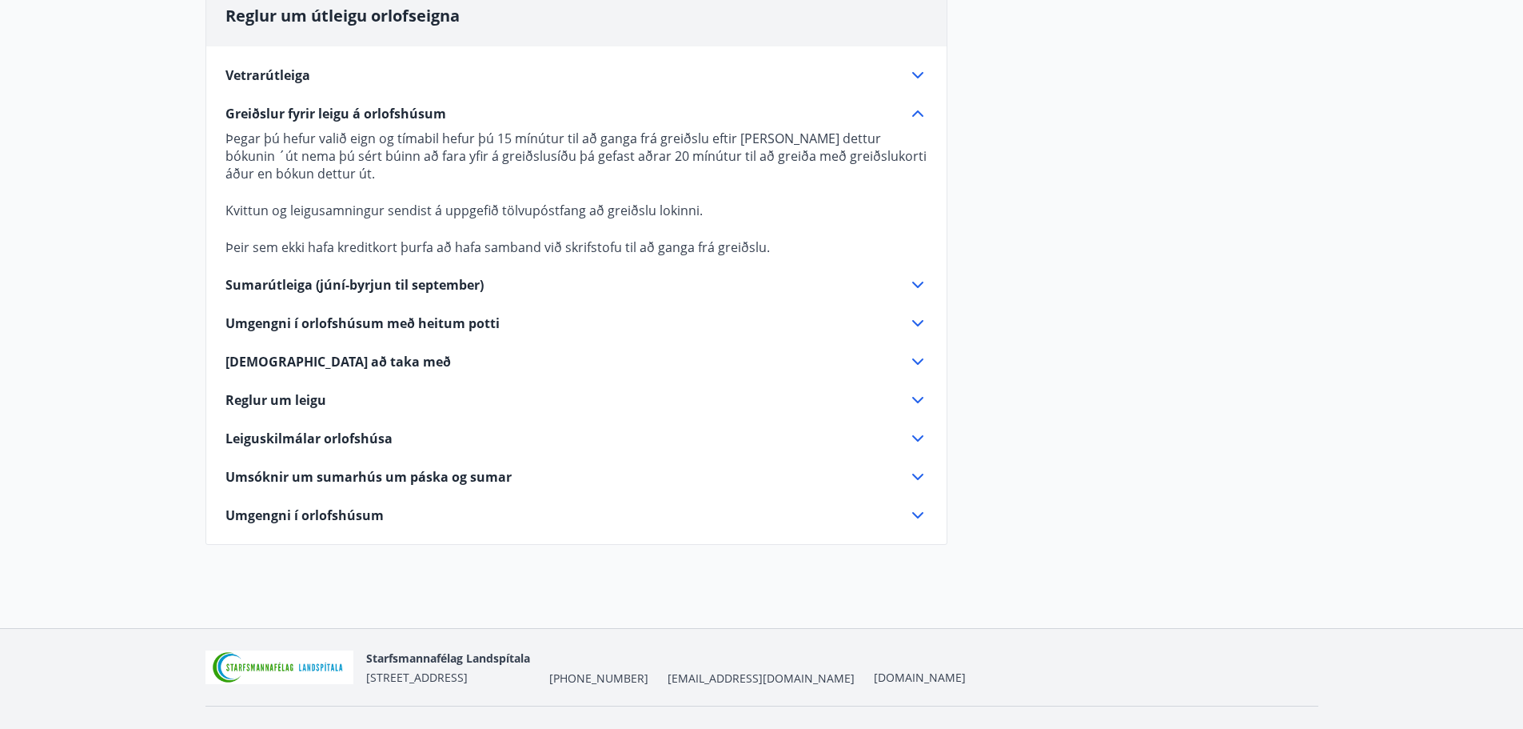
scroll to position [480, 0]
click at [284, 401] on span "Reglur um leigu" at bounding box center [276, 398] width 101 height 18
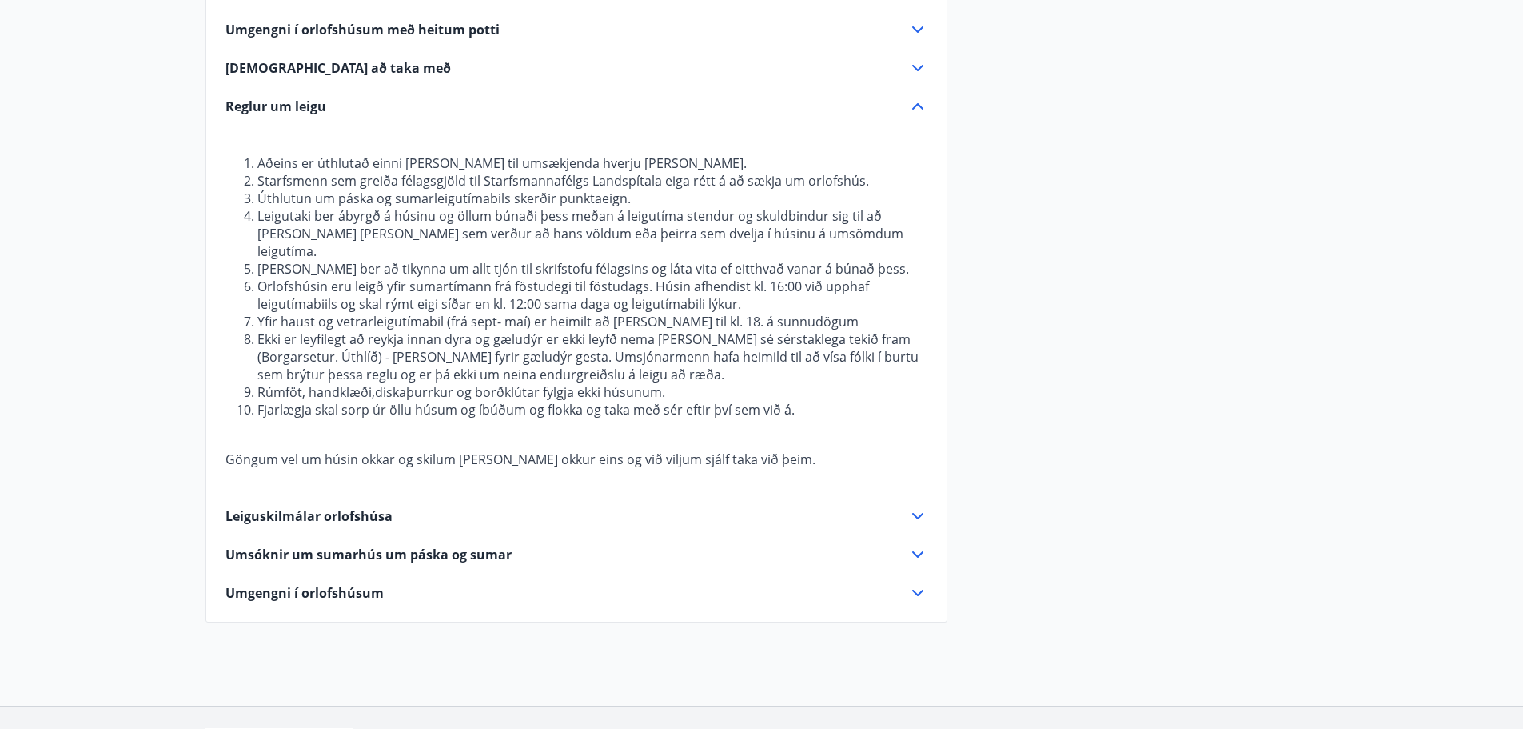
scroll to position [640, 0]
click at [376, 505] on span "Leiguskilmálar orlofshúsa" at bounding box center [309, 514] width 167 height 18
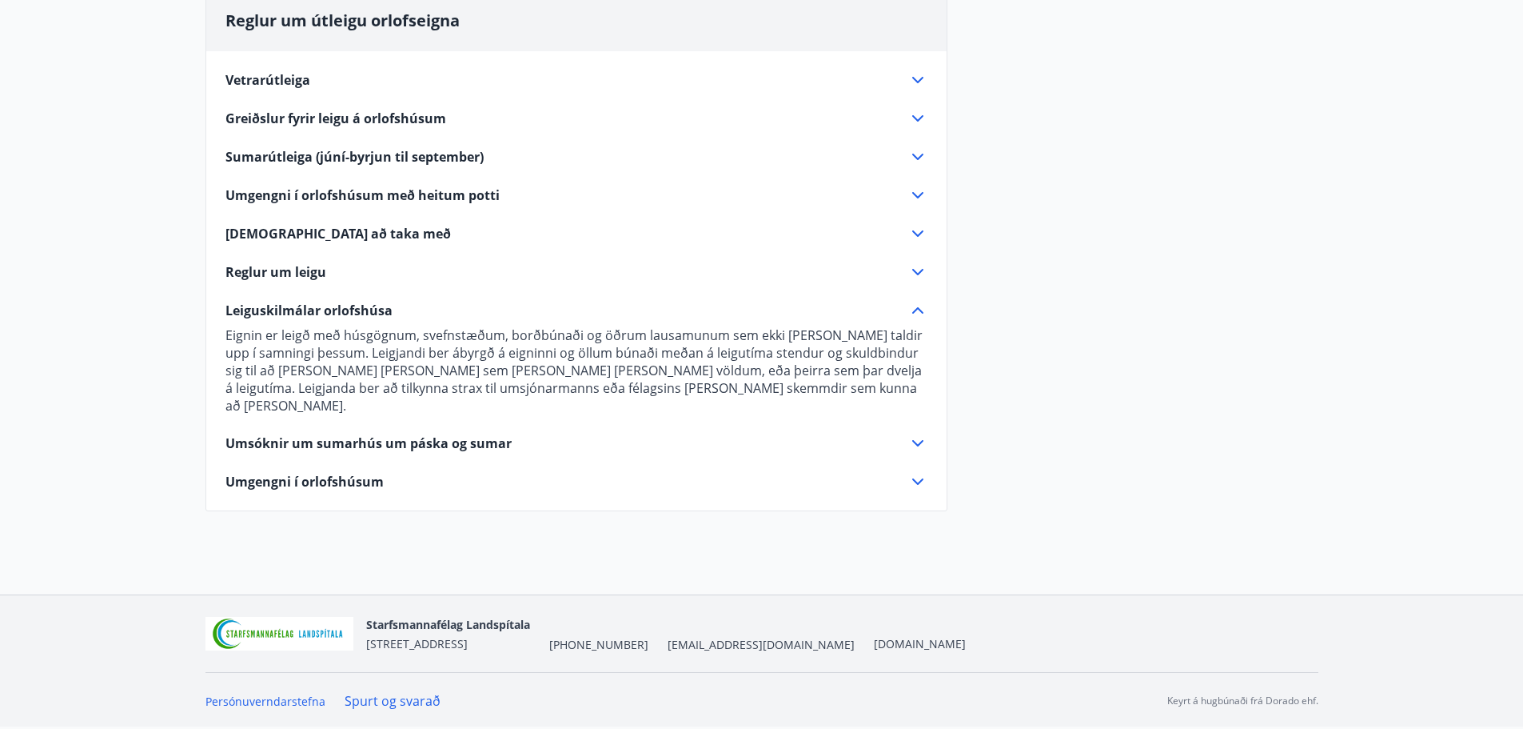
scroll to position [455, 0]
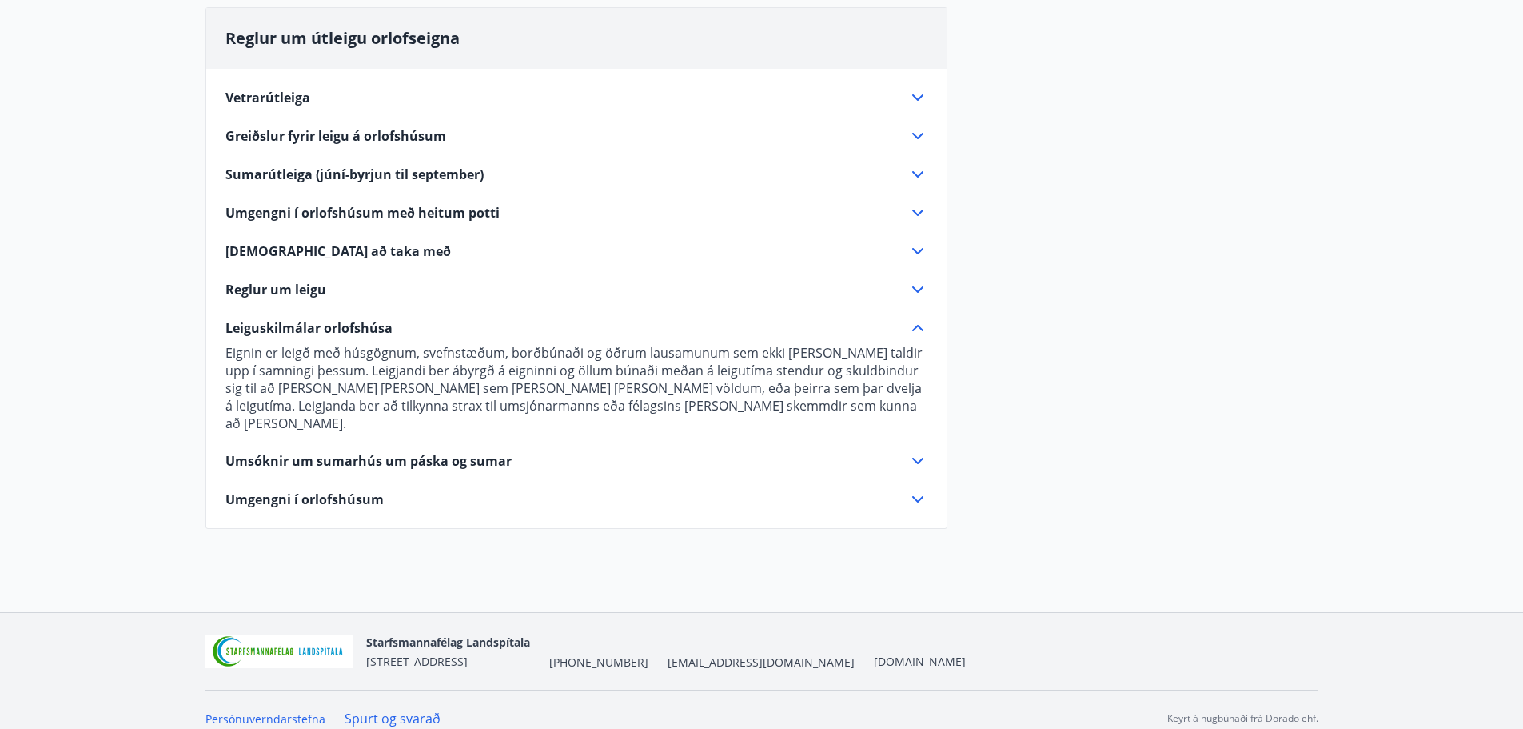
click at [906, 452] on div "Umsóknir um sumarhús um páska og sumar" at bounding box center [567, 461] width 683 height 18
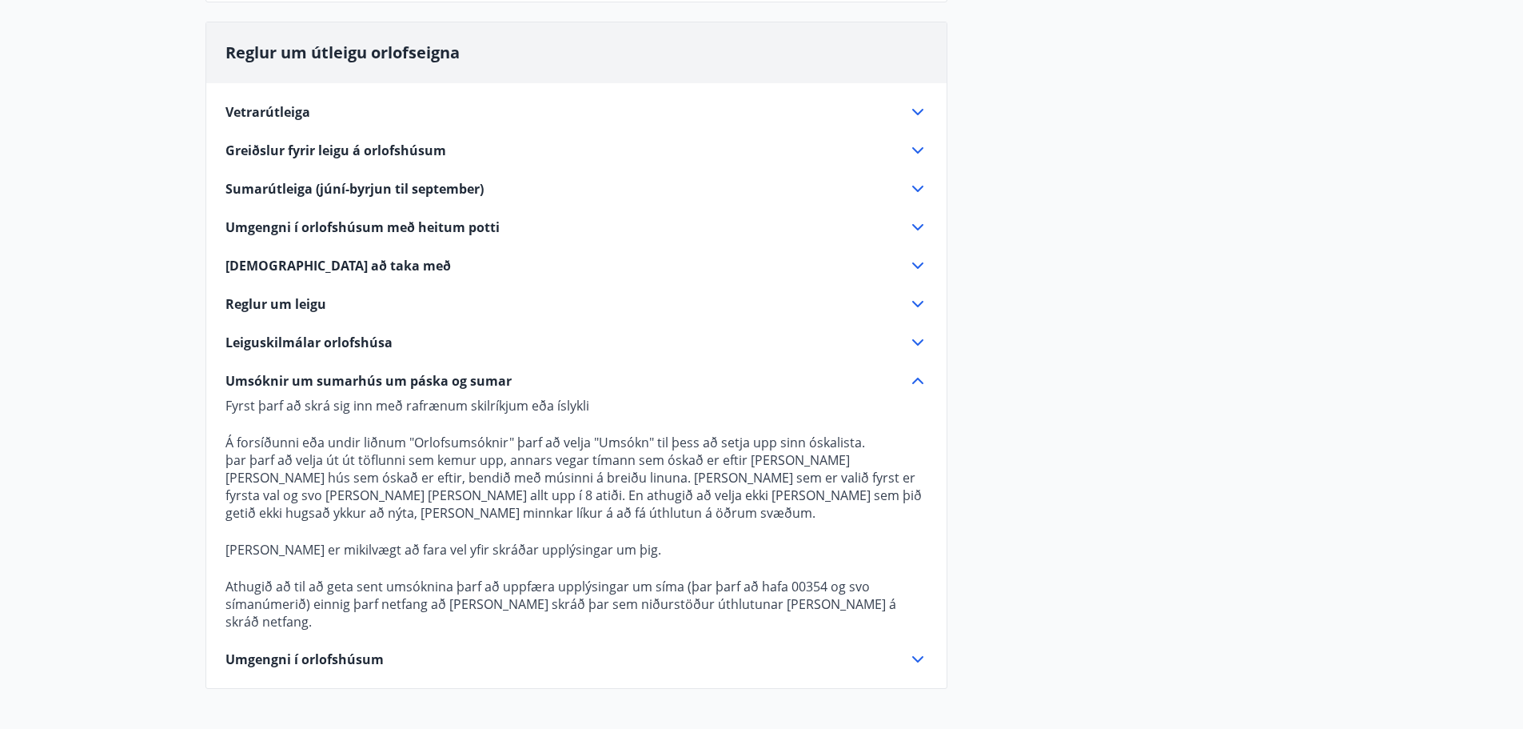
scroll to position [201, 0]
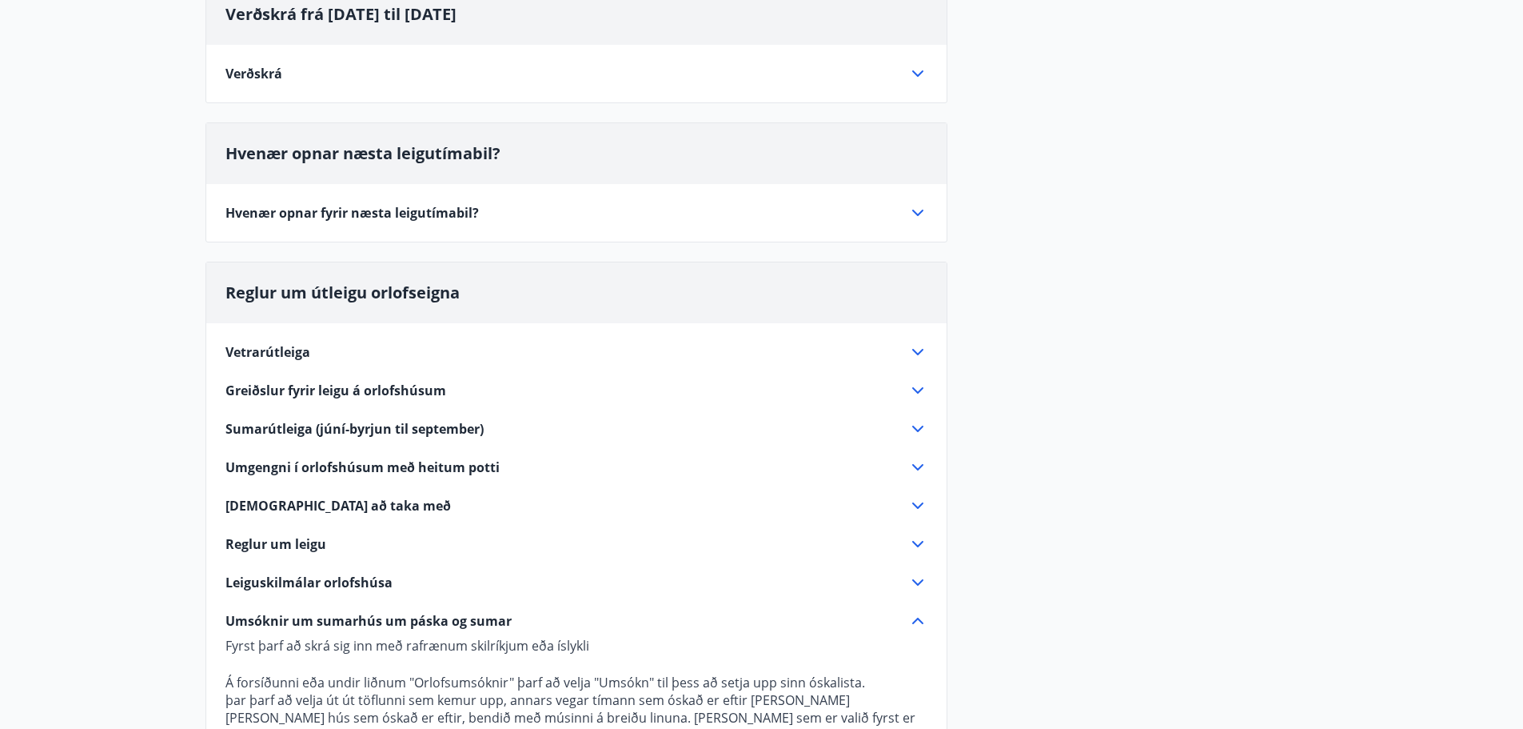
click at [915, 345] on icon at bounding box center [917, 351] width 19 height 19
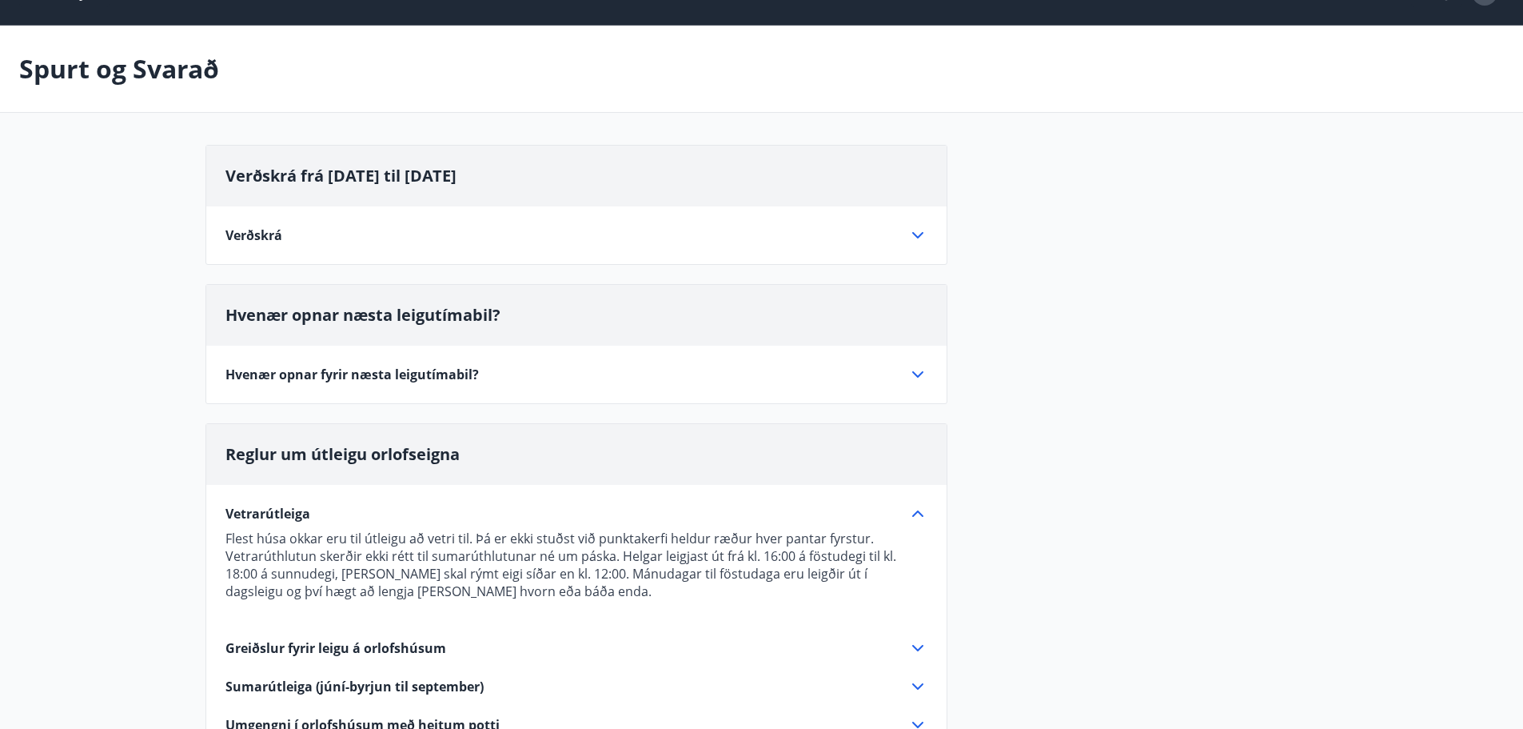
scroll to position [0, 0]
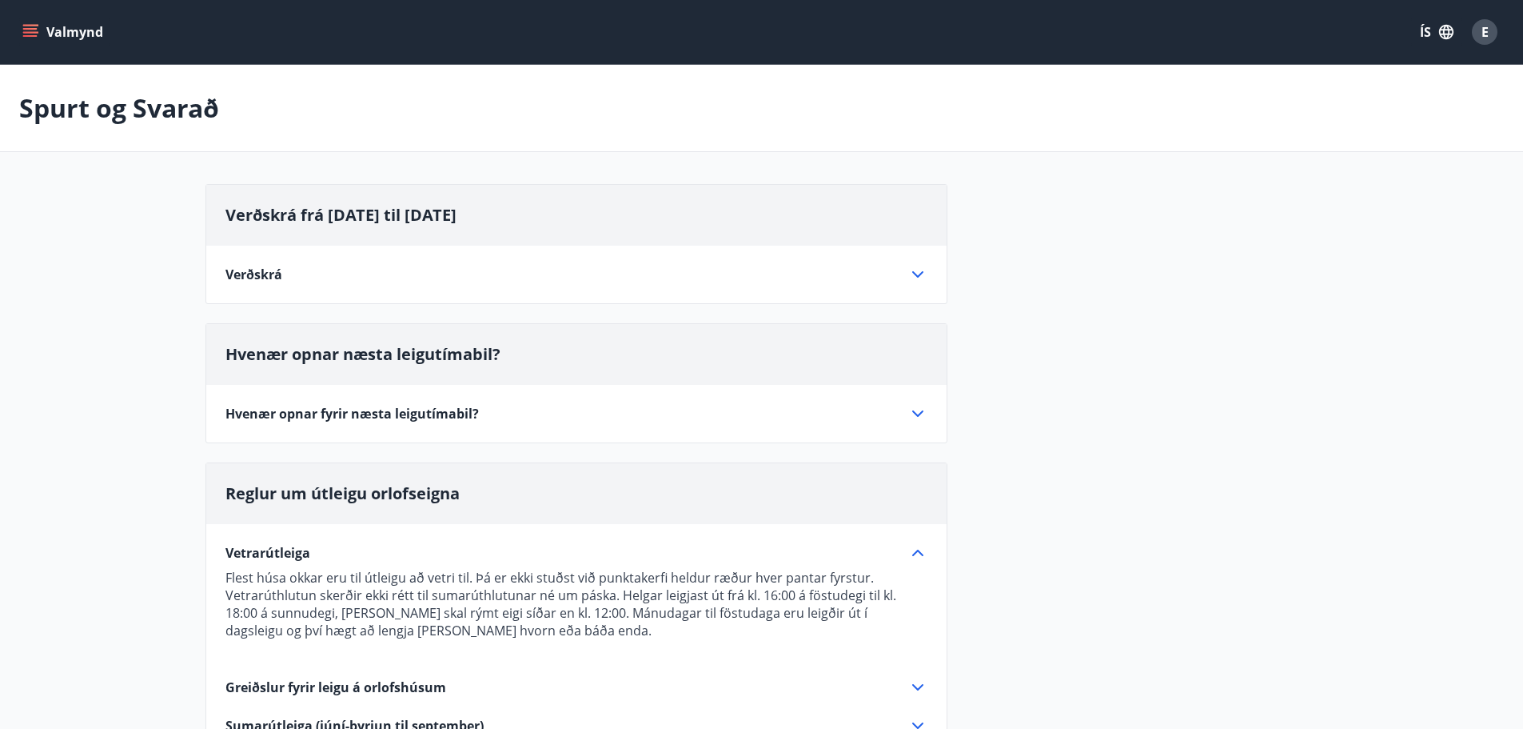
click at [922, 418] on icon at bounding box center [917, 413] width 19 height 19
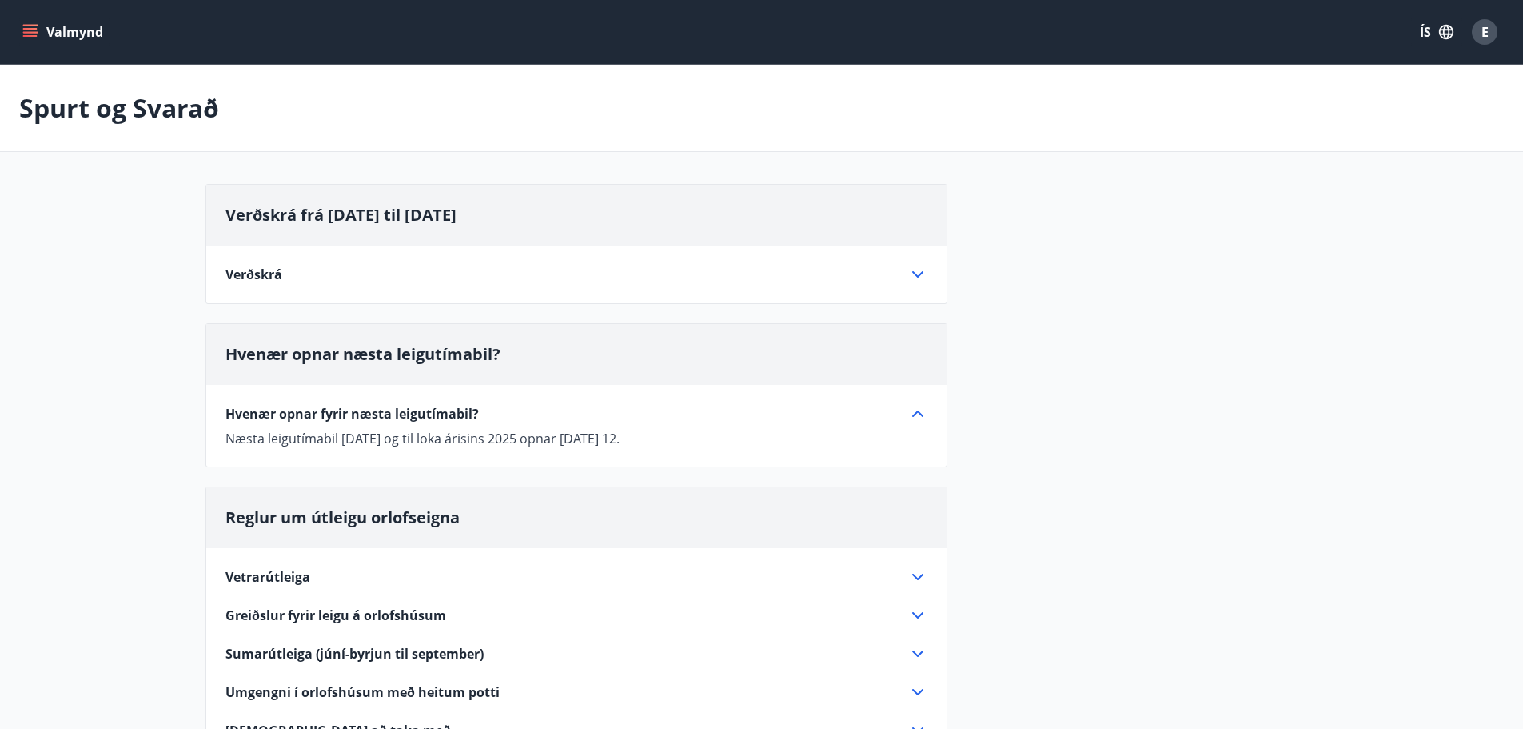
click at [916, 273] on icon at bounding box center [917, 274] width 19 height 19
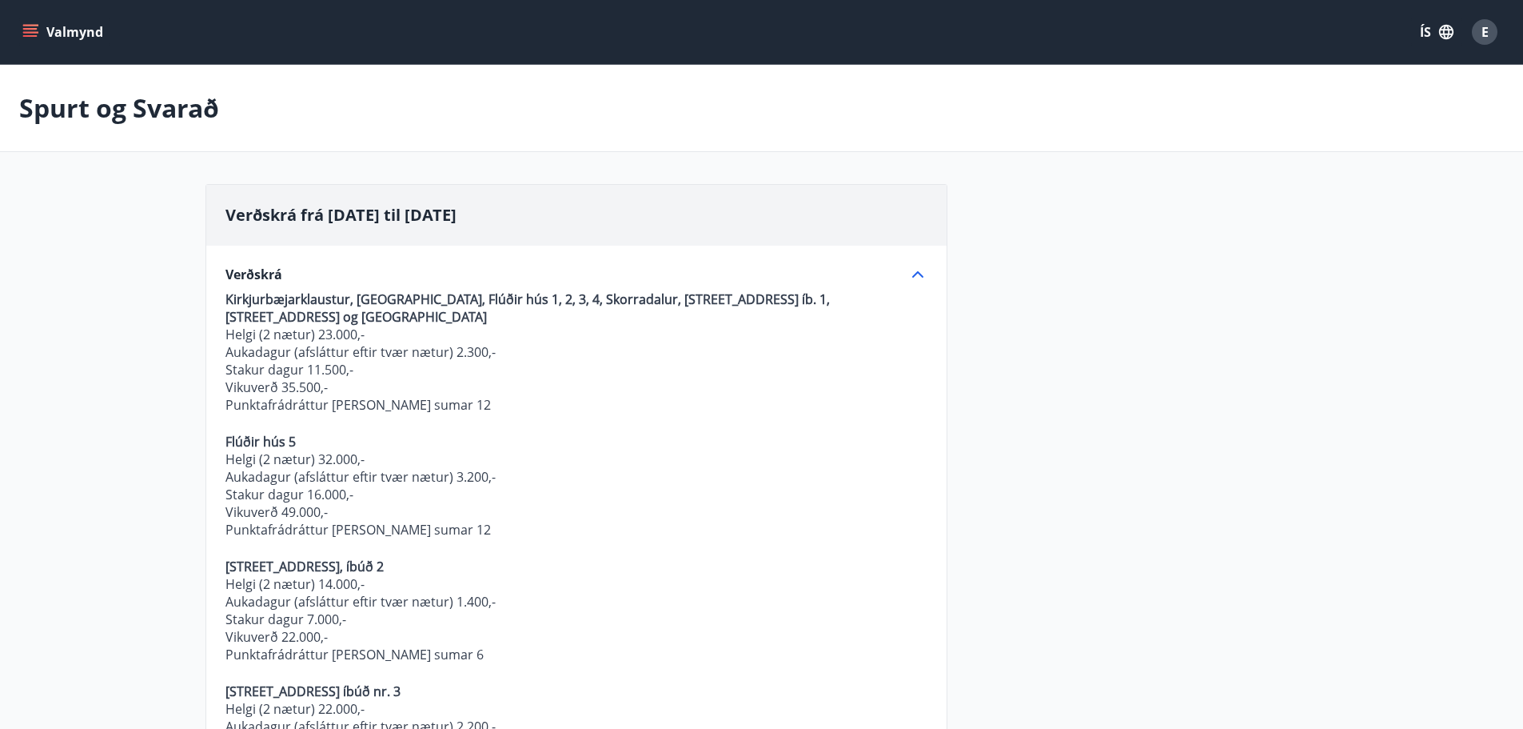
click at [25, 34] on icon "menu" at bounding box center [30, 32] width 16 height 16
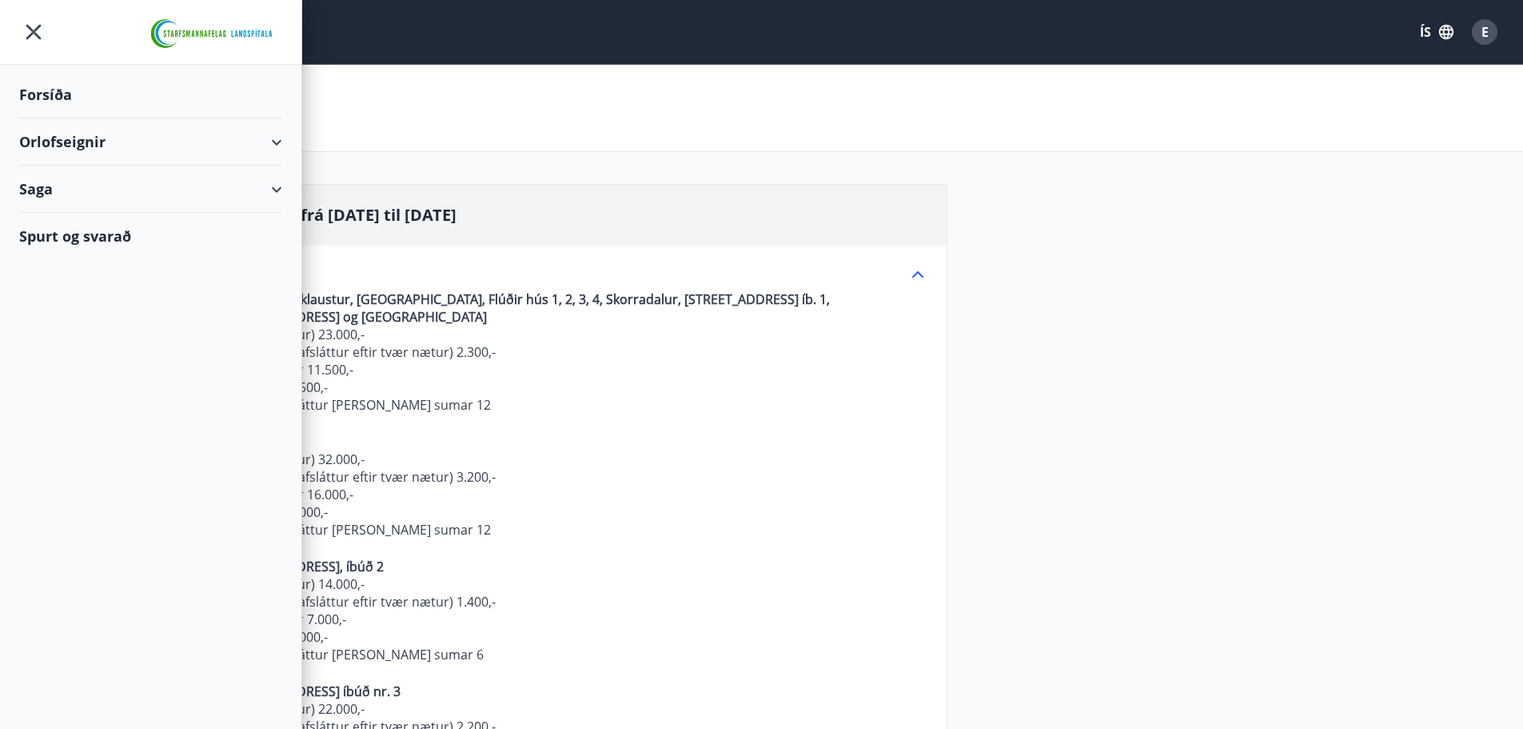
click at [274, 186] on div "Saga" at bounding box center [150, 189] width 263 height 47
click at [58, 375] on div "Spurt og svarað" at bounding box center [150, 370] width 263 height 46
click at [51, 187] on div "Saga" at bounding box center [150, 189] width 263 height 47
click at [74, 229] on div "Bókanir" at bounding box center [151, 230] width 238 height 34
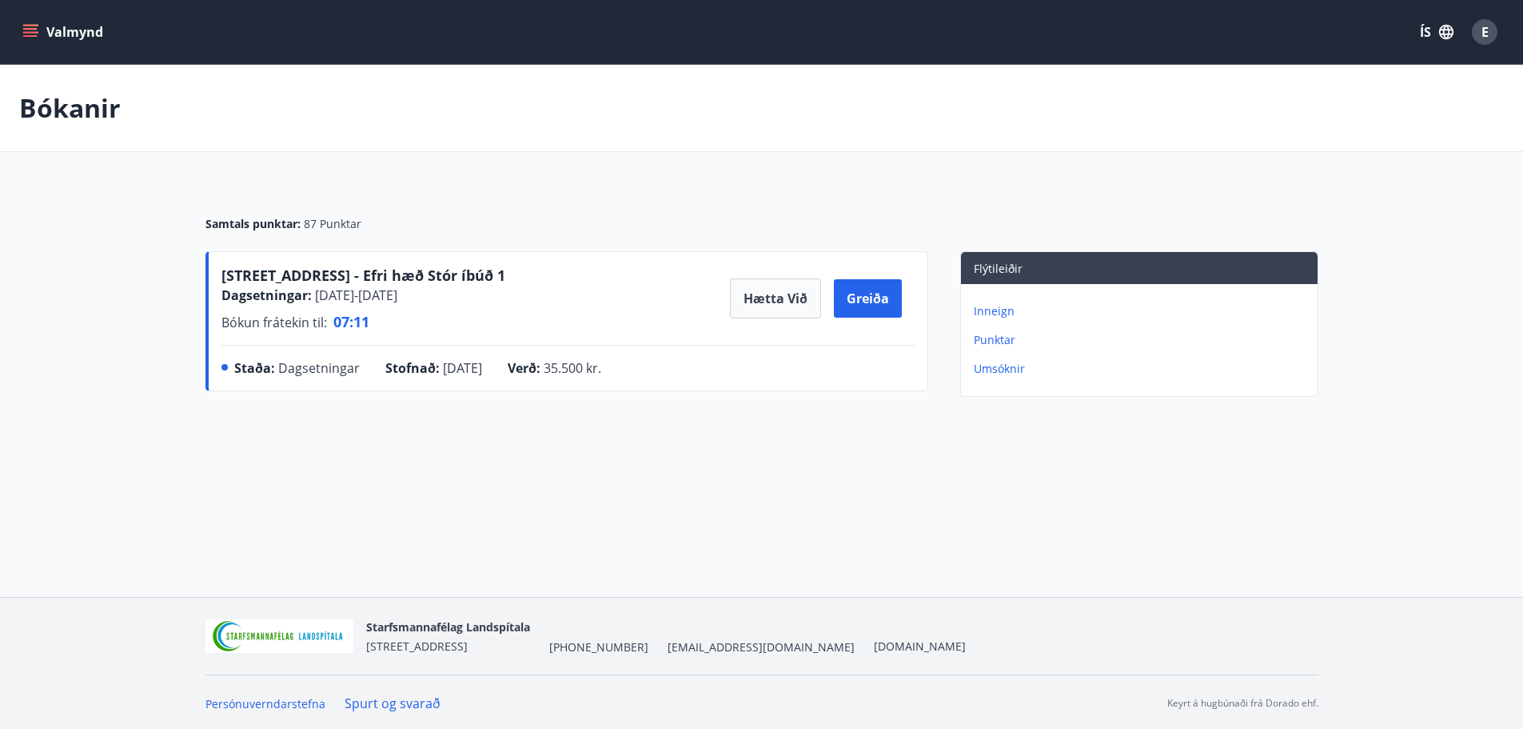
click at [999, 310] on p "Inneign" at bounding box center [1142, 311] width 337 height 16
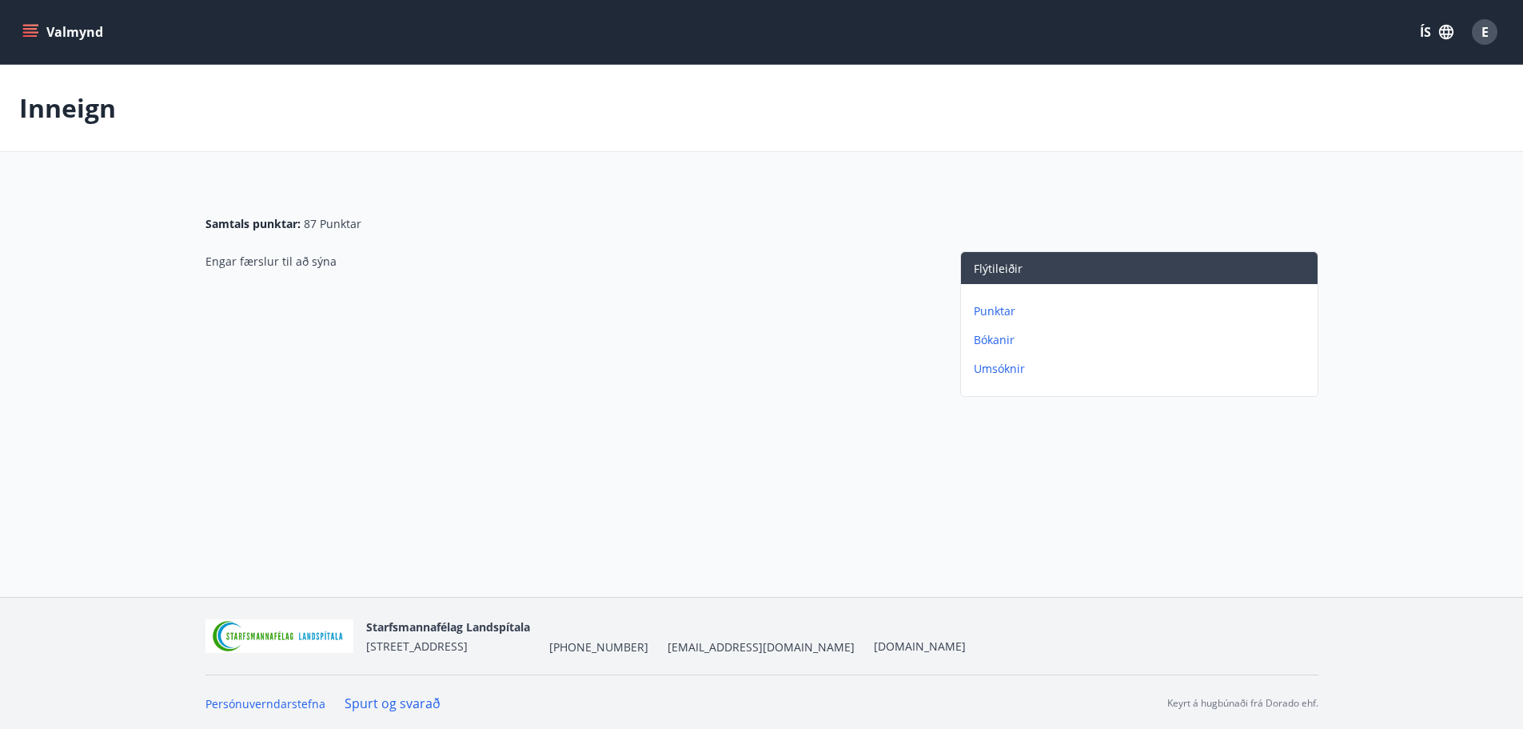
click at [987, 310] on p "Punktar" at bounding box center [1142, 311] width 337 height 16
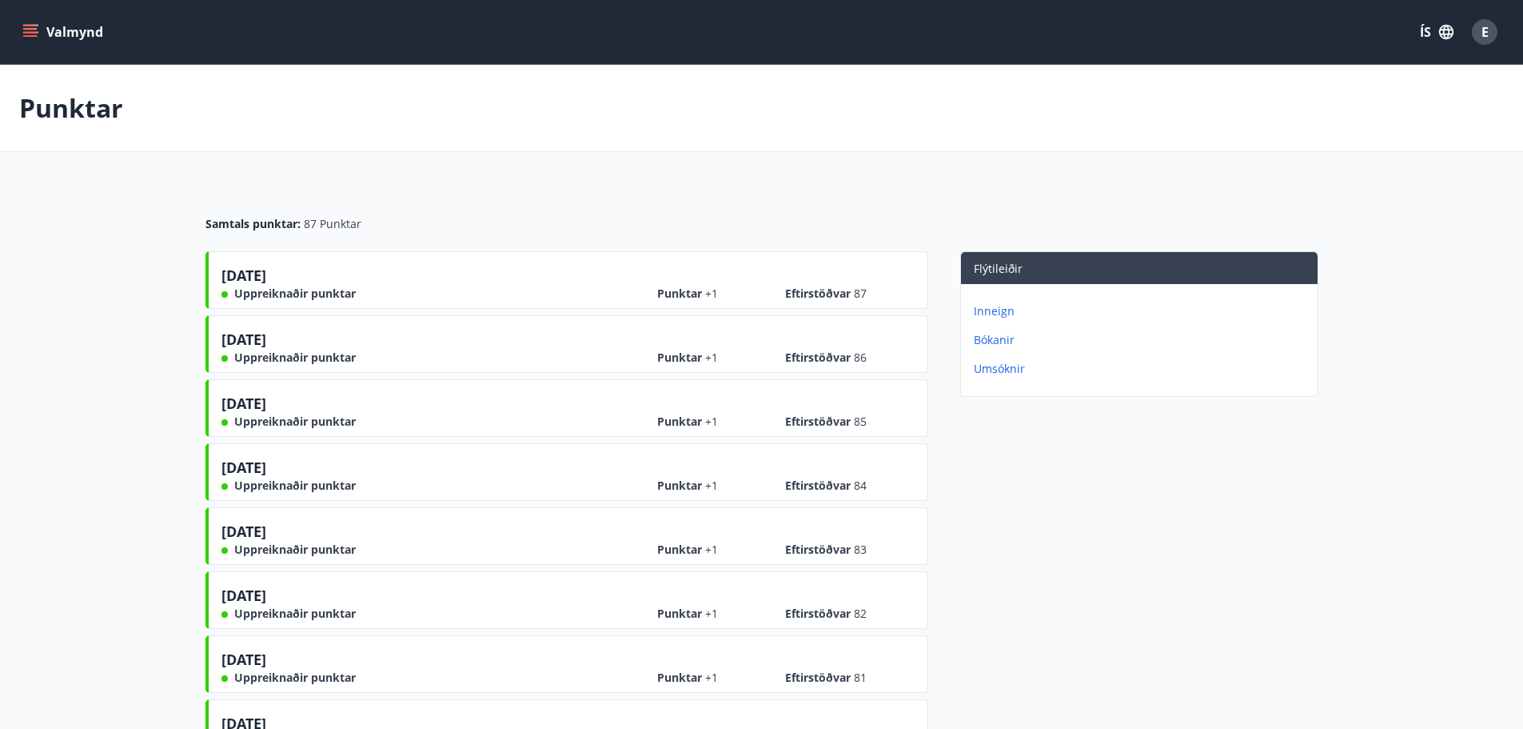
click at [70, 34] on button "Valmynd" at bounding box center [64, 32] width 90 height 29
click at [1482, 24] on span "E" at bounding box center [1485, 32] width 7 height 18
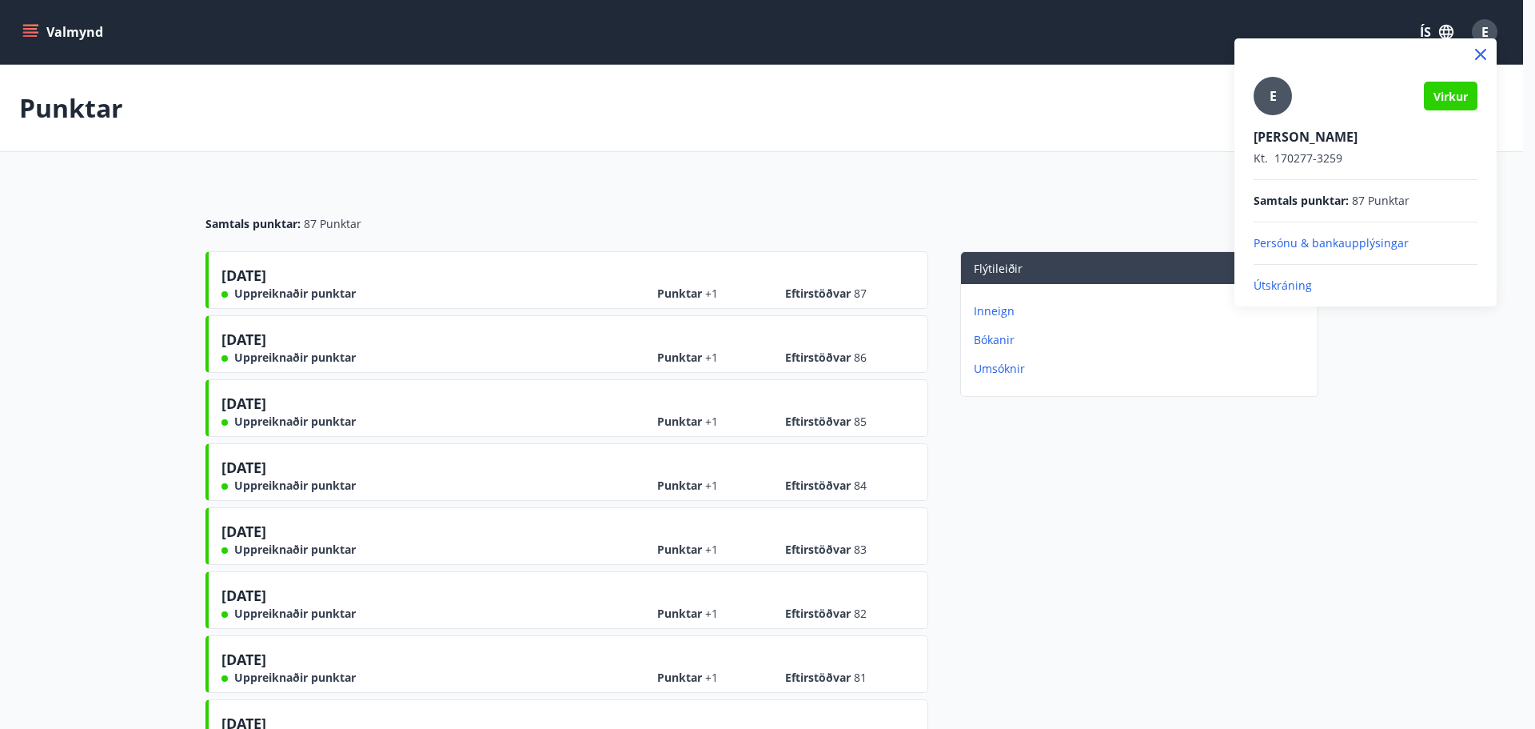
click at [1300, 289] on p "Útskráning" at bounding box center [1366, 285] width 224 height 16
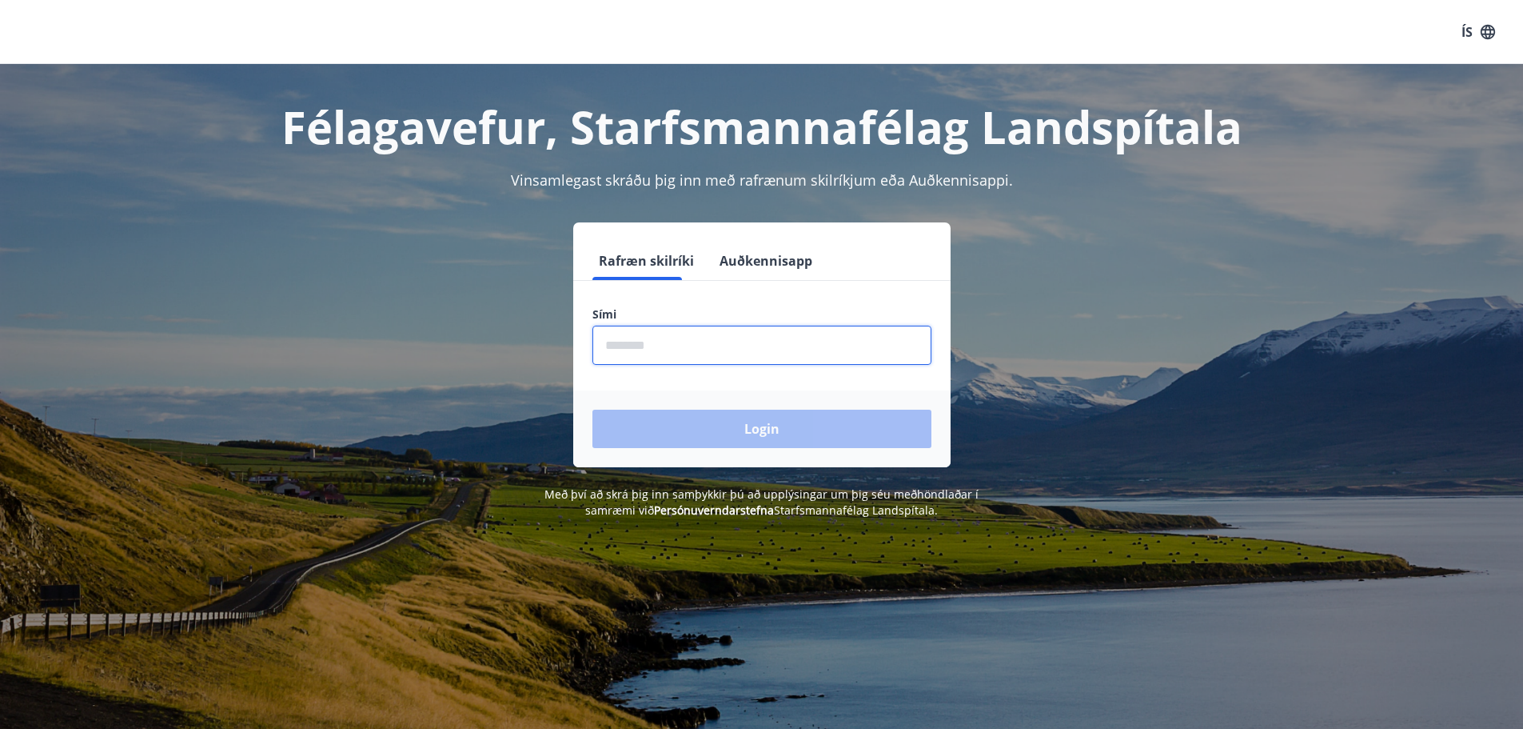
click at [784, 333] on input "phone" at bounding box center [762, 344] width 339 height 39
drag, startPoint x: 656, startPoint y: 339, endPoint x: 639, endPoint y: 340, distance: 16.8
click at [639, 340] on input "phone" at bounding box center [762, 344] width 339 height 39
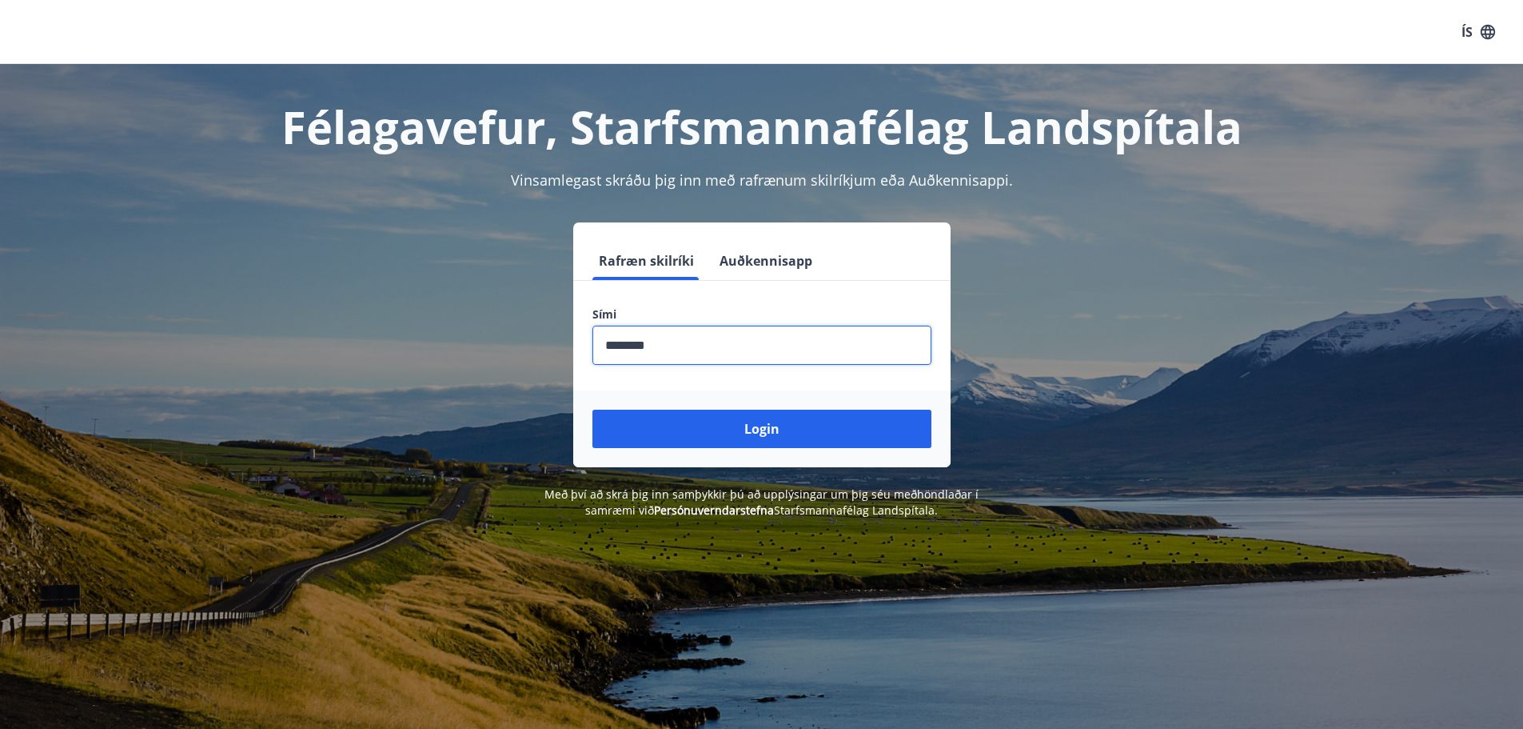
type input "********"
click at [593, 409] on button "Login" at bounding box center [762, 428] width 339 height 38
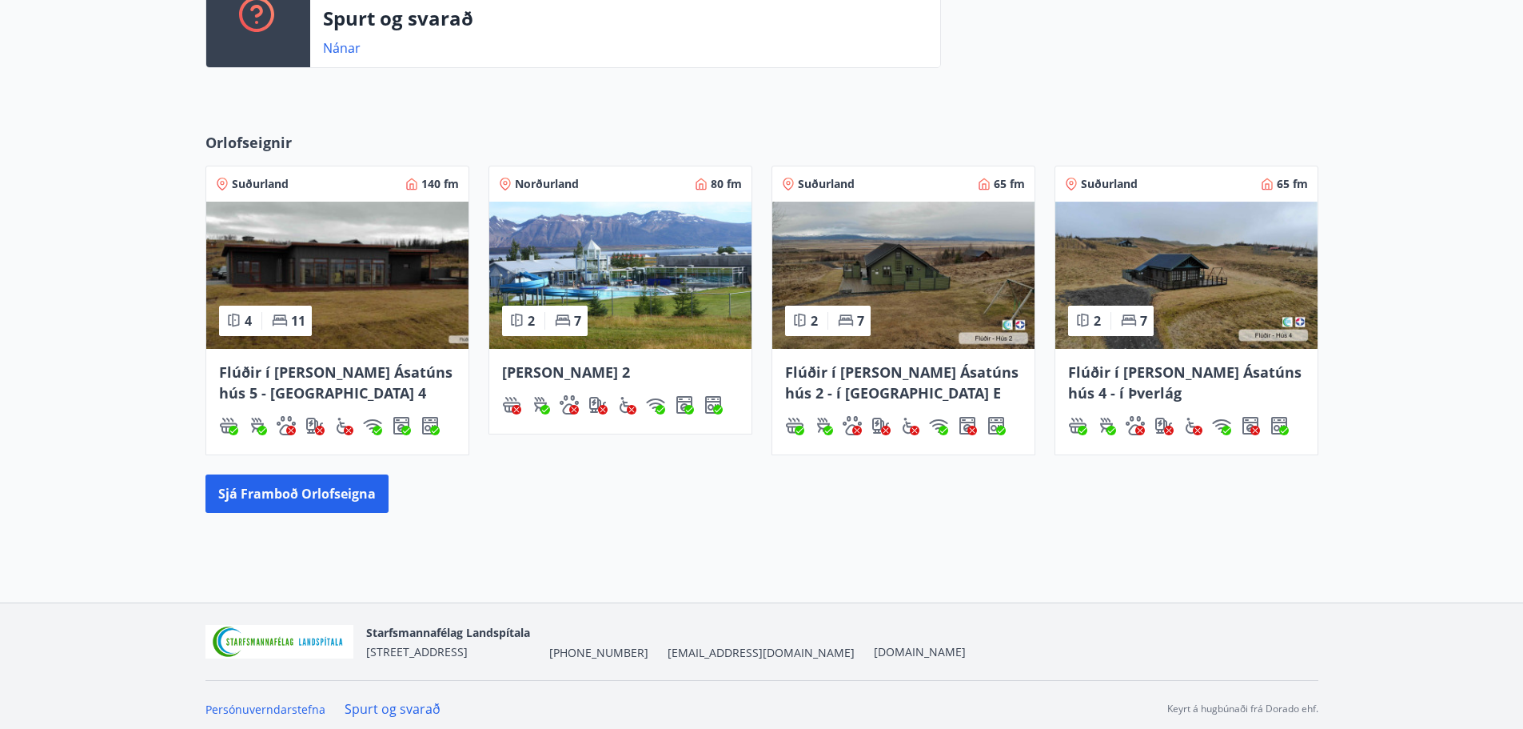
scroll to position [728, 0]
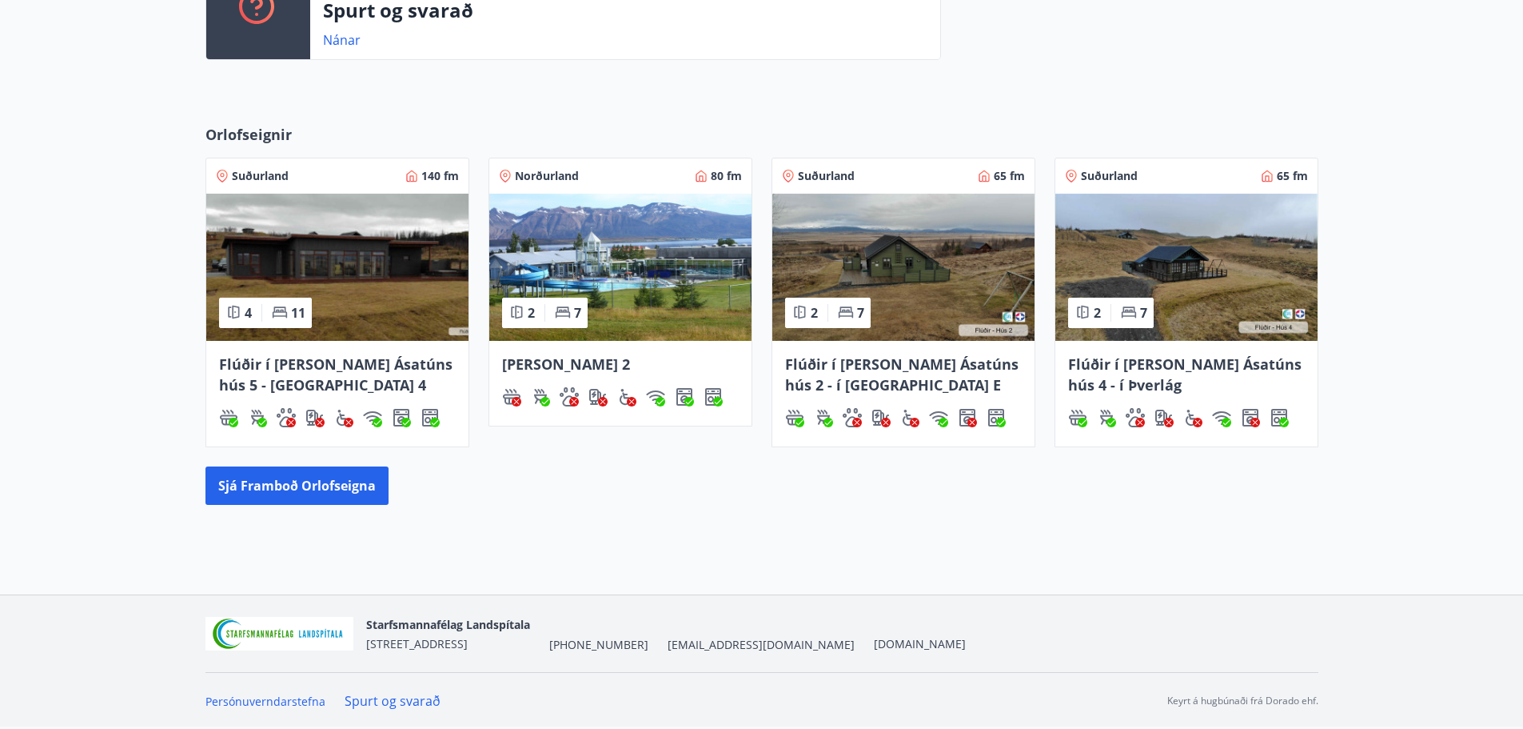
click at [388, 696] on link "Spurt og svarað" at bounding box center [393, 701] width 96 height 18
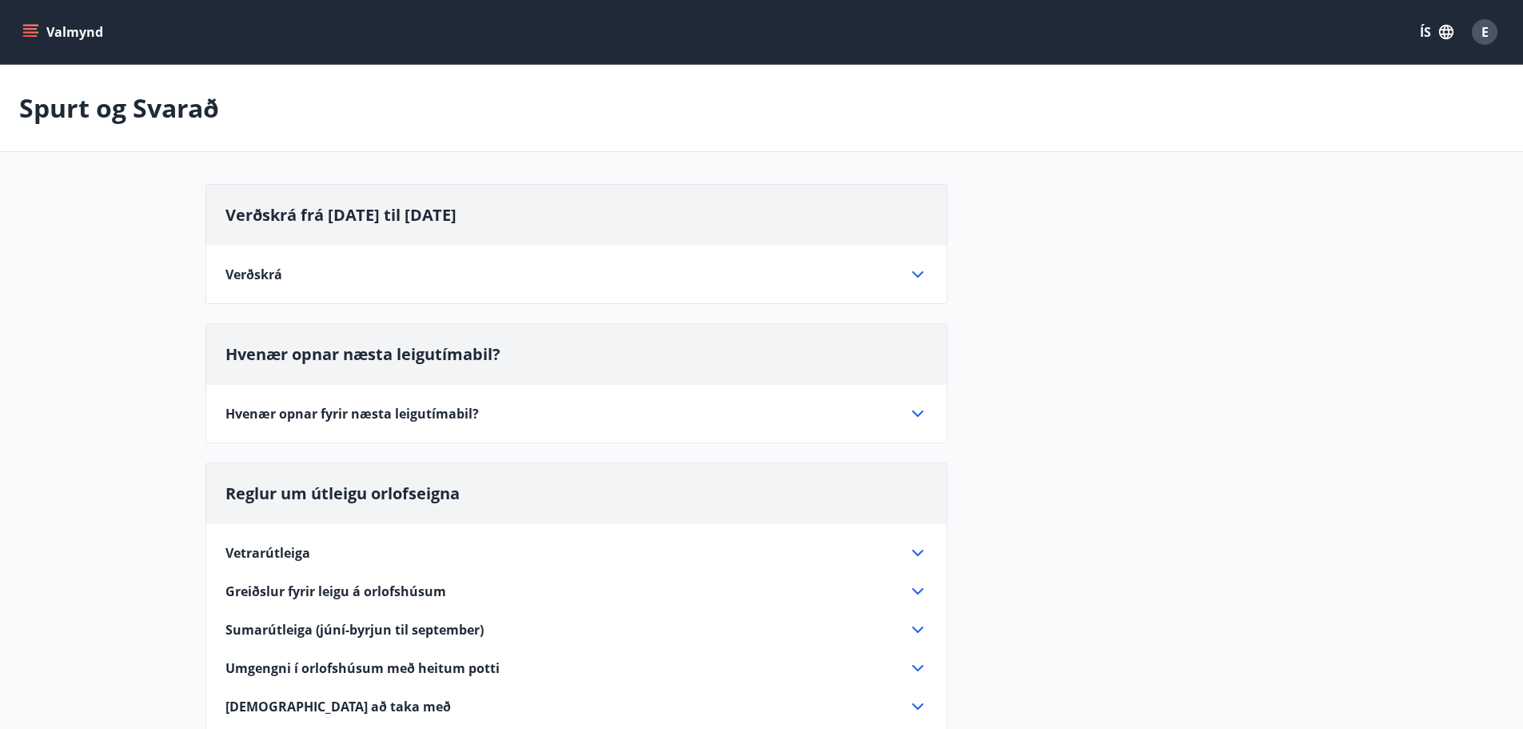
click at [1143, 404] on div "Verðskrá frá janúar 2025 til 5. september 2025 Verðskrá Kirkjurbæjarklaustur, Ú…" at bounding box center [762, 546] width 1113 height 725
click at [33, 34] on icon "menu" at bounding box center [30, 32] width 16 height 16
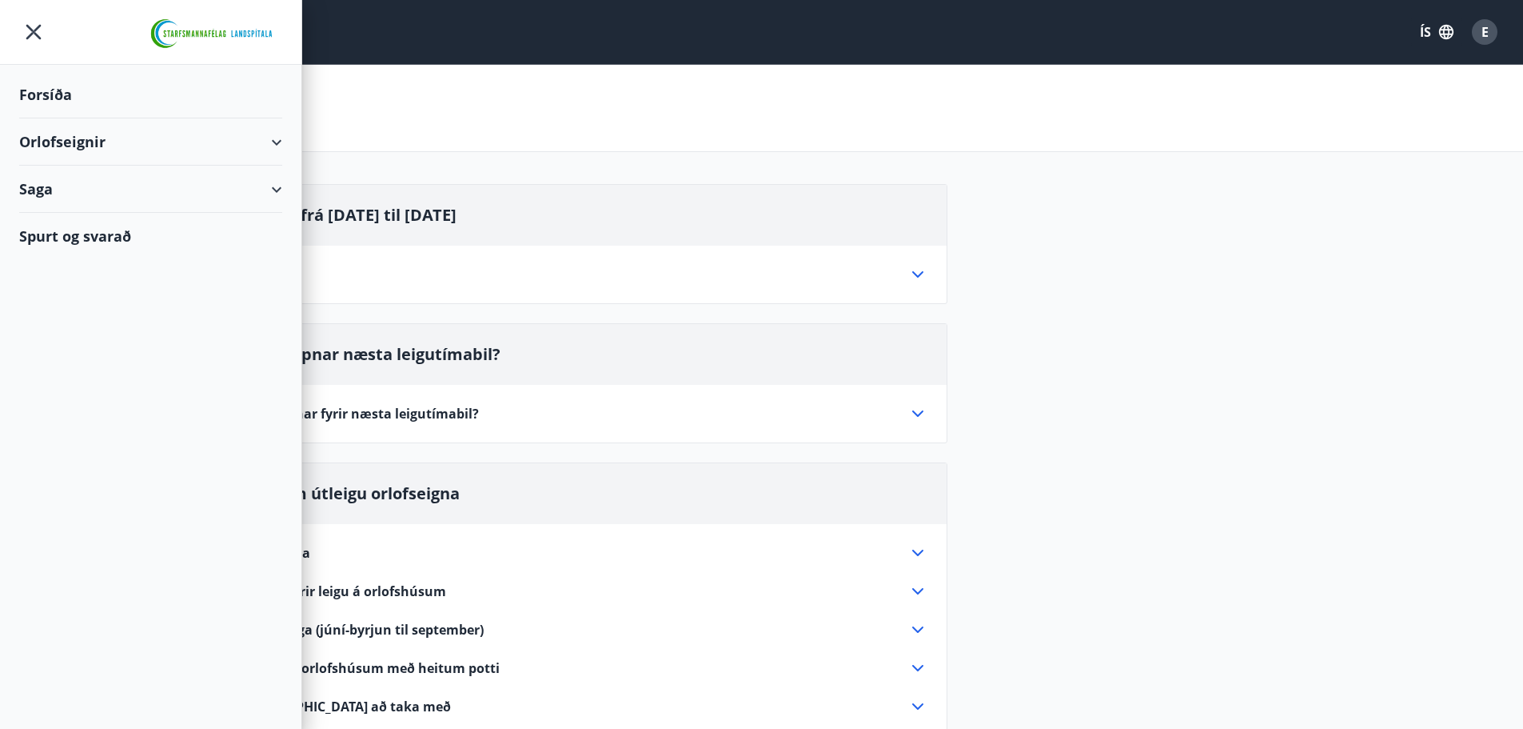
click at [278, 139] on div "Orlofseignir" at bounding box center [150, 141] width 263 height 47
click at [100, 218] on div "Bókunardagatal" at bounding box center [151, 216] width 238 height 34
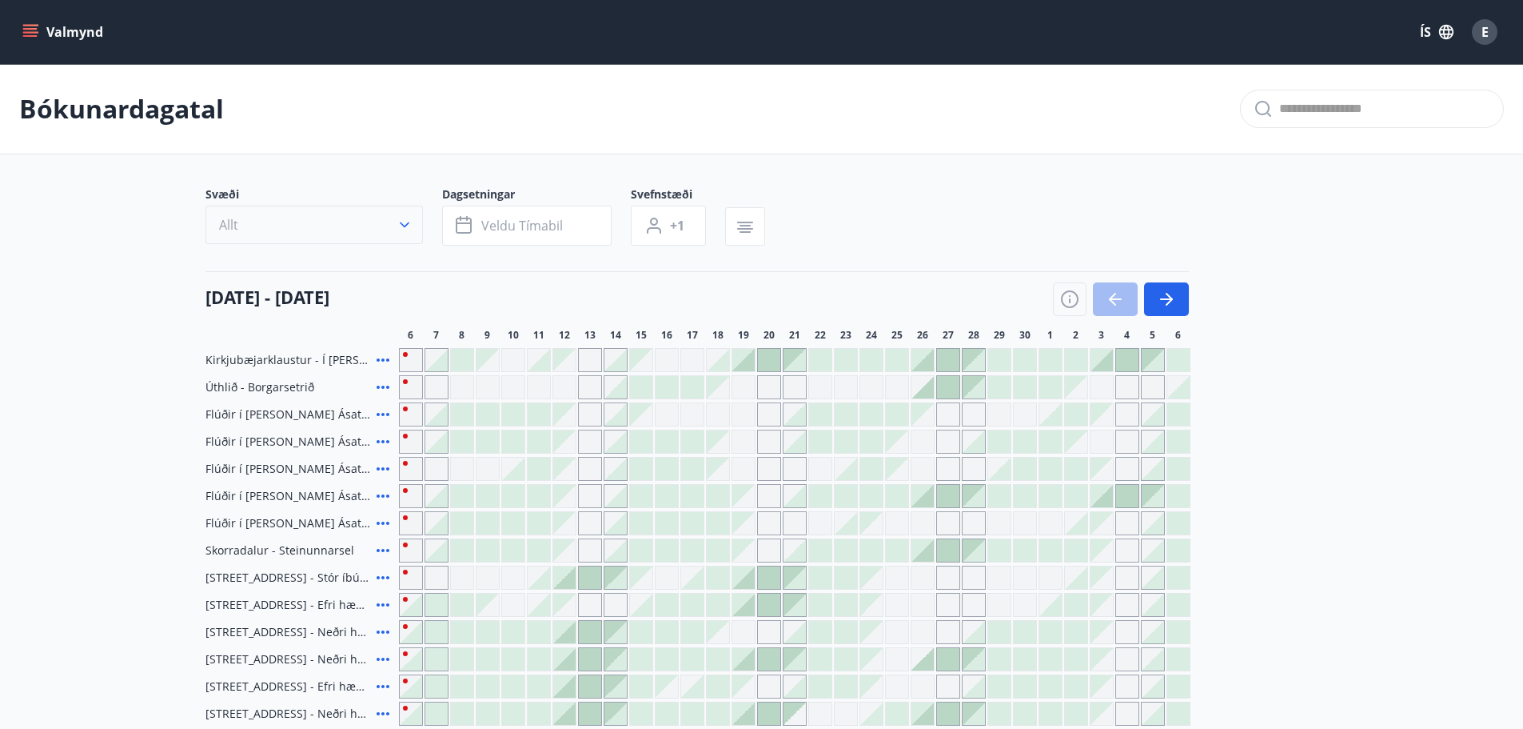
click at [316, 219] on button "Allt" at bounding box center [315, 225] width 218 height 38
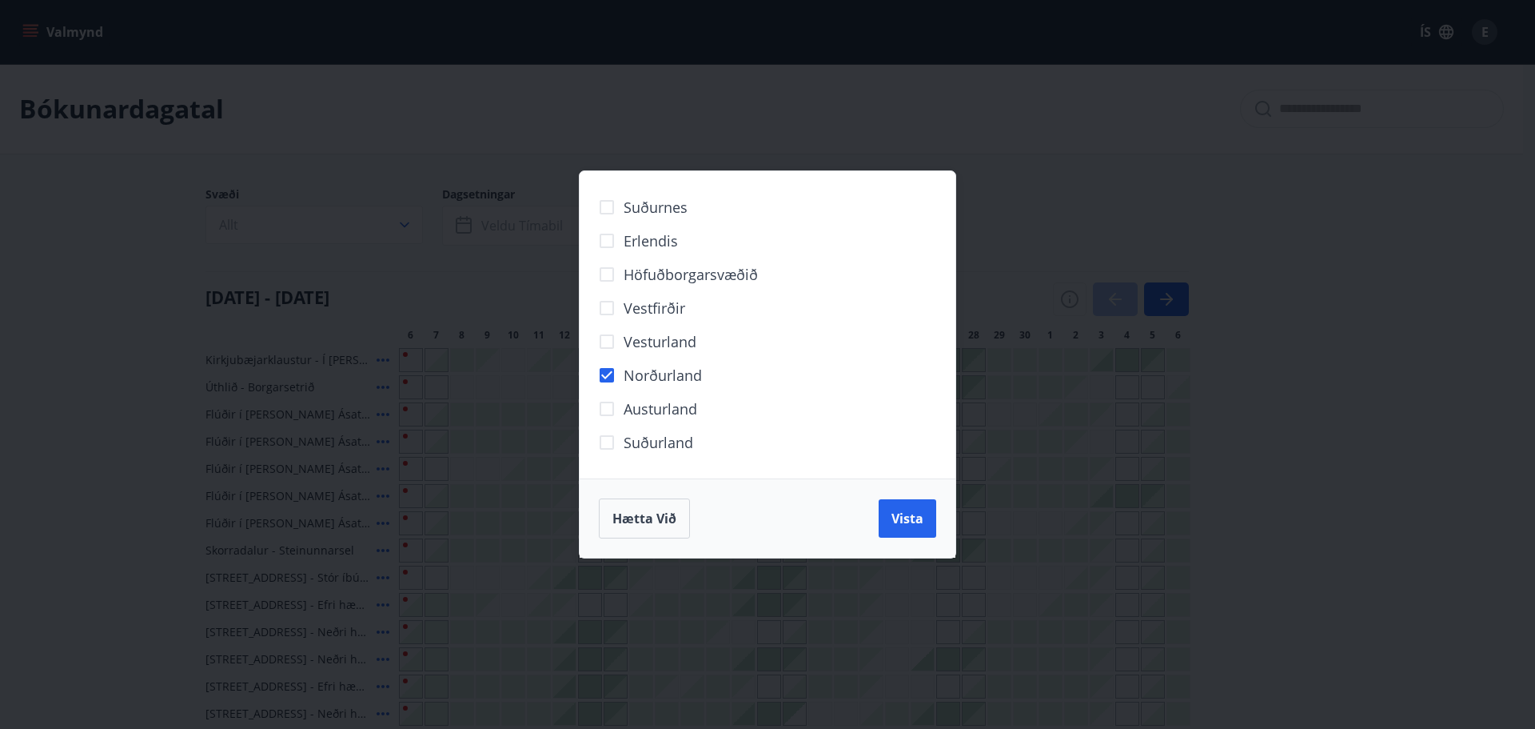
drag, startPoint x: 925, startPoint y: 523, endPoint x: 1470, endPoint y: 423, distance: 553.7
click at [924, 523] on button "Vista" at bounding box center [908, 518] width 58 height 38
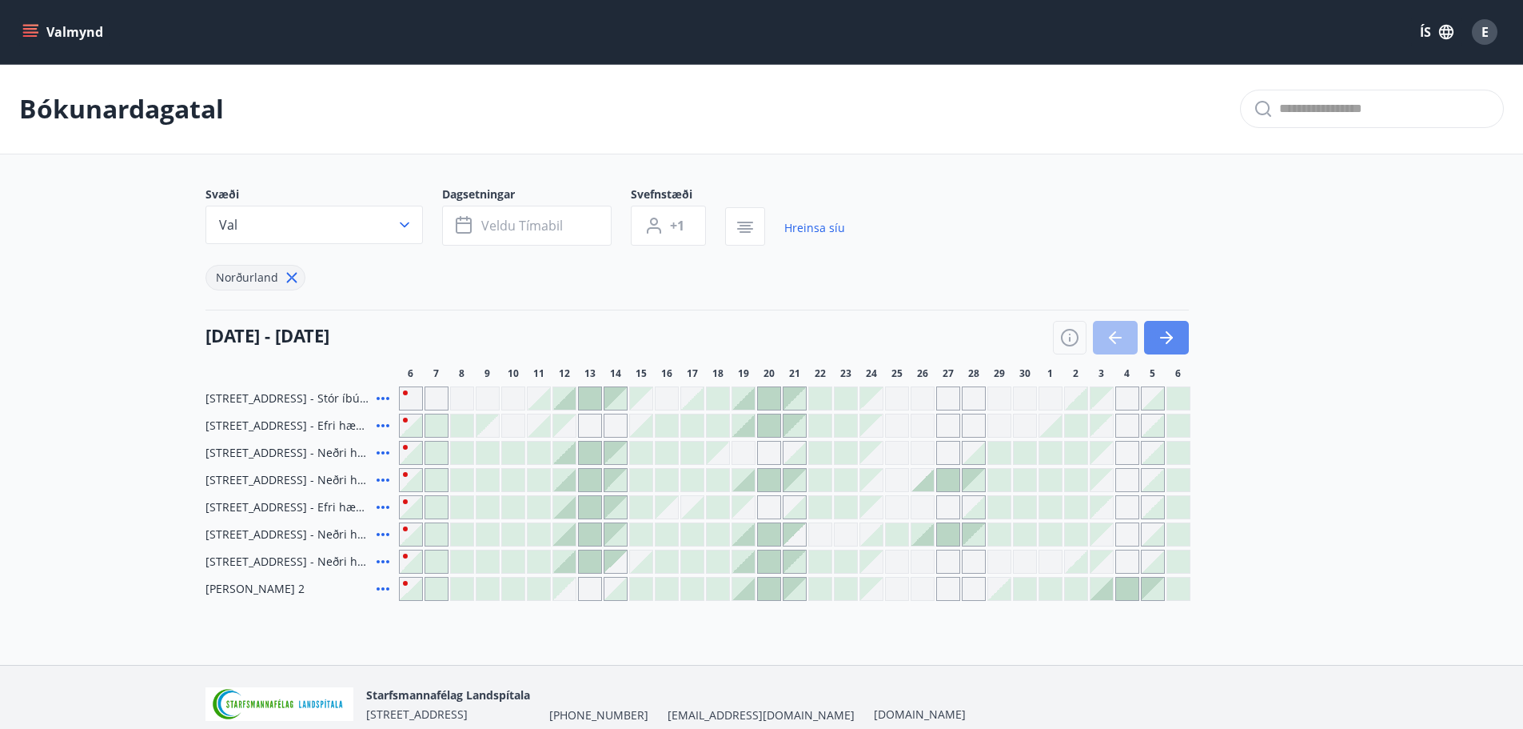
click at [1173, 329] on icon "button" at bounding box center [1166, 337] width 19 height 19
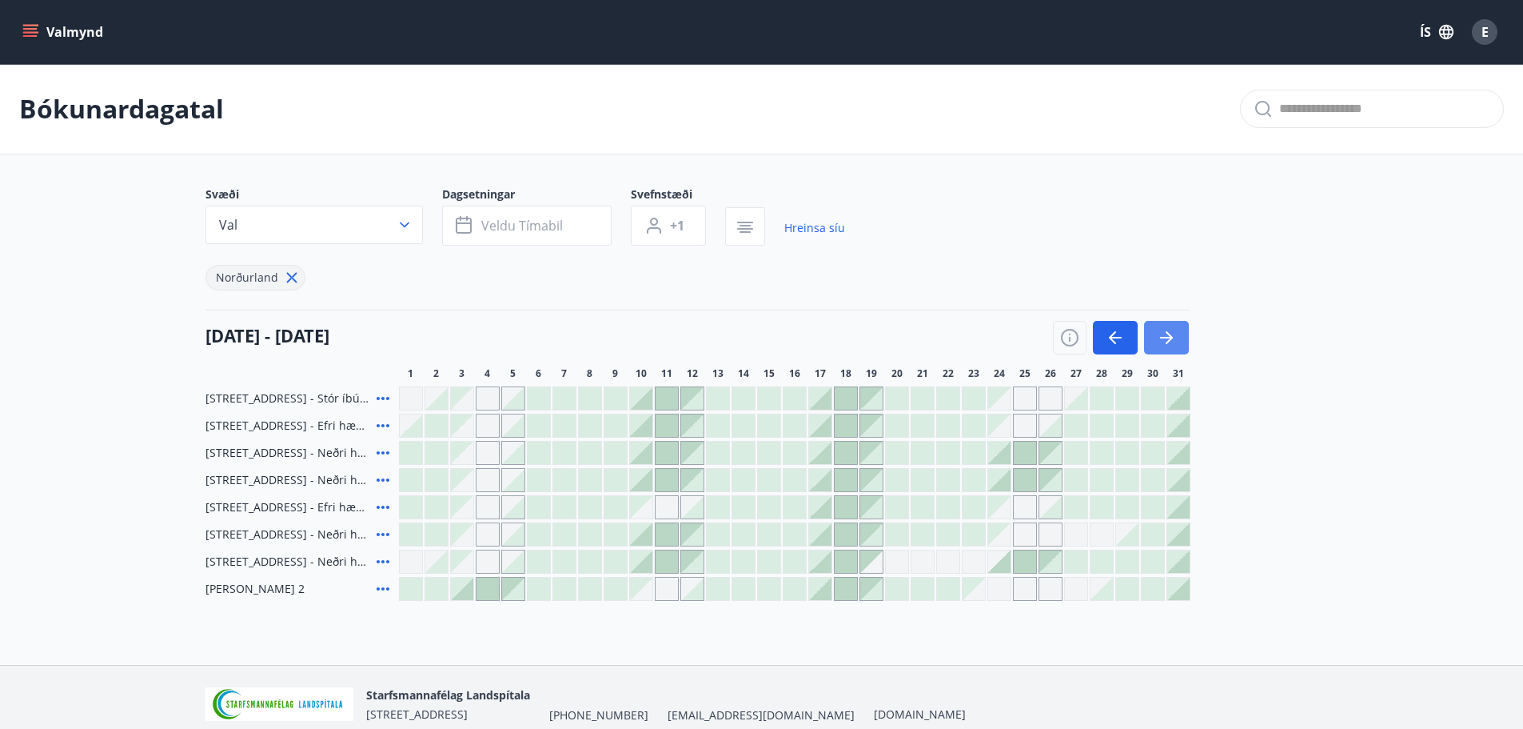
click at [1173, 329] on icon "button" at bounding box center [1166, 337] width 19 height 19
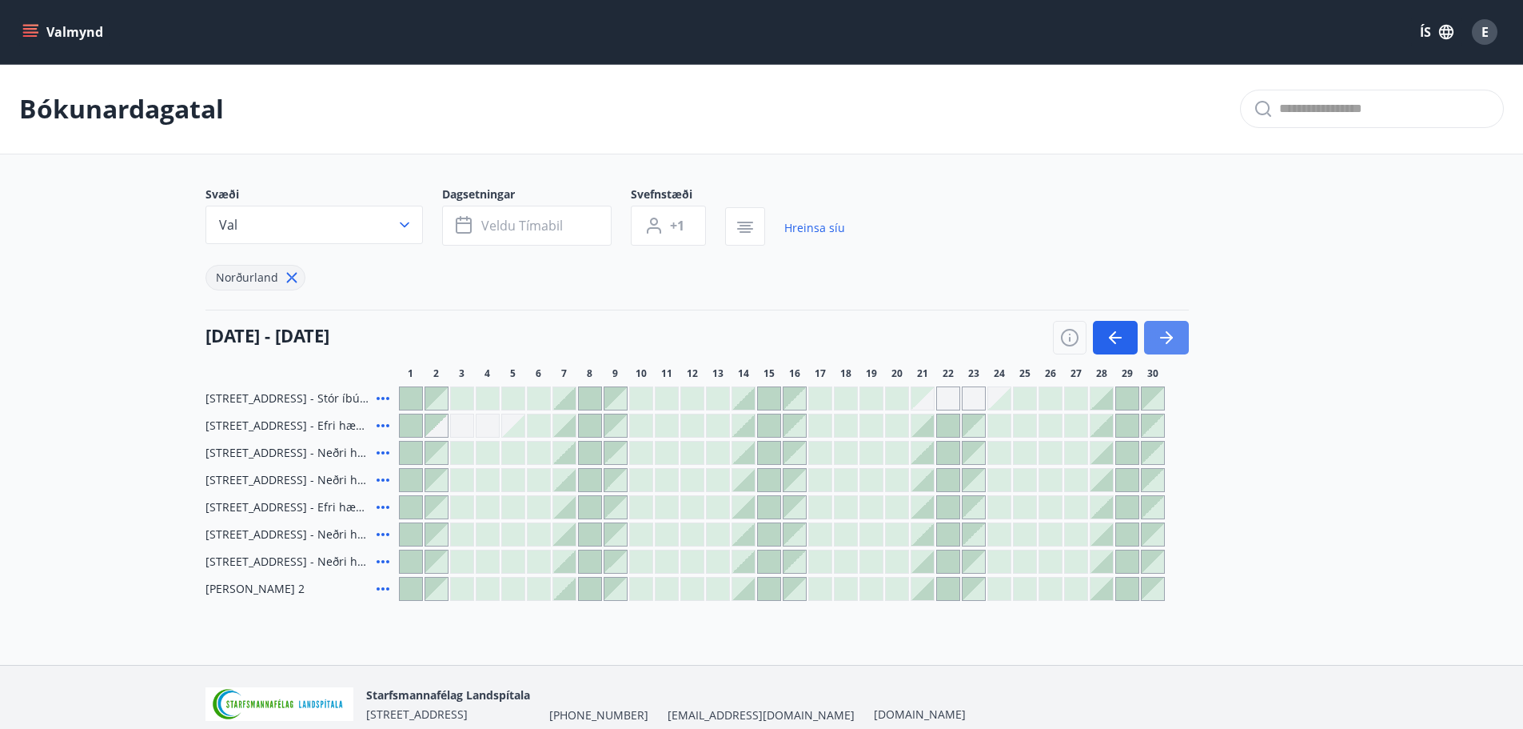
click at [1172, 327] on button "button" at bounding box center [1166, 338] width 45 height 34
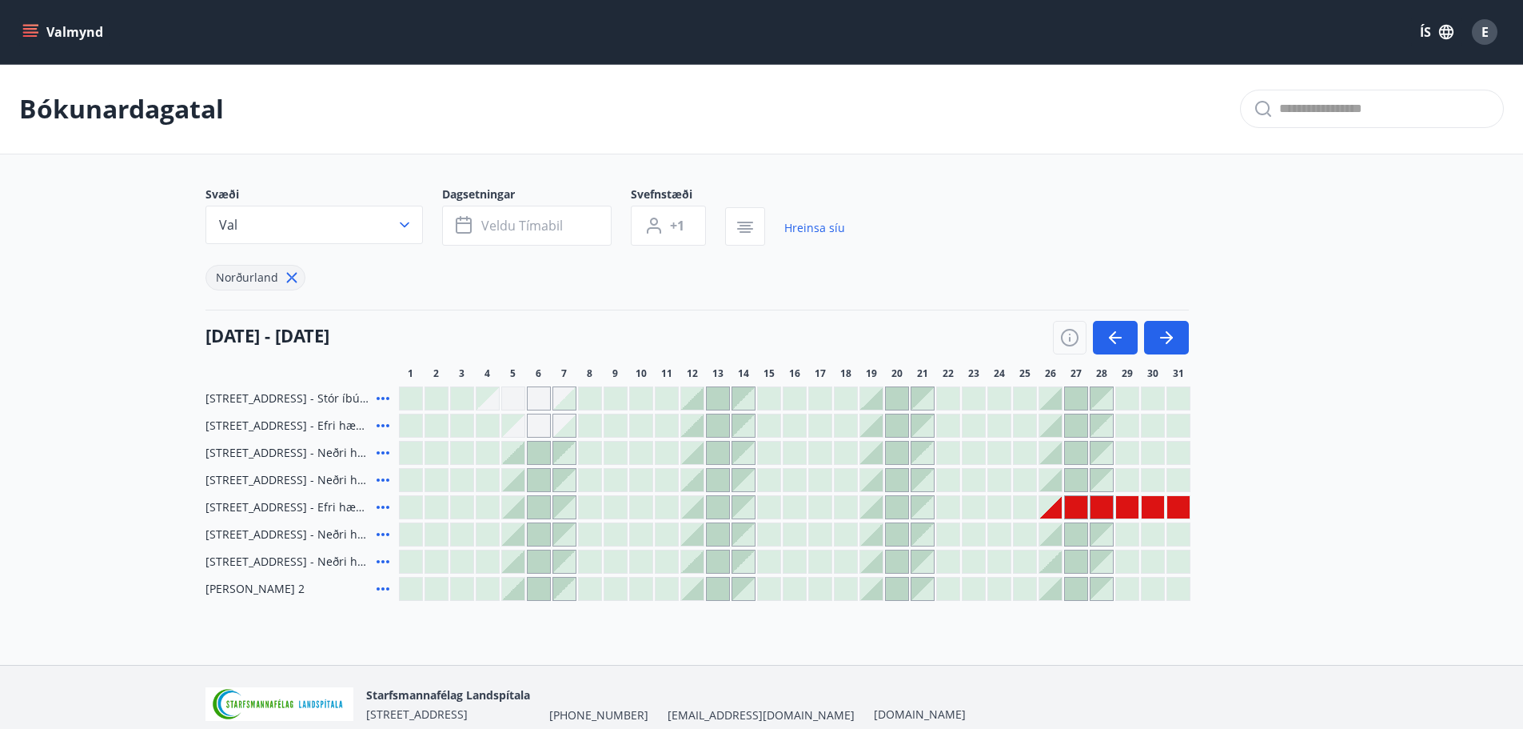
click at [108, 279] on main "Bókunardagatal Svæði Val Dagsetningar Veldu tímabil Svefnstæði +1 Hreinsa síu N…" at bounding box center [761, 332] width 1523 height 537
click at [1217, 217] on div "Svæði Val Dagsetningar Veldu tímabil Svefnstæði +1 Hreinsa síu Norðurland" at bounding box center [762, 238] width 1113 height 104
click at [75, 492] on main "Bókunardagatal Svæði Val Dagsetningar Veldu tímabil Svefnstæði +1 Hreinsa síu N…" at bounding box center [761, 332] width 1523 height 537
click at [934, 150] on div "Bókunardagatal" at bounding box center [761, 109] width 1523 height 90
click at [131, 290] on main "Bókunardagatal Svæði Val Dagsetningar Veldu tímabil Svefnstæði +1 Hreinsa síu N…" at bounding box center [761, 332] width 1523 height 537
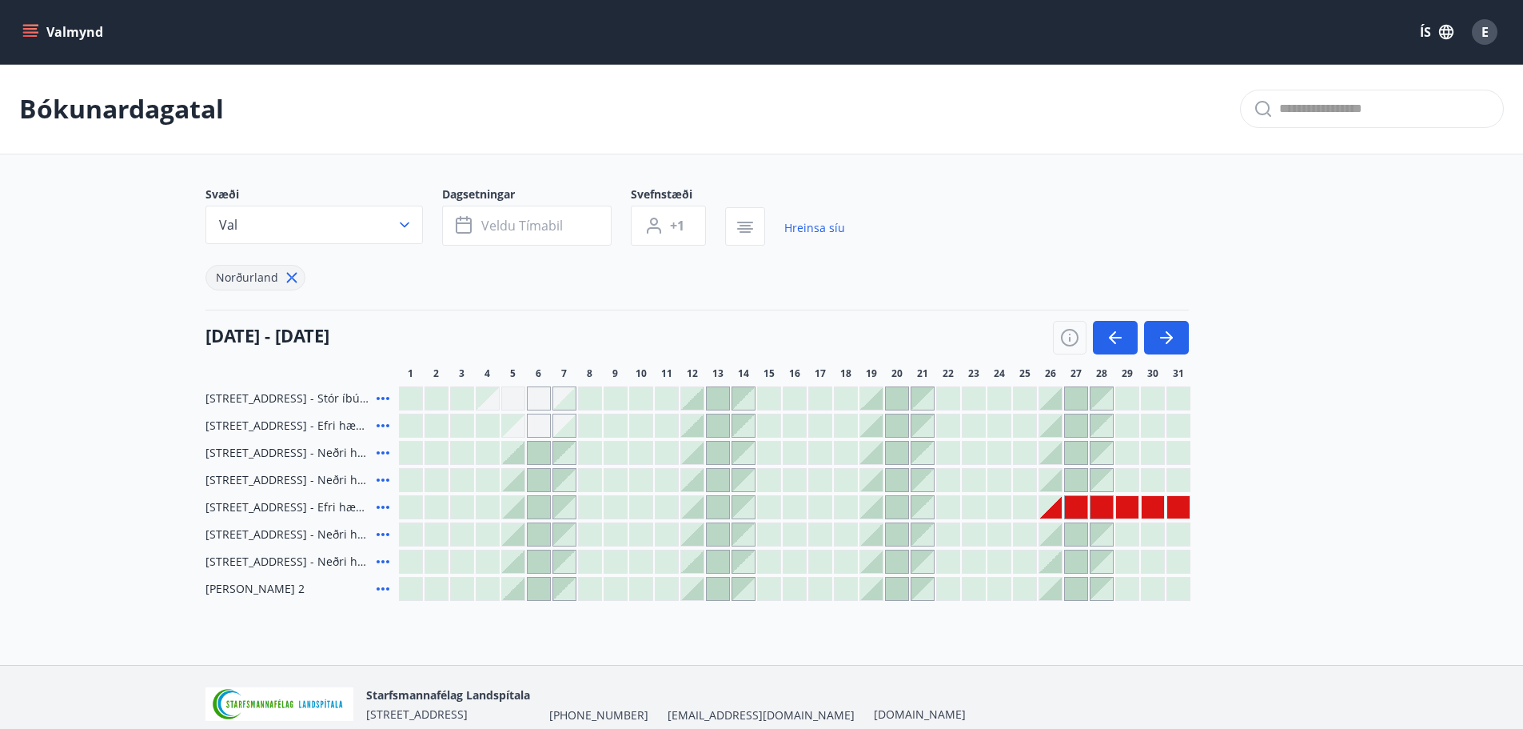
click at [984, 70] on div "Bókunardagatal" at bounding box center [761, 109] width 1523 height 90
click at [1073, 337] on icon "button" at bounding box center [1069, 337] width 19 height 19
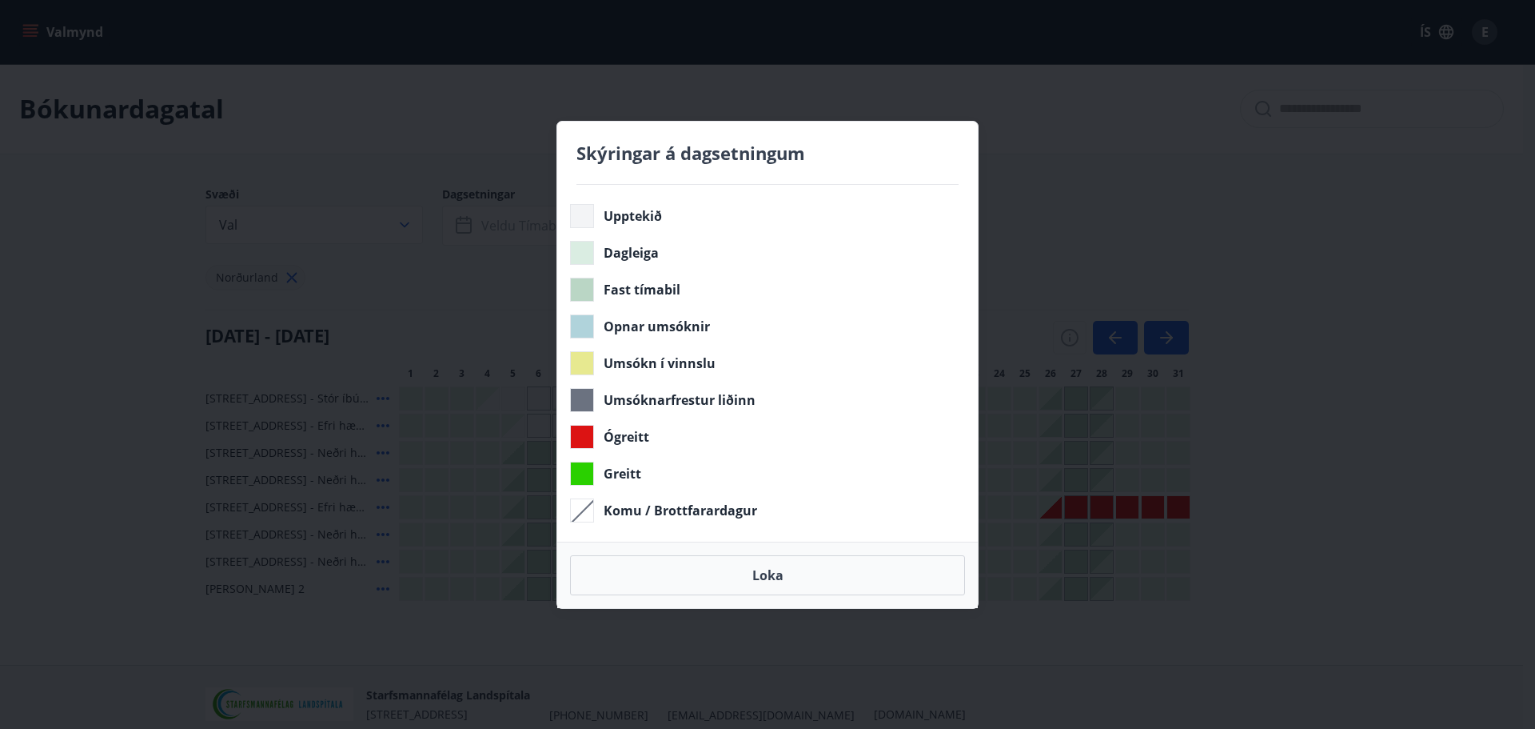
click at [1280, 262] on div "Skýringar á dagsetningum Upptekið Dagleiga Fast tímabil Opnar umsóknir Umsókn í…" at bounding box center [767, 364] width 1535 height 729
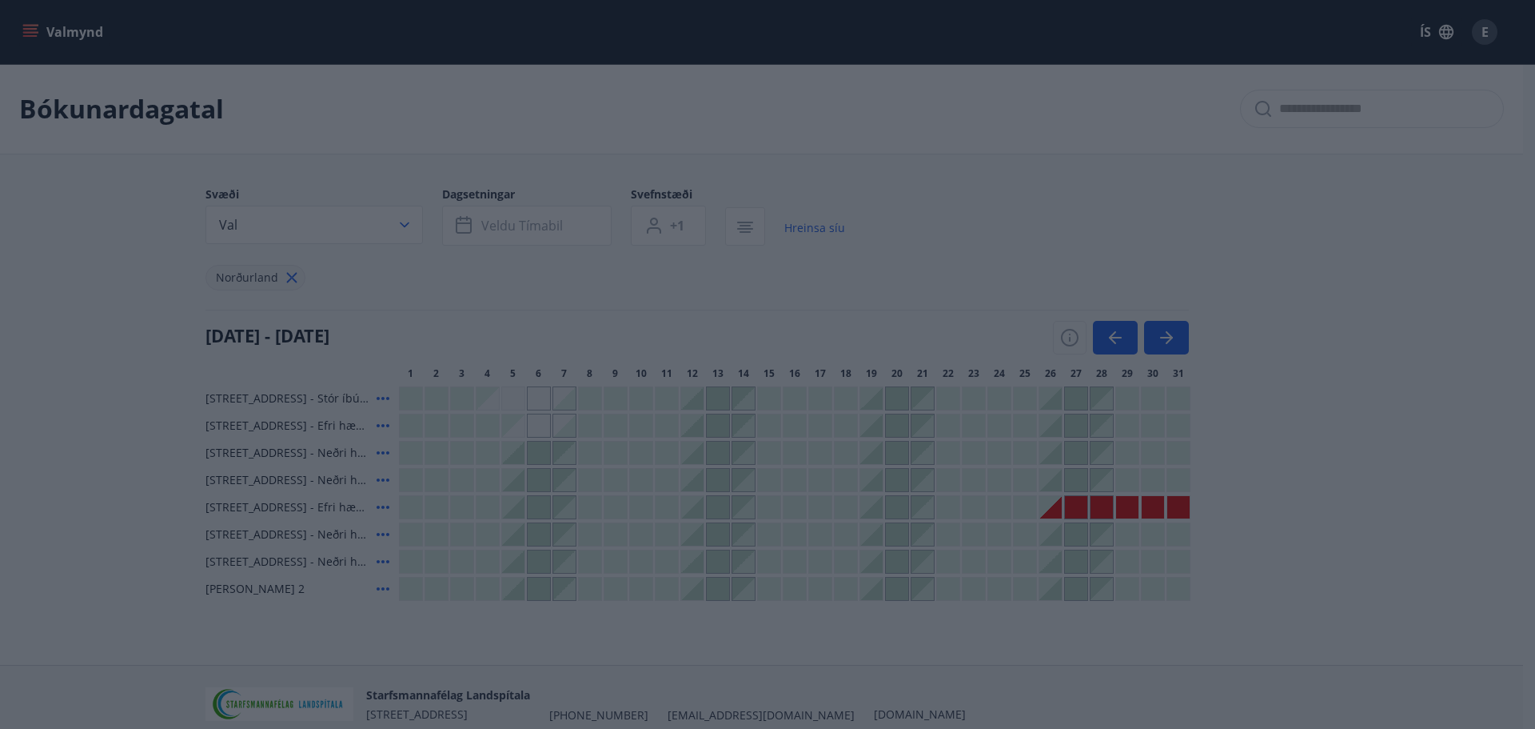
click at [1280, 262] on div "Skýringar á dagsetningum Upptekið Dagleiga Fast tímabil Opnar umsóknir Umsókn í…" at bounding box center [767, 364] width 1535 height 729
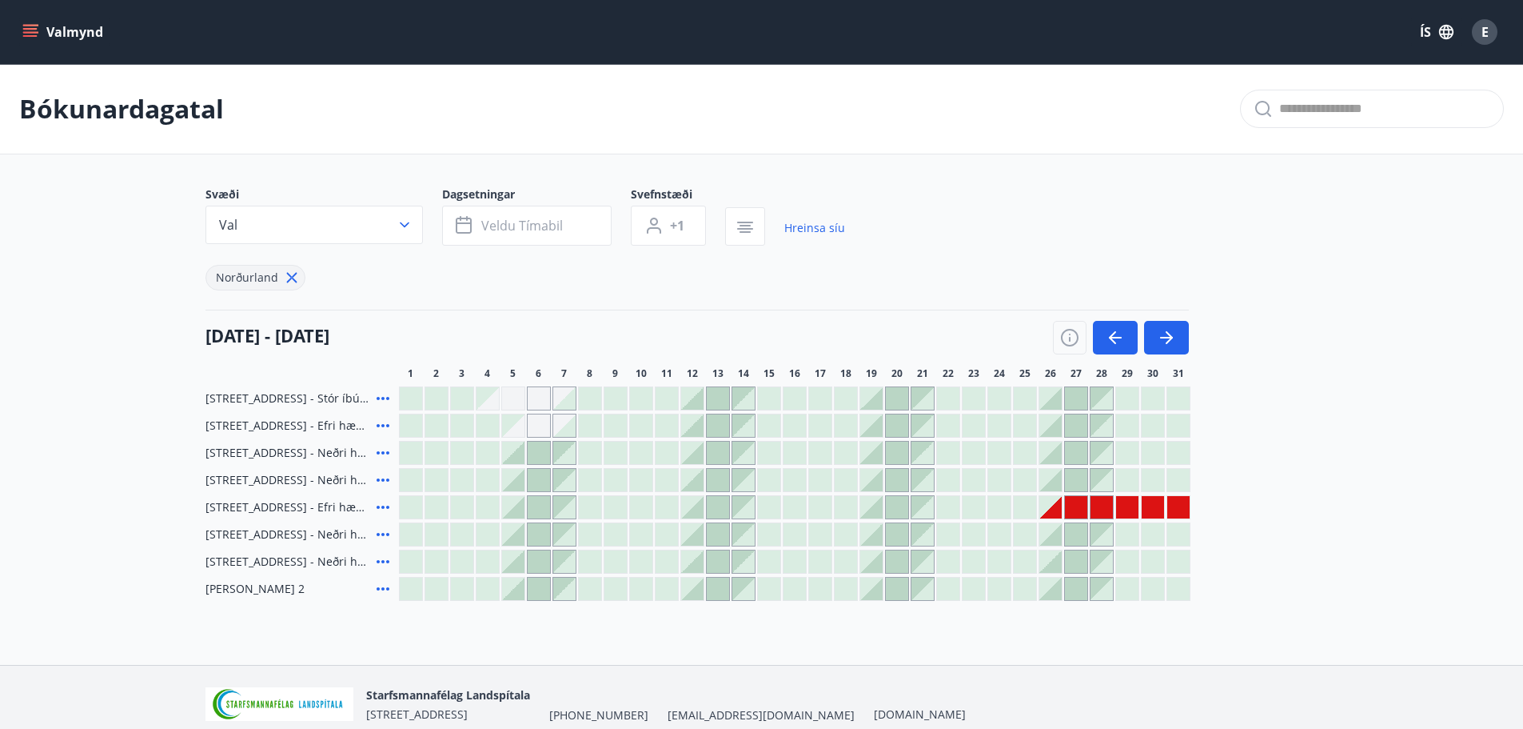
click at [1301, 325] on div "01 desember - 31 desember 1 2 3 4 5 6 7 8 9 10 11 12 13 14 15 16 17 18 19 20 21…" at bounding box center [762, 344] width 1113 height 70
click at [87, 32] on button "Valmynd" at bounding box center [64, 32] width 90 height 29
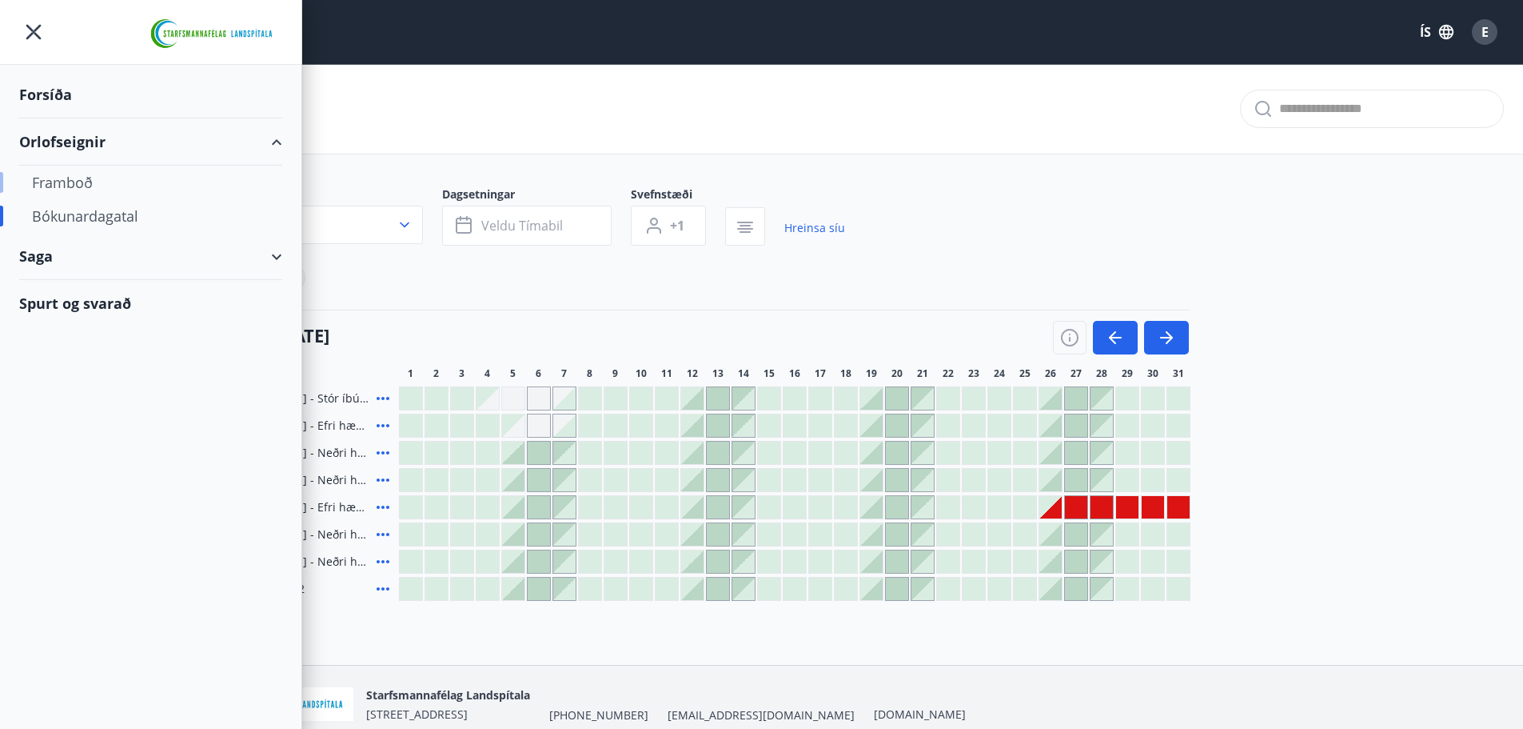
click at [73, 178] on div "Framboð" at bounding box center [151, 183] width 238 height 34
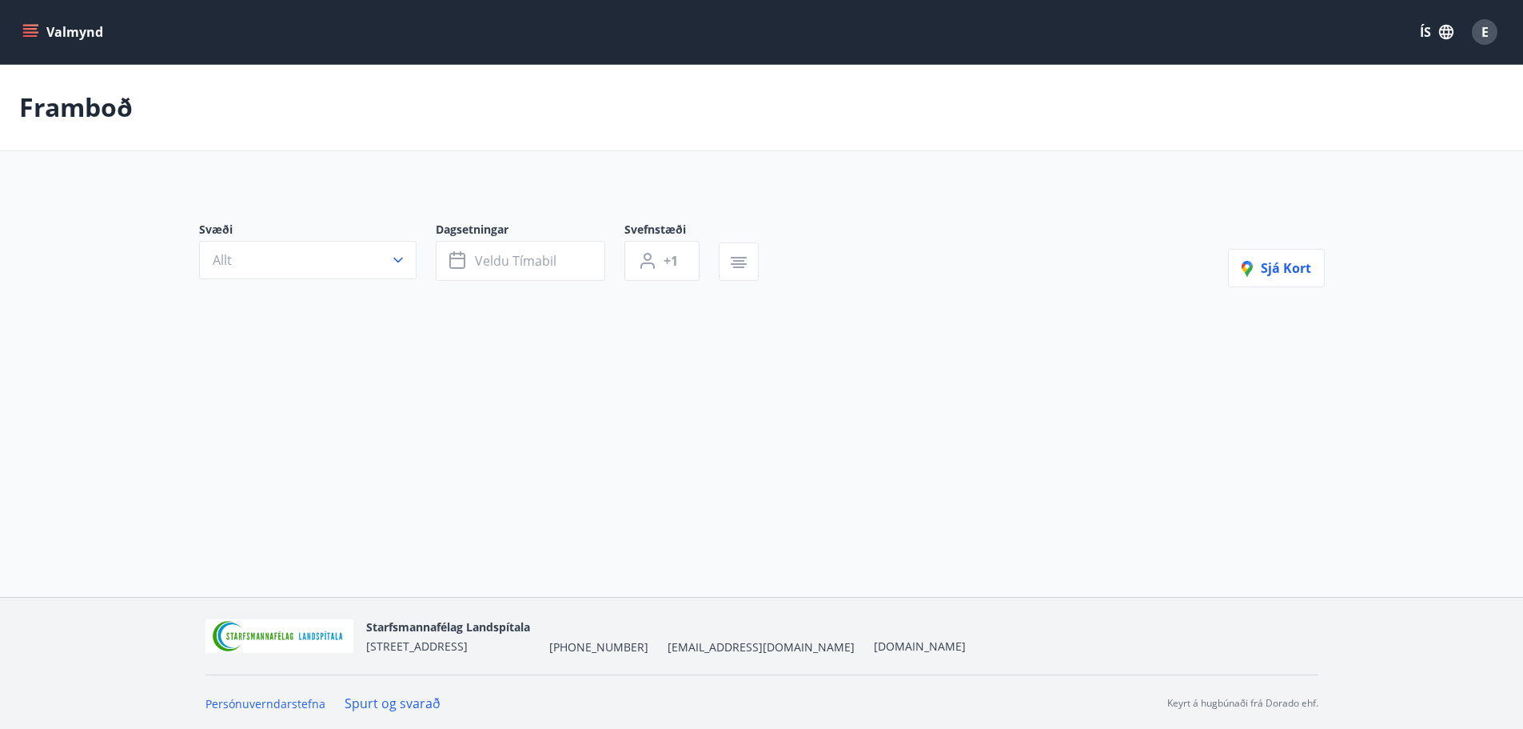
click at [31, 34] on icon "menu" at bounding box center [30, 32] width 16 height 16
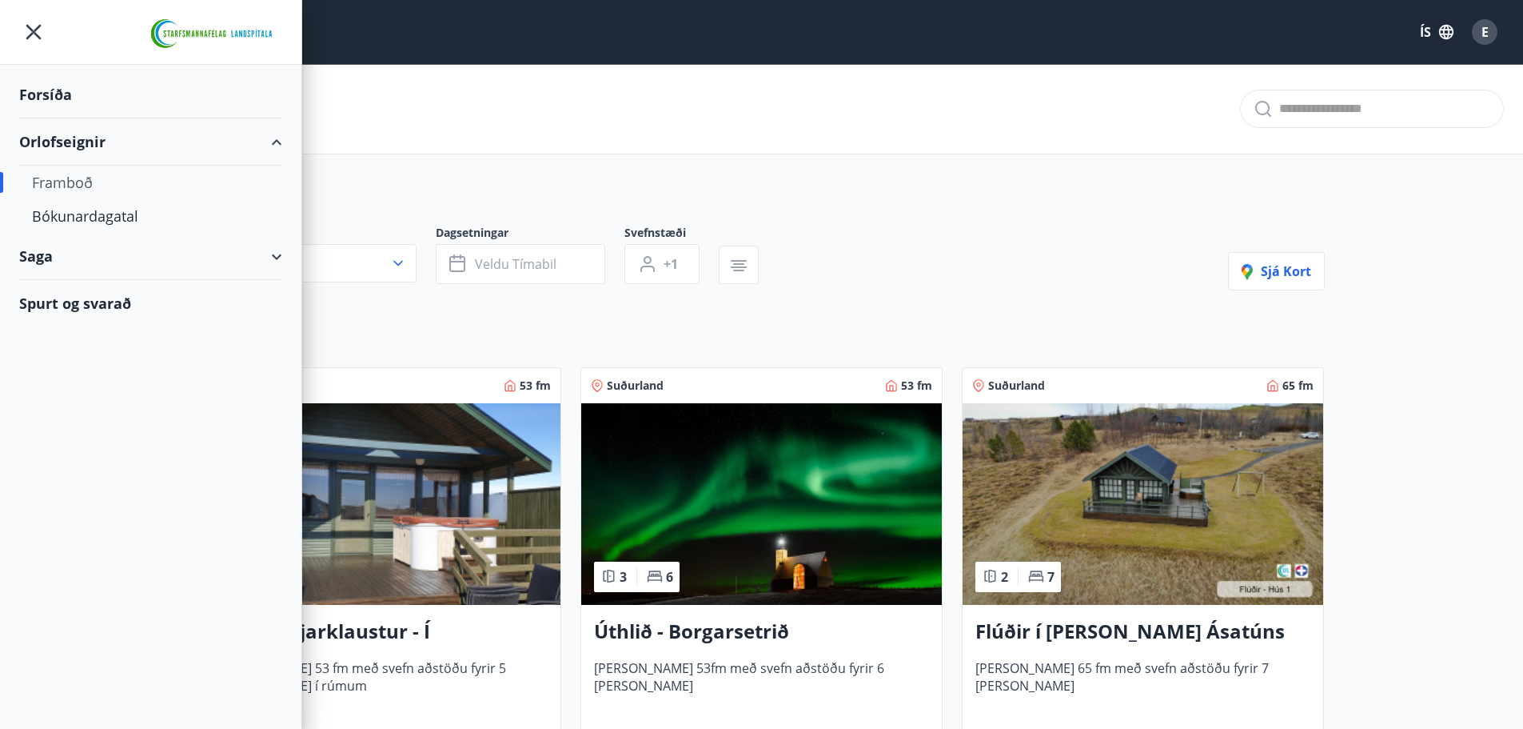
click at [70, 90] on div "Forsíða" at bounding box center [150, 94] width 263 height 47
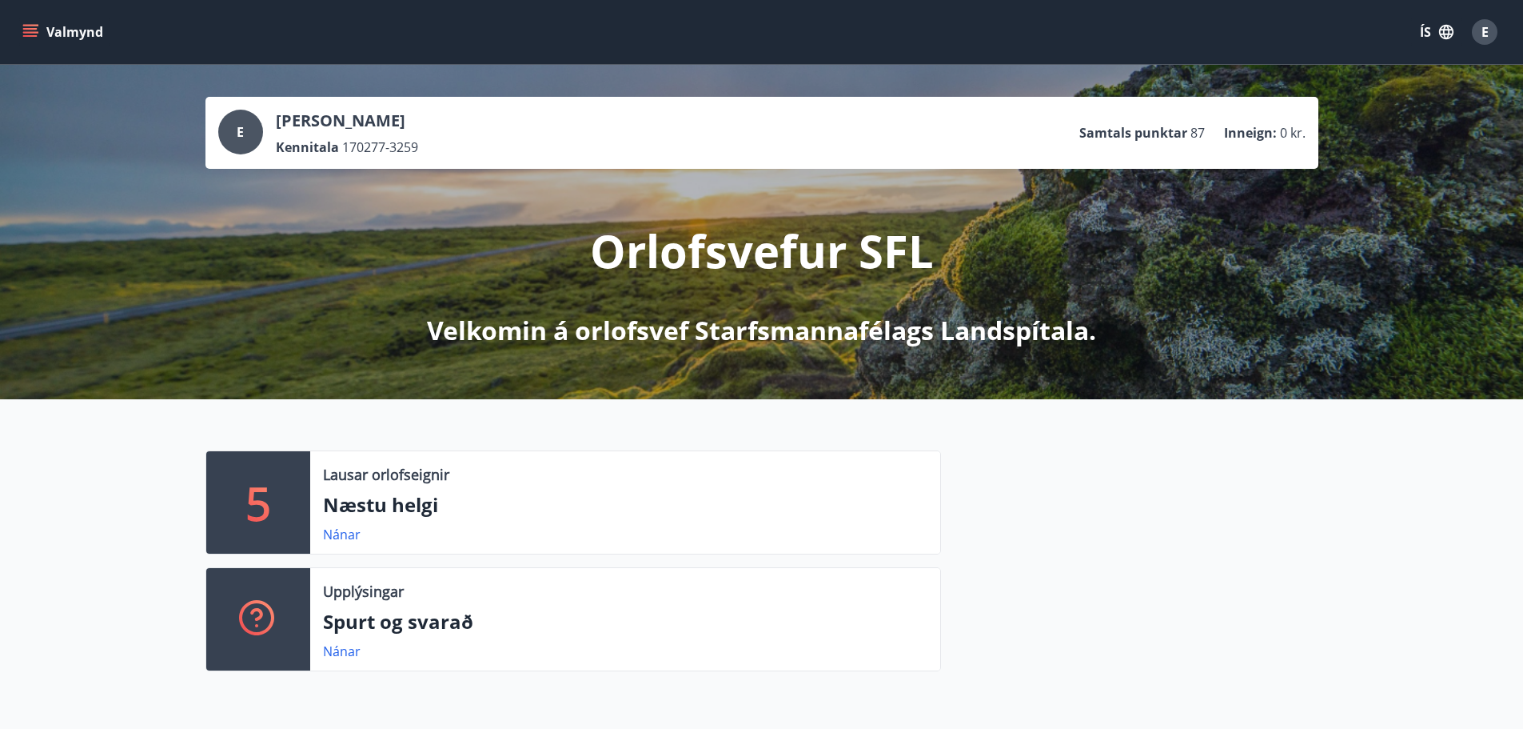
click at [1021, 484] on div at bounding box center [1129, 567] width 377 height 234
click at [345, 649] on link "Nánar" at bounding box center [342, 651] width 38 height 18
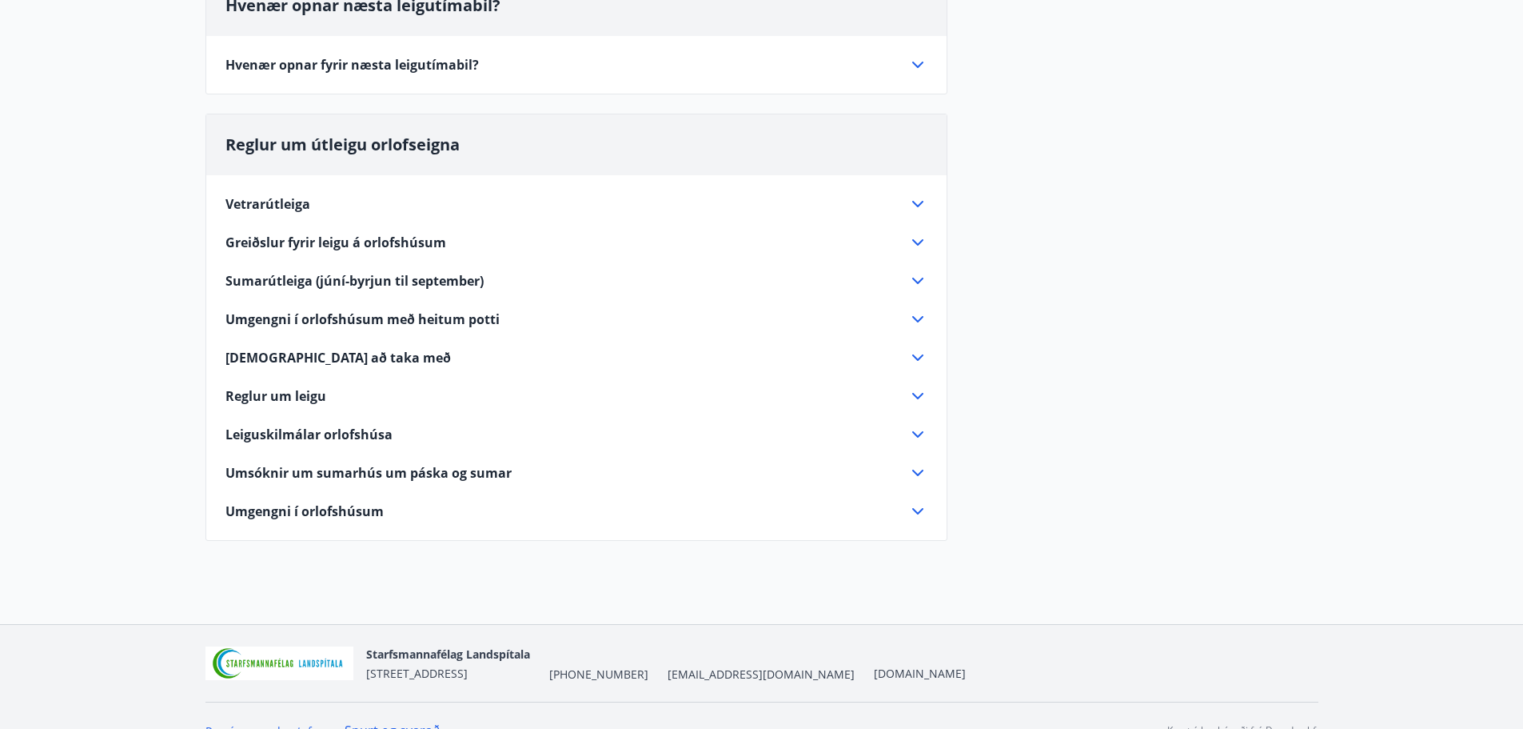
scroll to position [378, 0]
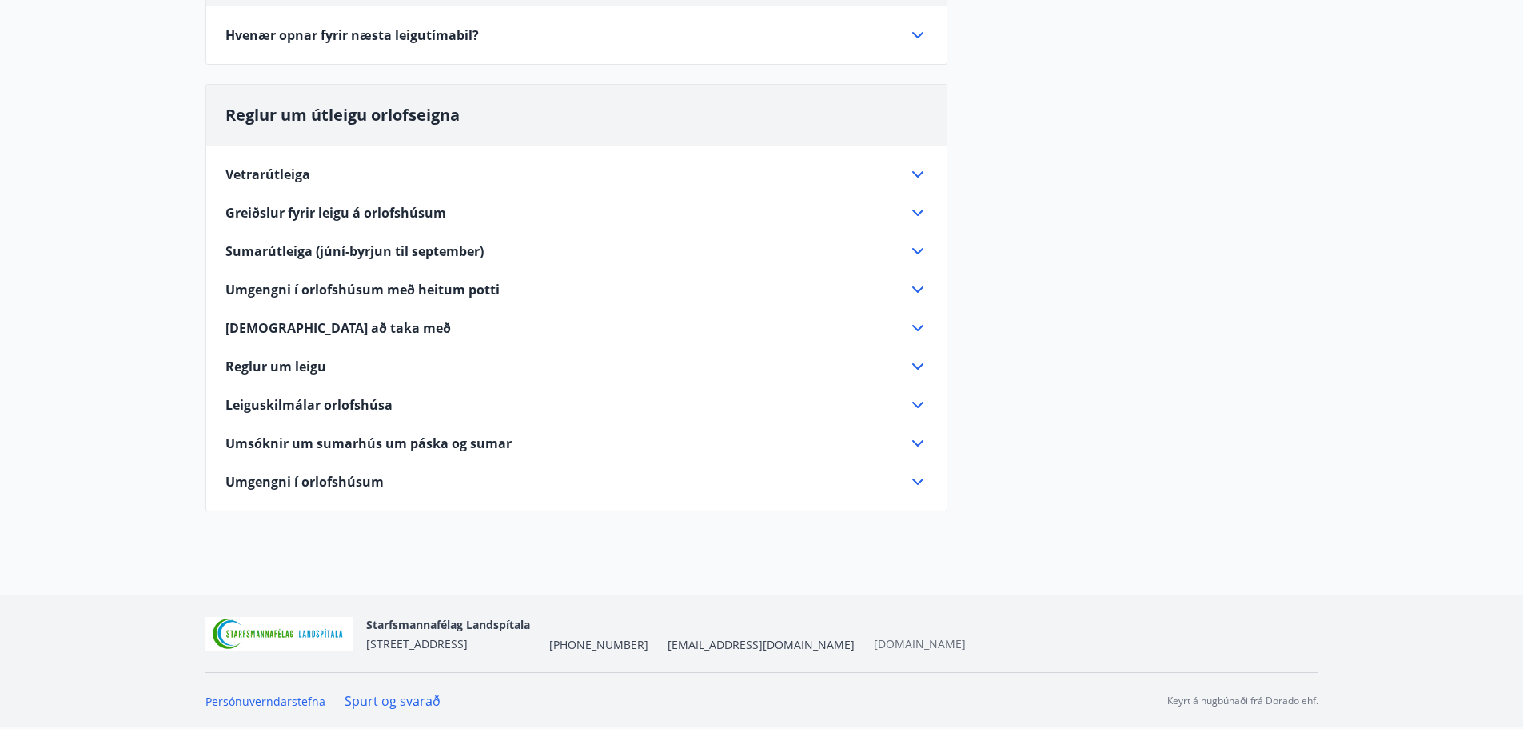
click at [874, 646] on link "[DOMAIN_NAME]" at bounding box center [920, 643] width 92 height 15
